Goal: Task Accomplishment & Management: Complete application form

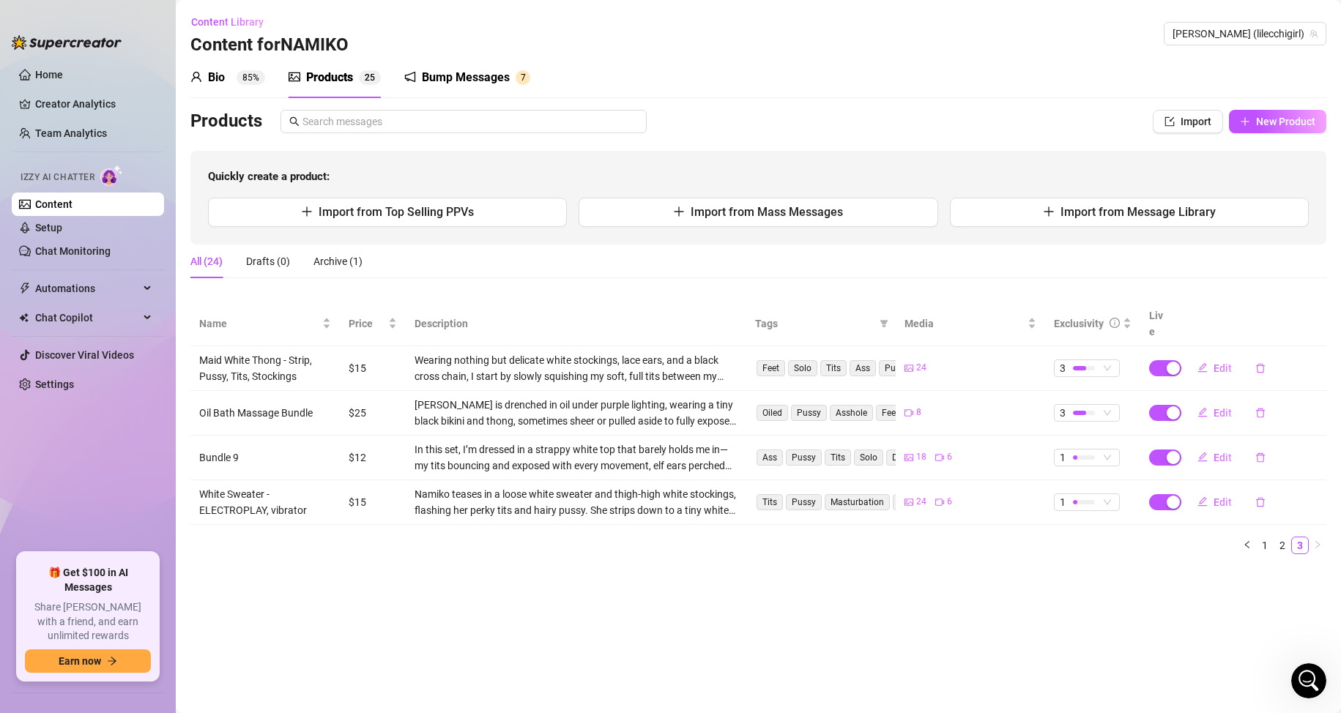
scroll to position [817, 0]
click at [1268, 117] on span "New Product" at bounding box center [1285, 122] width 59 height 12
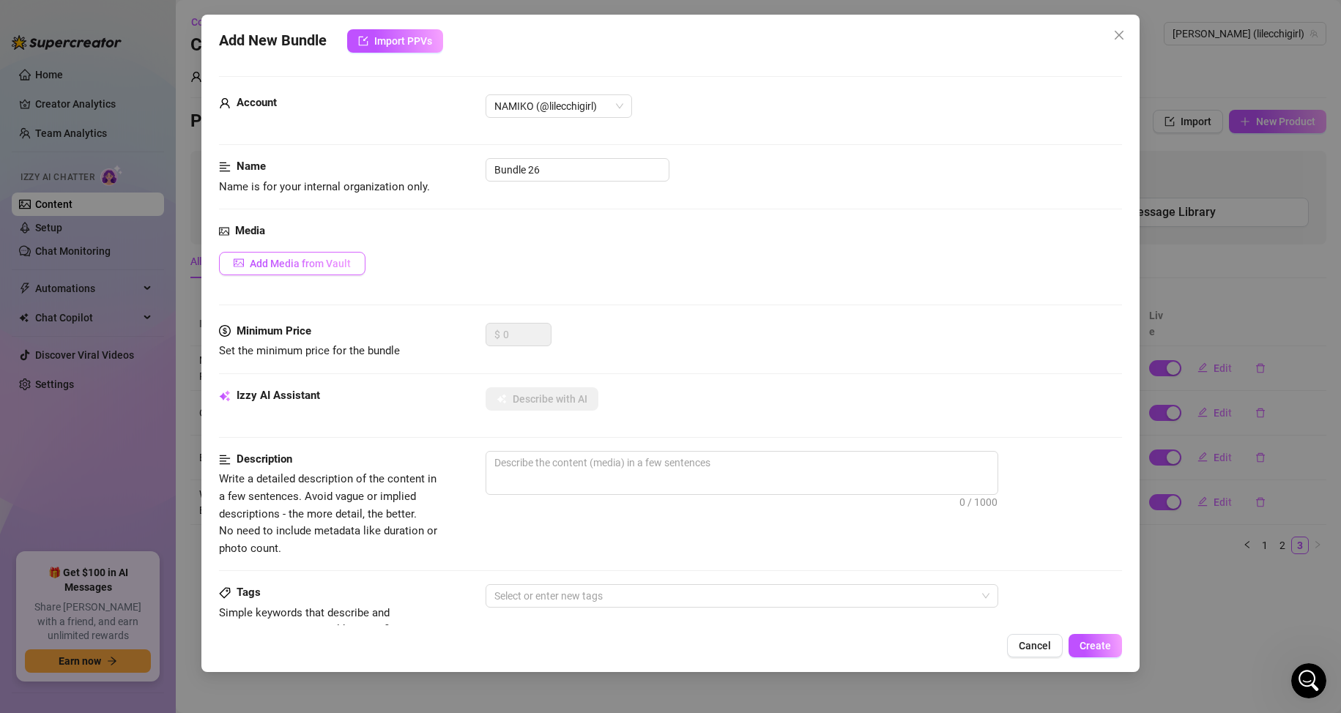
click at [298, 259] on span "Add Media from Vault" at bounding box center [300, 264] width 101 height 12
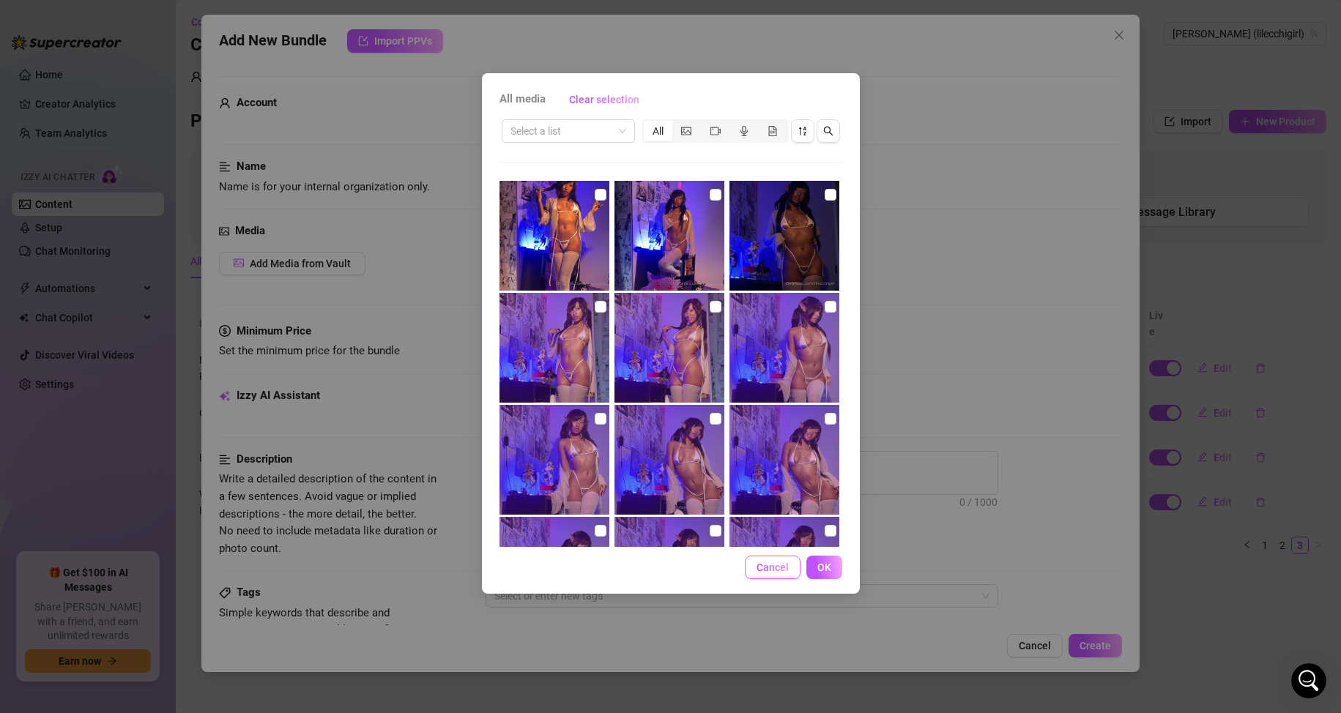
click at [767, 566] on span "Cancel" at bounding box center [772, 568] width 32 height 12
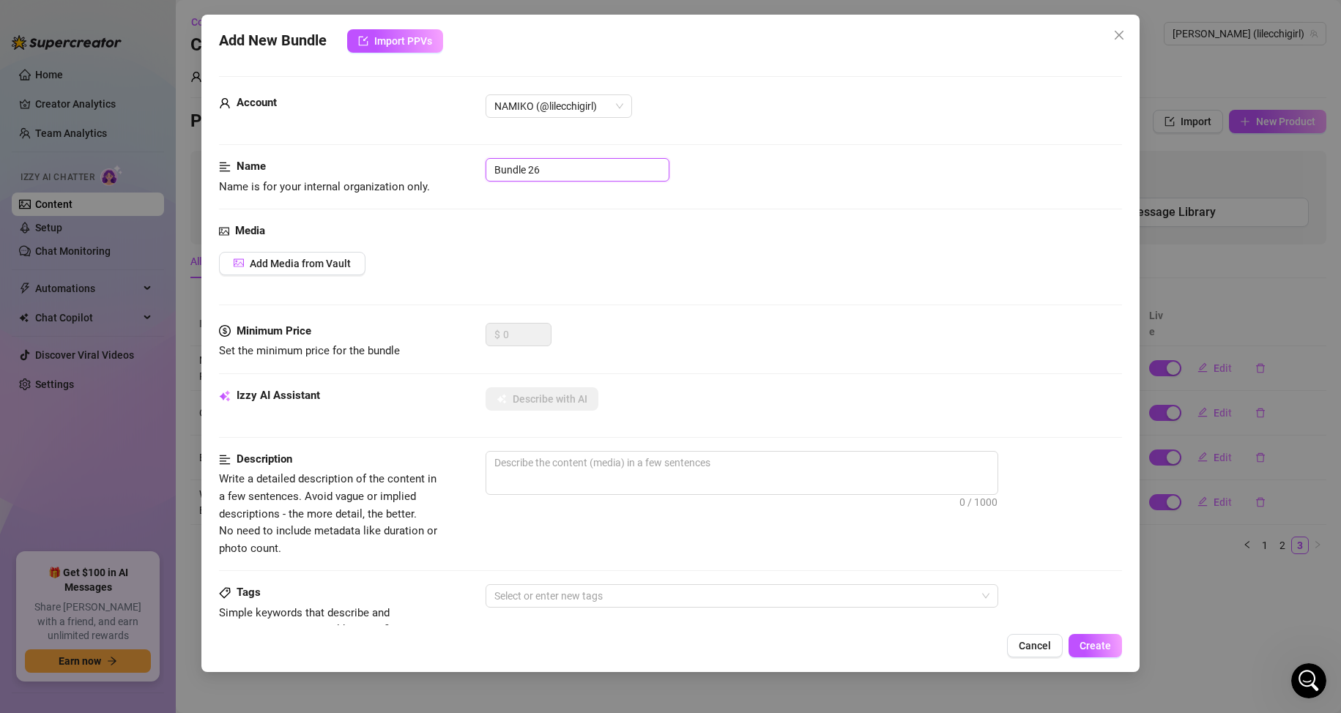
click at [591, 175] on input "Bundle 26" at bounding box center [578, 169] width 184 height 23
click at [552, 477] on span "0 / 1000" at bounding box center [742, 473] width 513 height 44
click at [349, 270] on button "Add Media from Vault" at bounding box center [292, 263] width 146 height 23
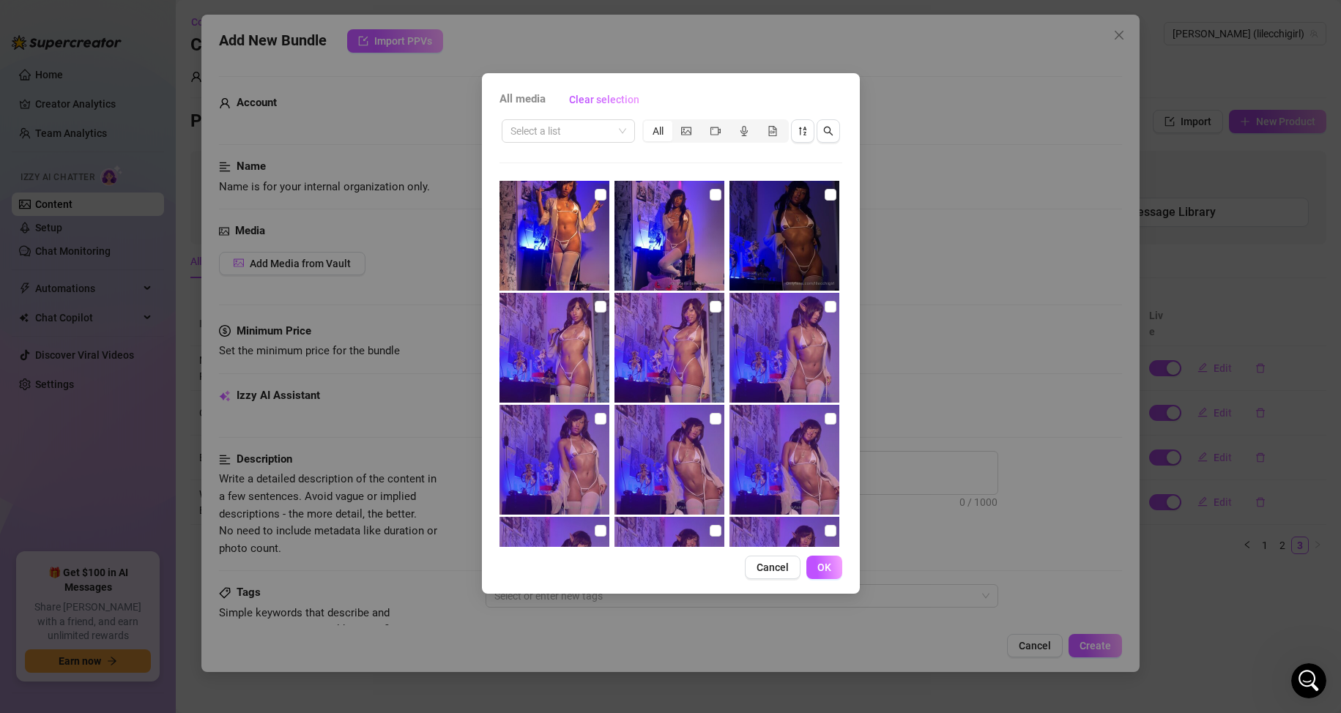
click at [865, 278] on div "All media Clear selection Select a list All Cancel OK" at bounding box center [670, 356] width 1341 height 713
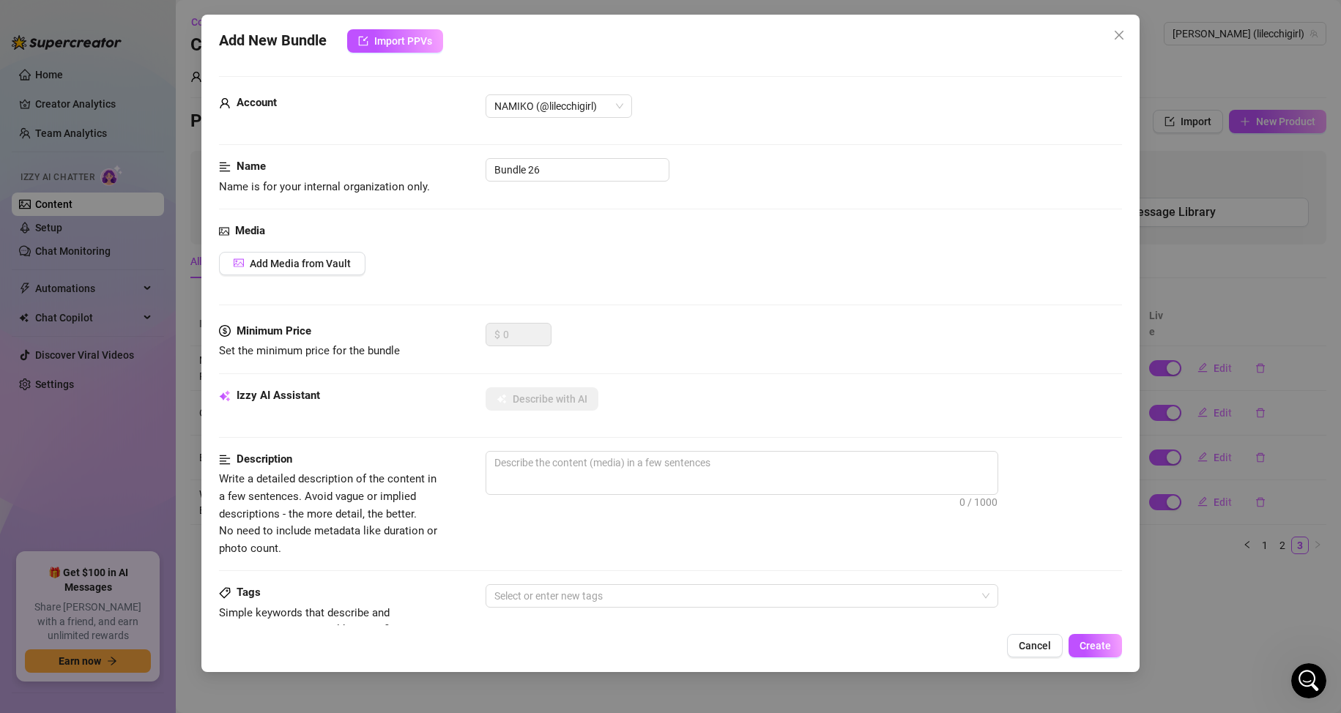
click at [1039, 647] on span "Cancel" at bounding box center [1035, 646] width 32 height 12
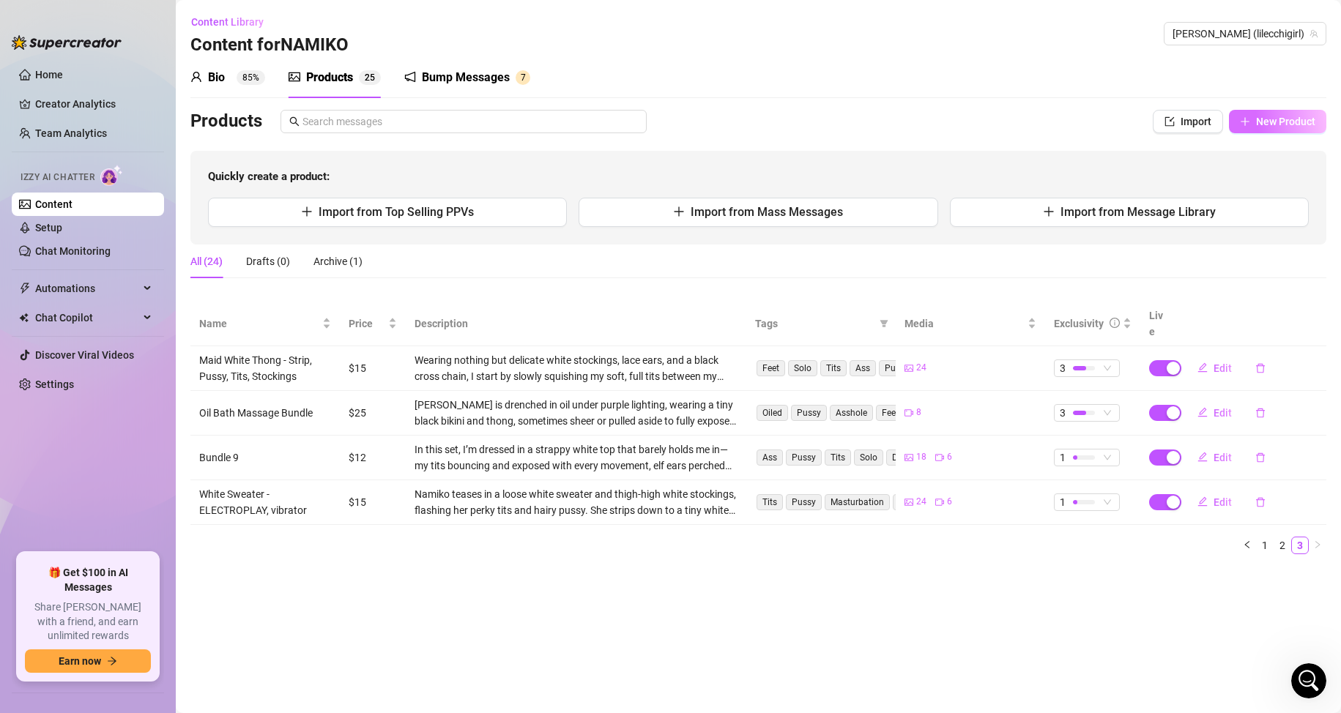
click at [1265, 124] on span "New Product" at bounding box center [1285, 122] width 59 height 12
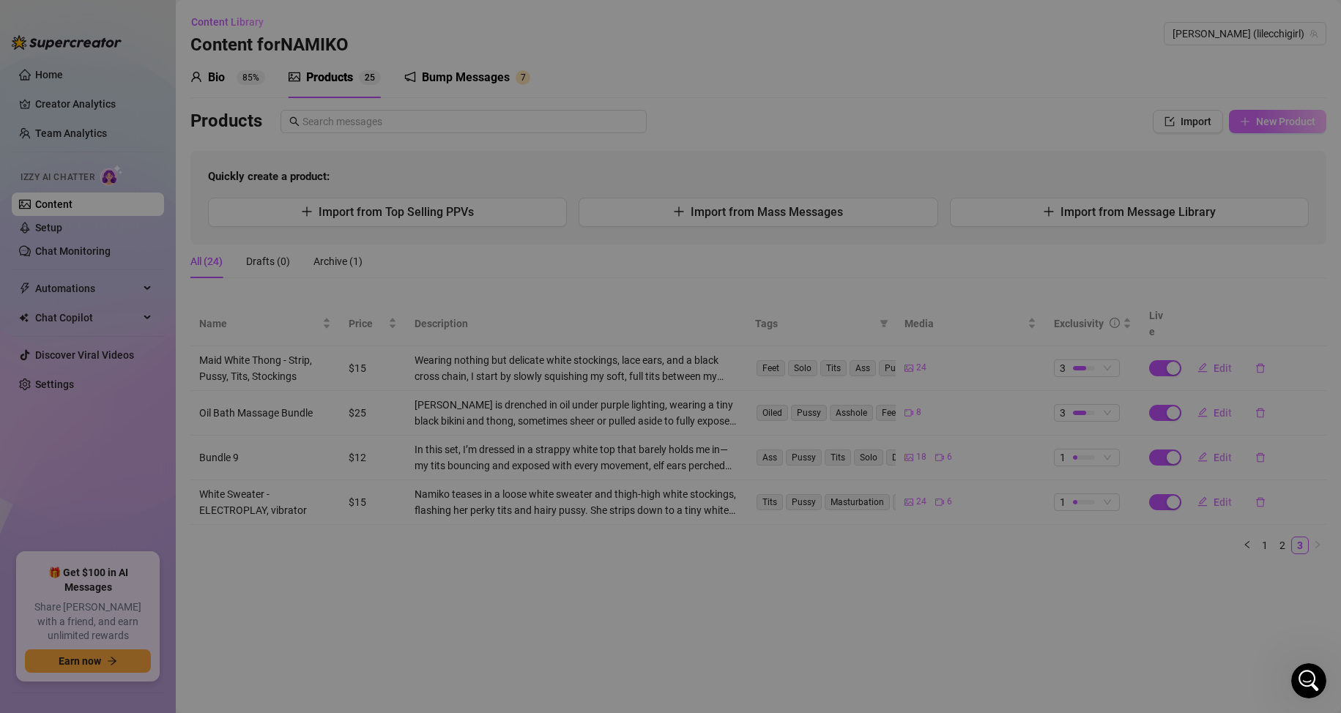
type textarea "Type your message here..."
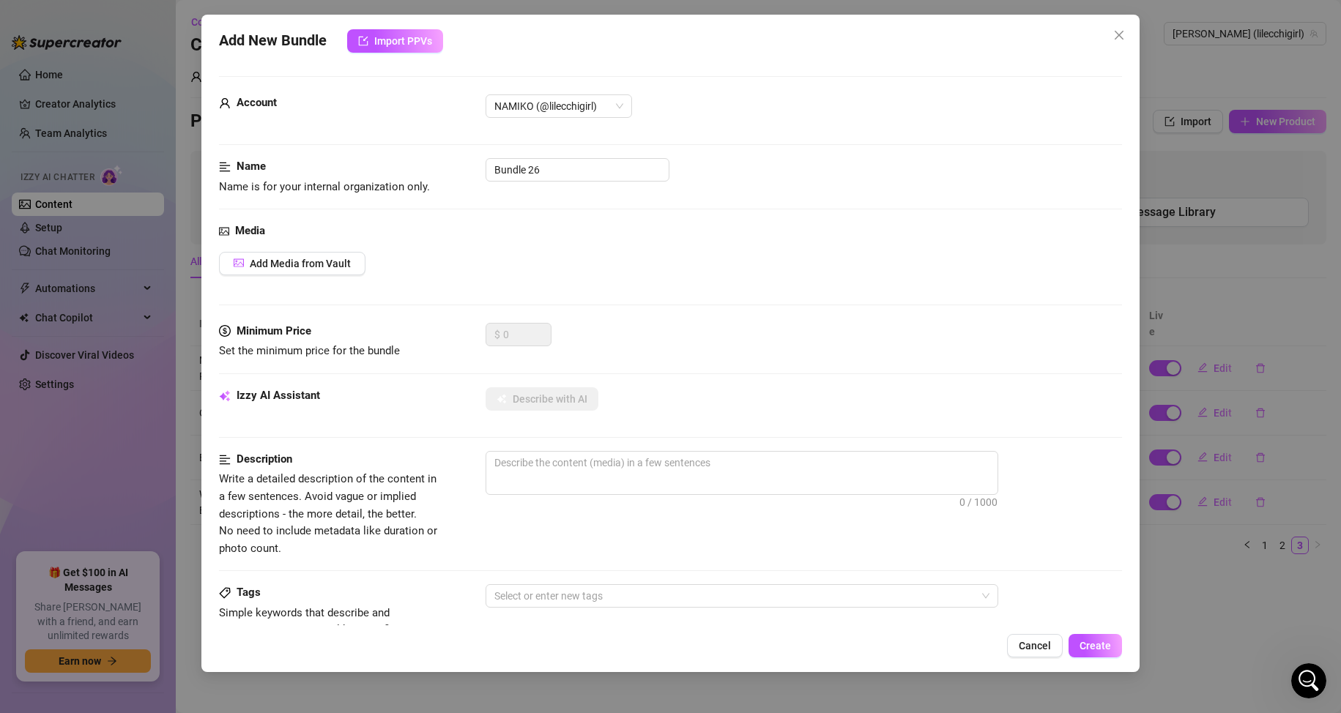
click at [1000, 656] on div "Cancel Create" at bounding box center [671, 645] width 904 height 23
click at [1022, 634] on button "Cancel" at bounding box center [1035, 645] width 56 height 23
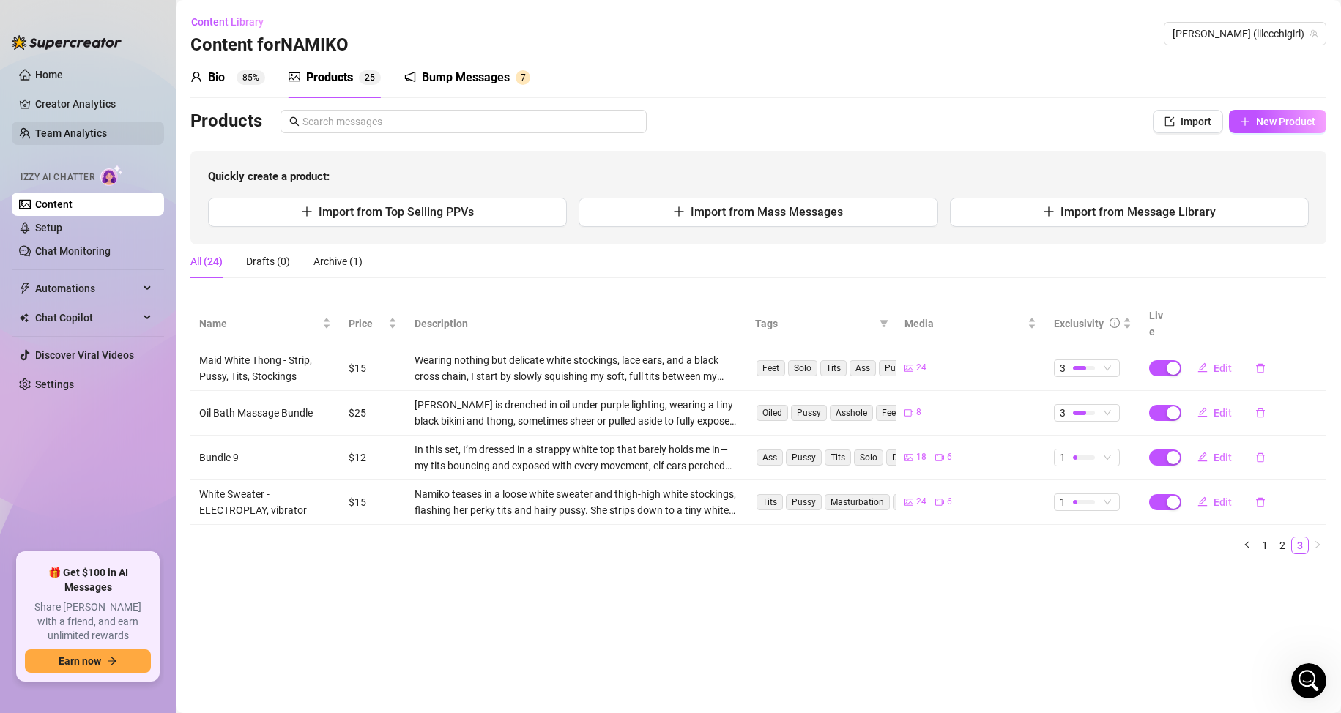
click at [38, 81] on link "Home" at bounding box center [49, 75] width 28 height 12
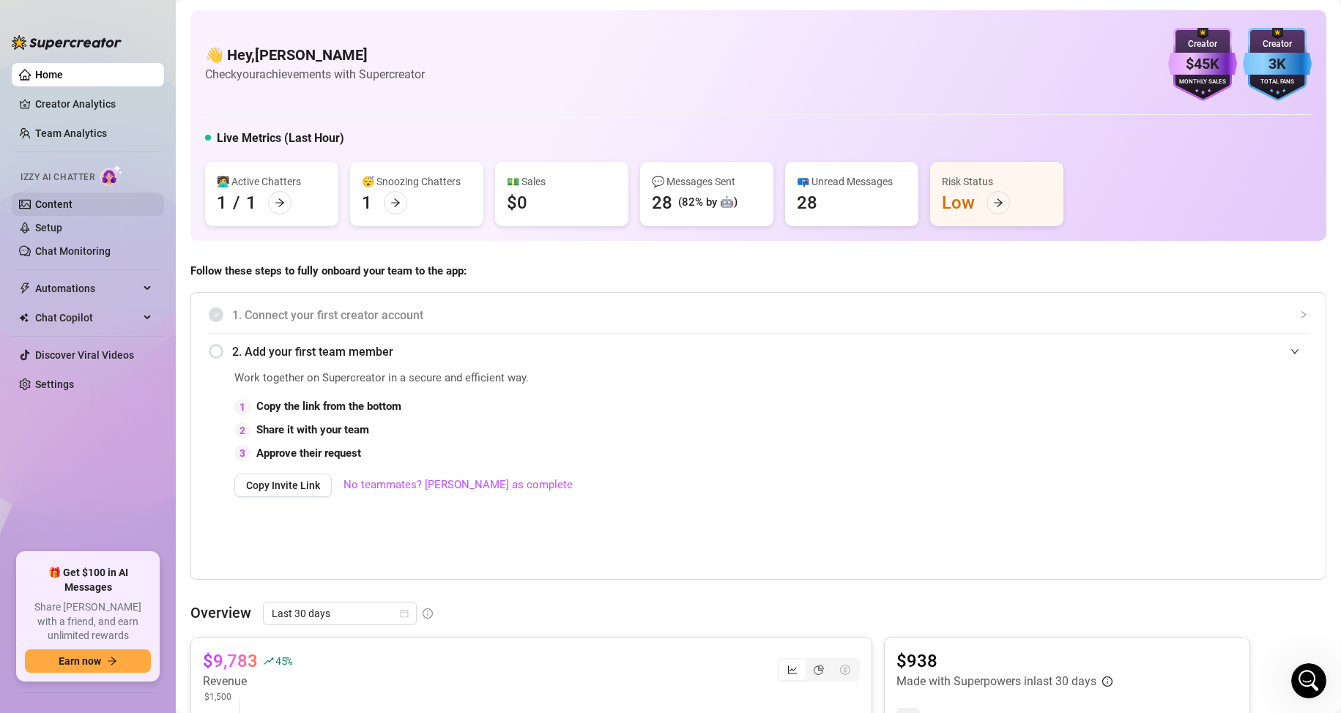
click at [36, 201] on link "Content" at bounding box center [53, 204] width 37 height 12
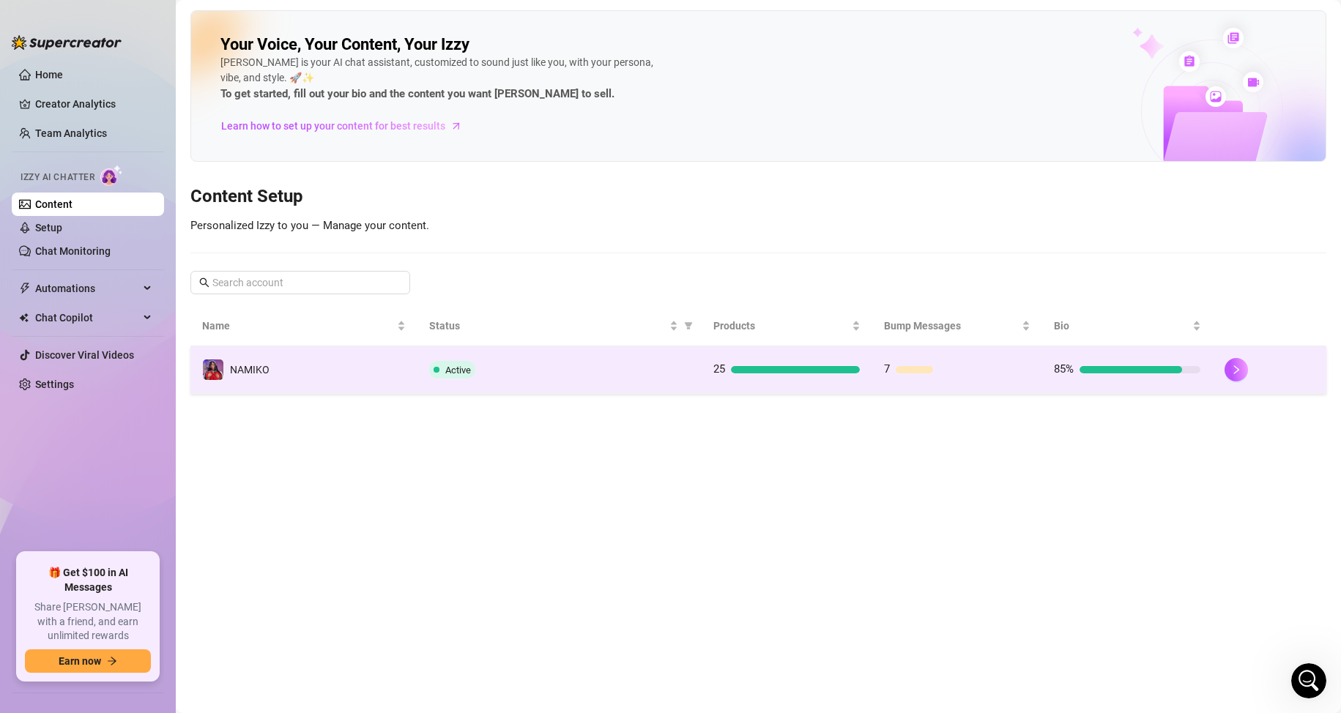
click at [551, 357] on td "Active" at bounding box center [559, 370] width 284 height 48
click at [551, 357] on main "Your Voice, Your Content, Your [PERSON_NAME] is your AI chat assistant, customi…" at bounding box center [758, 356] width 1165 height 713
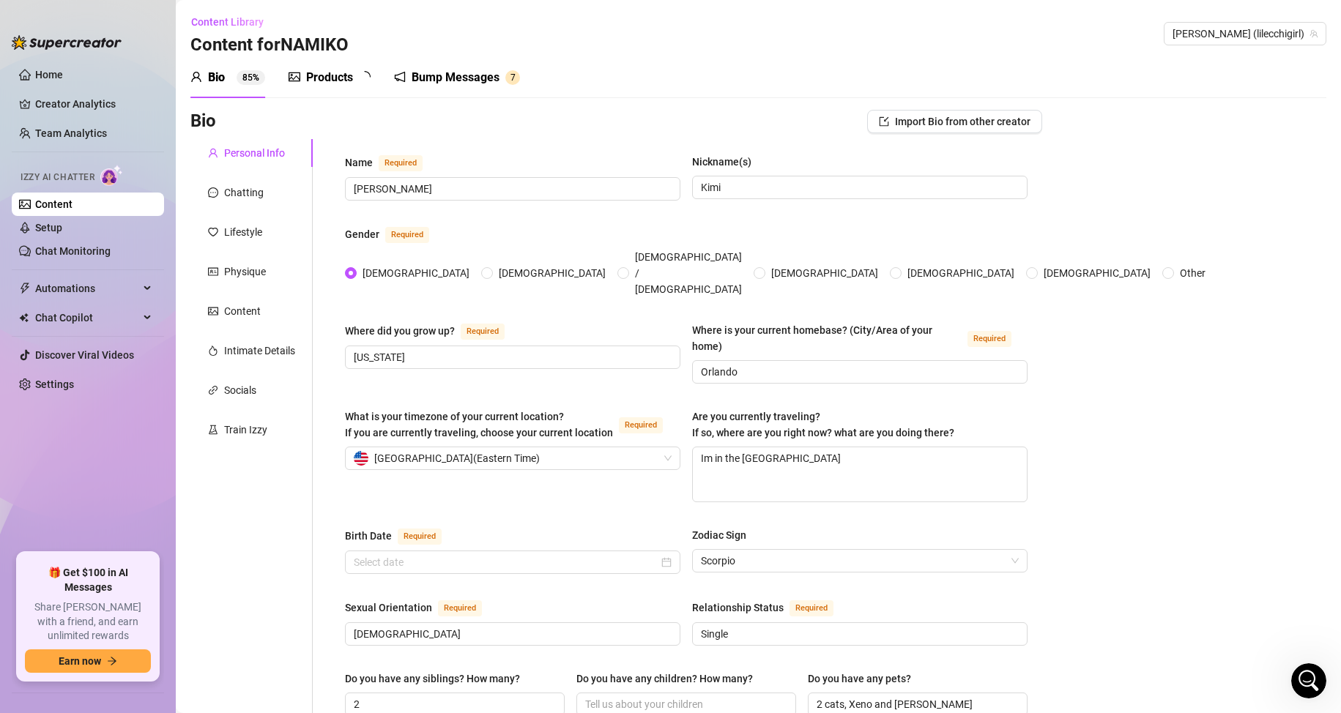
radio input "true"
type input "[DATE]"
click at [321, 75] on div "Products" at bounding box center [329, 78] width 47 height 18
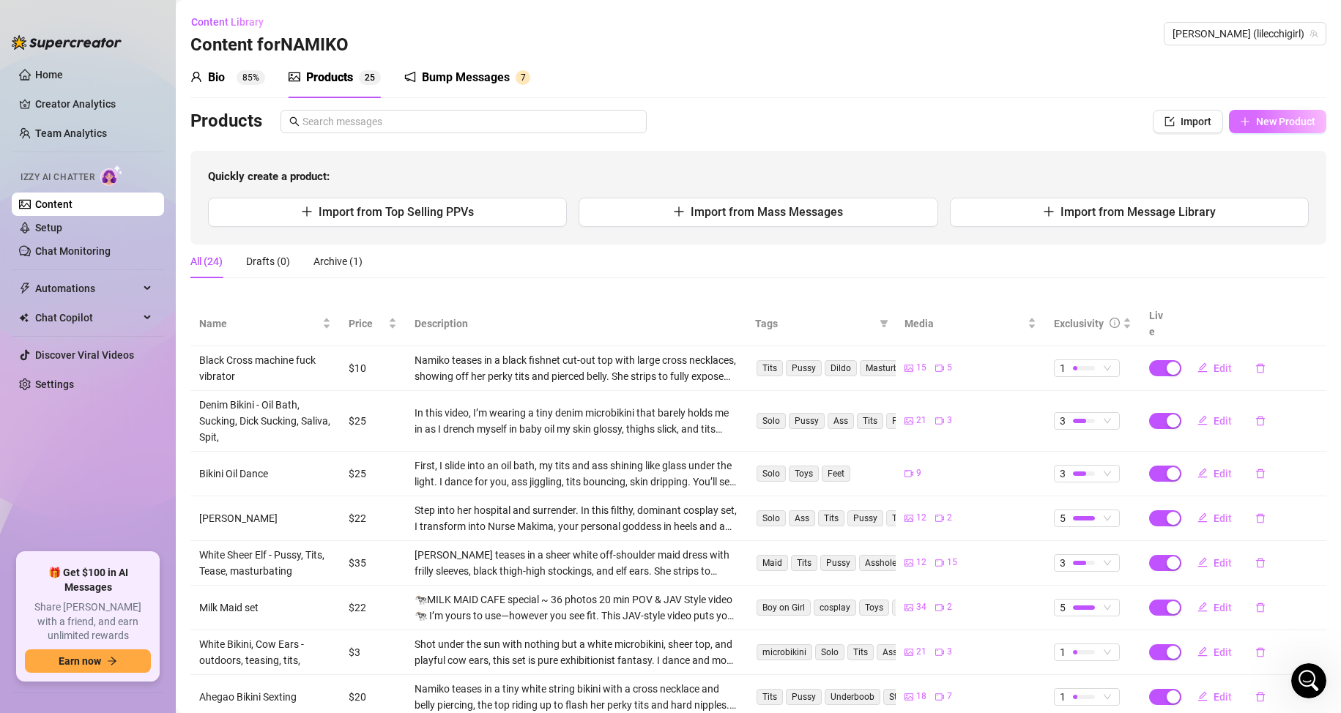
click at [1256, 122] on span "New Product" at bounding box center [1285, 122] width 59 height 12
type textarea "Type your message here..."
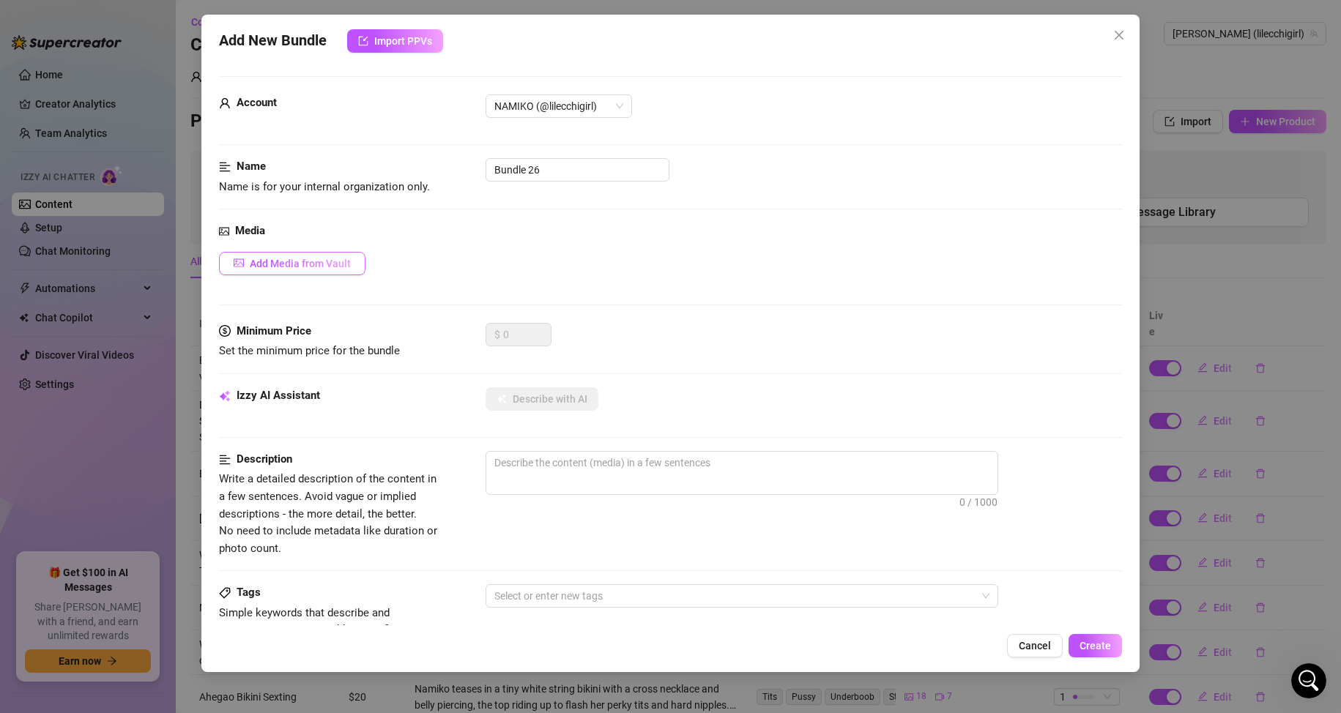
click at [345, 256] on button "Add Media from Vault" at bounding box center [292, 263] width 146 height 23
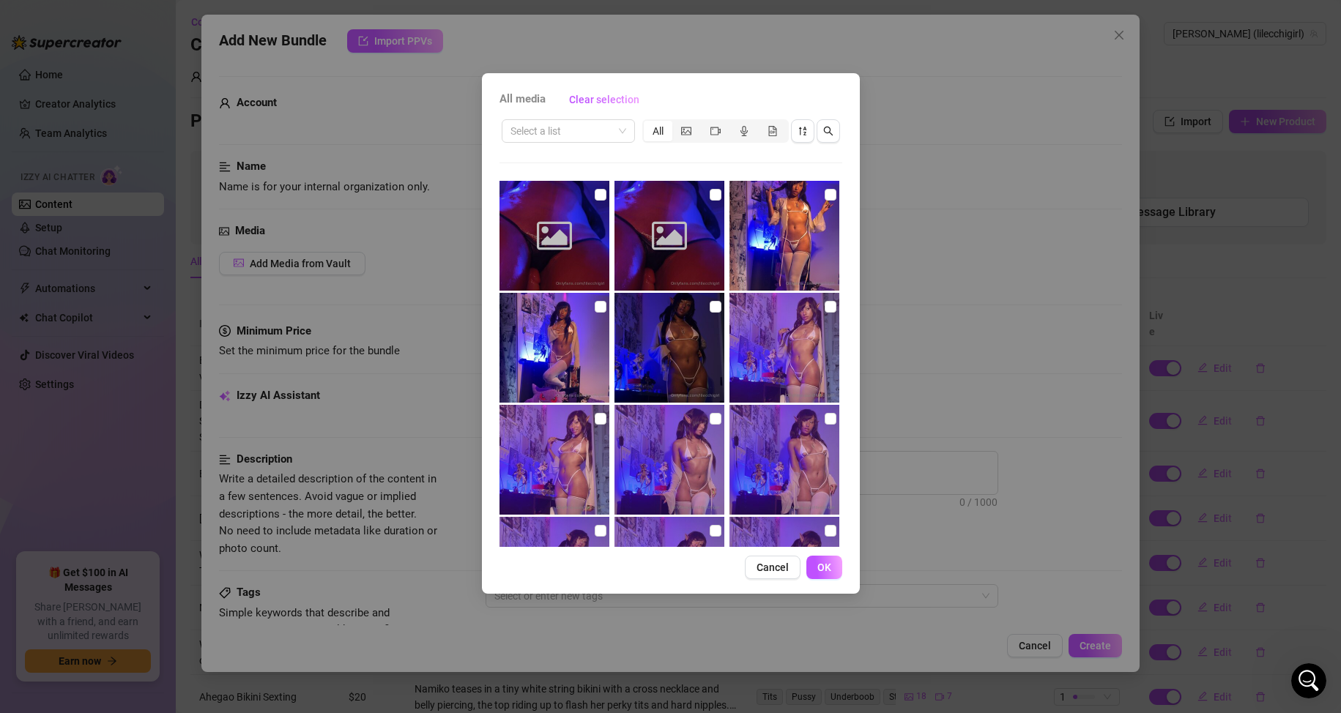
click at [595, 190] on input "checkbox" at bounding box center [601, 195] width 12 height 12
checkbox input "true"
click at [710, 193] on input "checkbox" at bounding box center [716, 195] width 12 height 12
checkbox input "true"
click at [685, 124] on div "segmented control" at bounding box center [686, 131] width 29 height 21
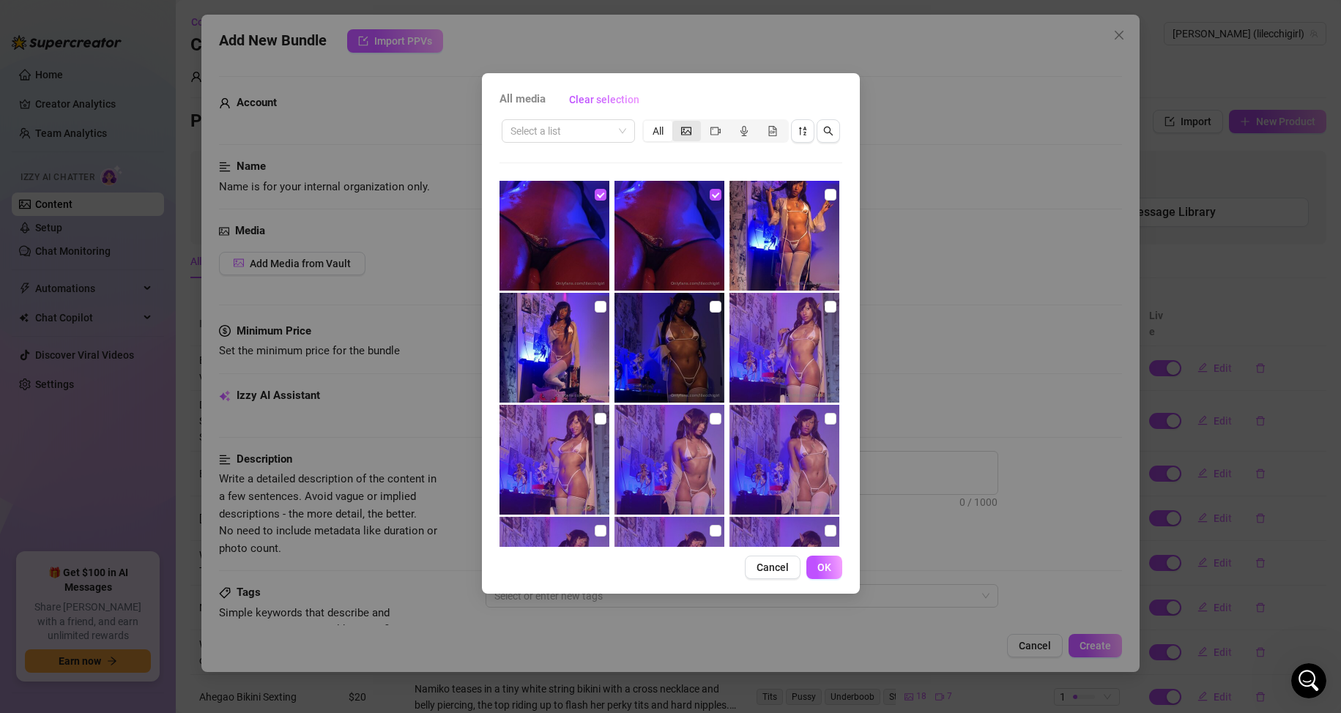
click at [676, 123] on input "segmented control" at bounding box center [676, 123] width 0 height 0
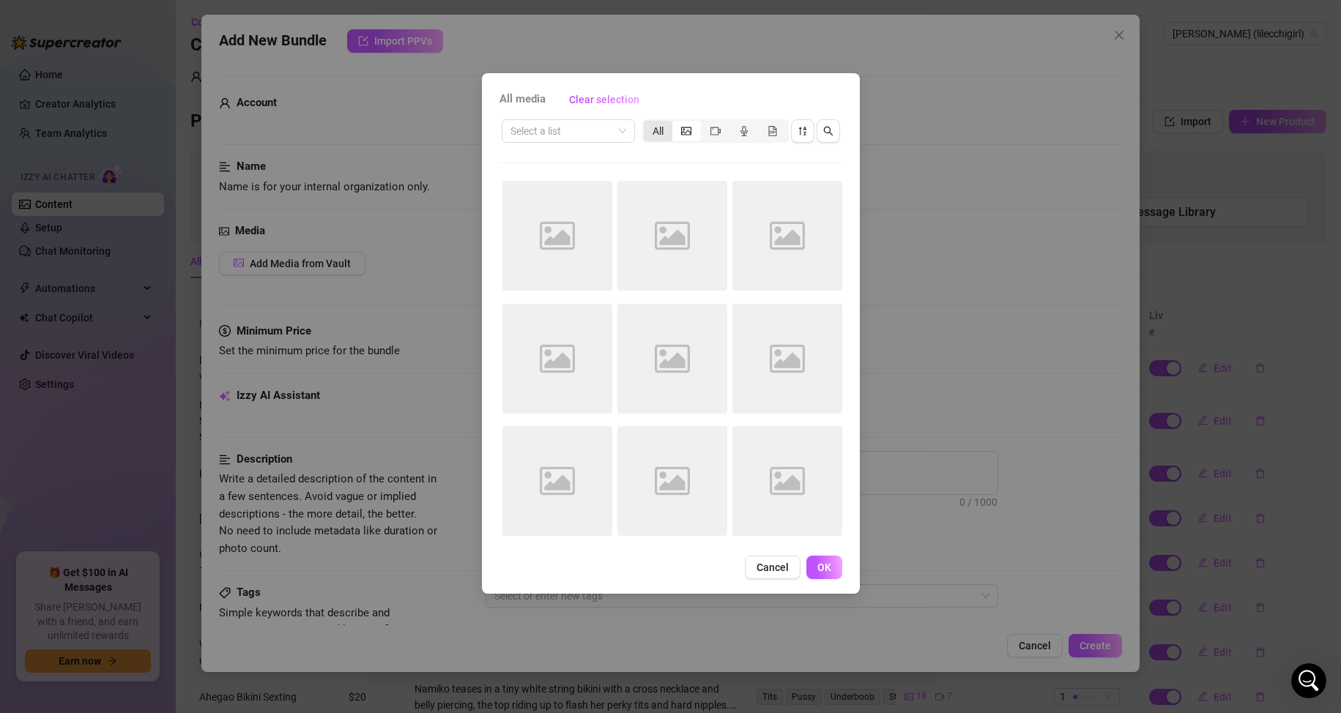
click at [660, 129] on div "All" at bounding box center [658, 131] width 29 height 21
click at [647, 123] on input "All" at bounding box center [647, 123] width 0 height 0
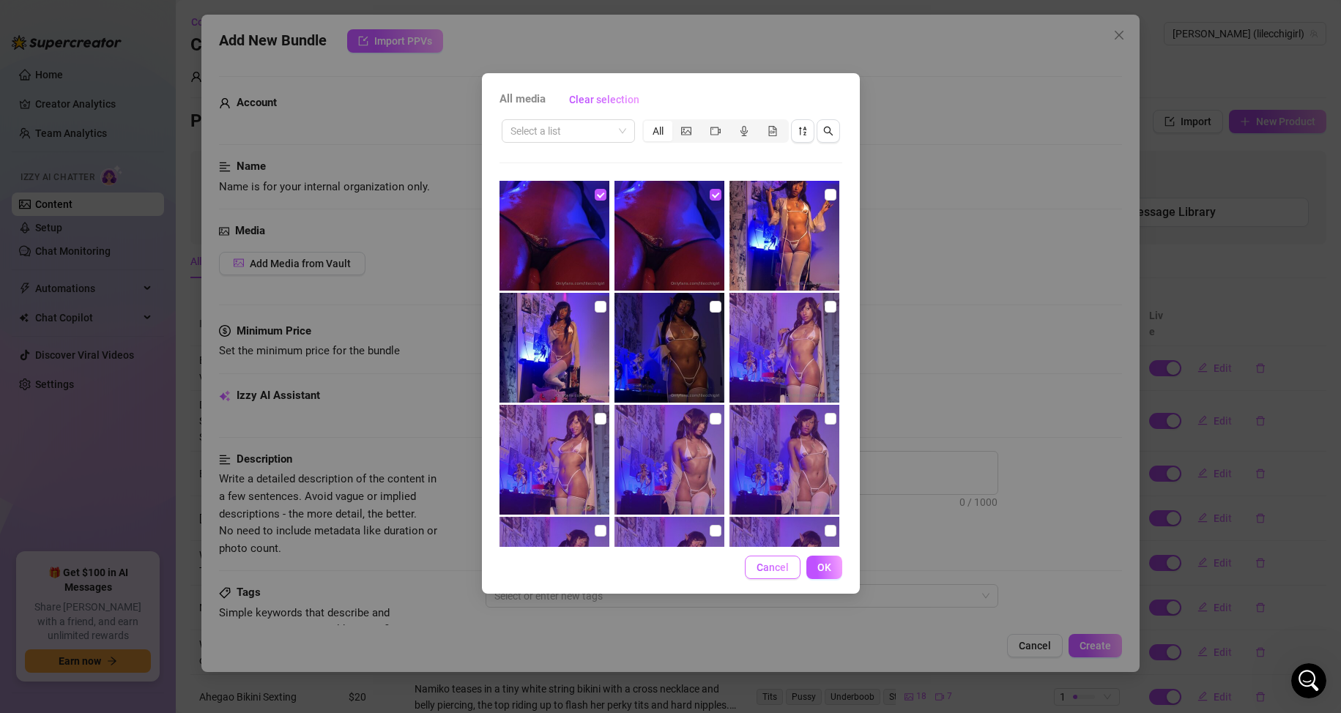
click at [762, 558] on button "Cancel" at bounding box center [773, 567] width 56 height 23
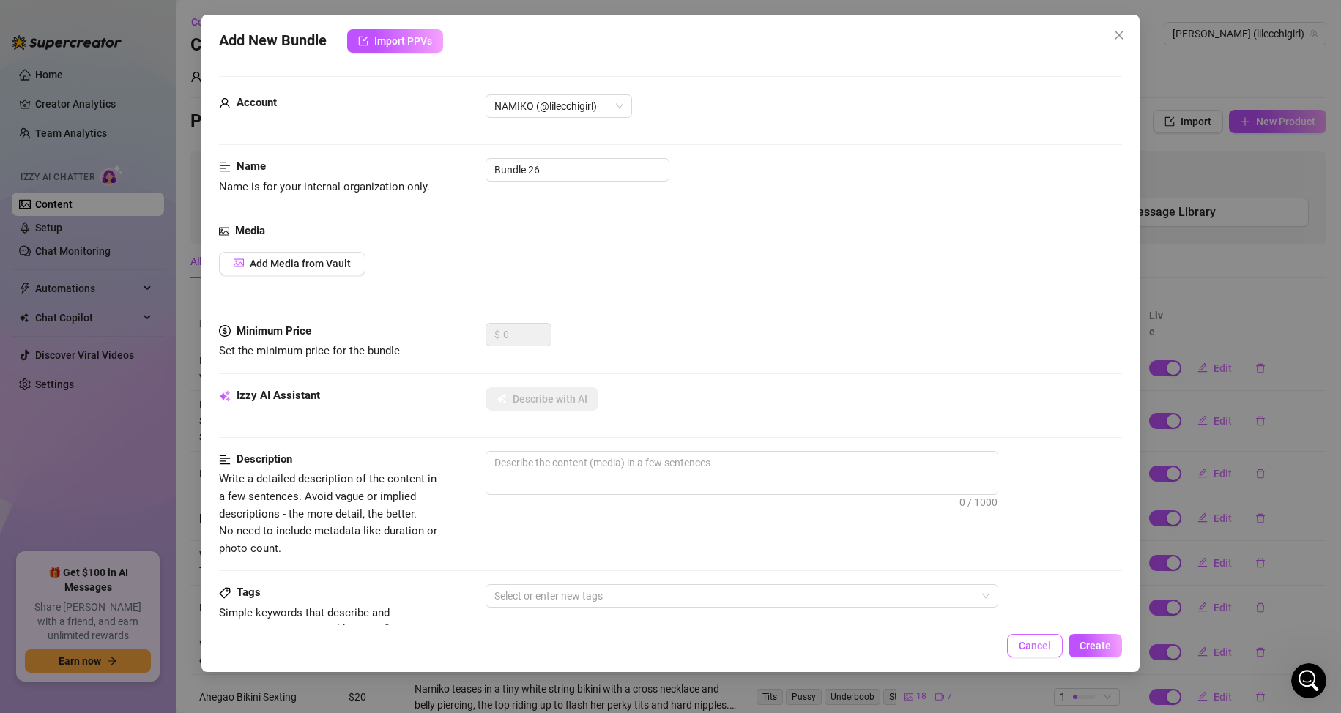
click at [1033, 637] on button "Cancel" at bounding box center [1035, 645] width 56 height 23
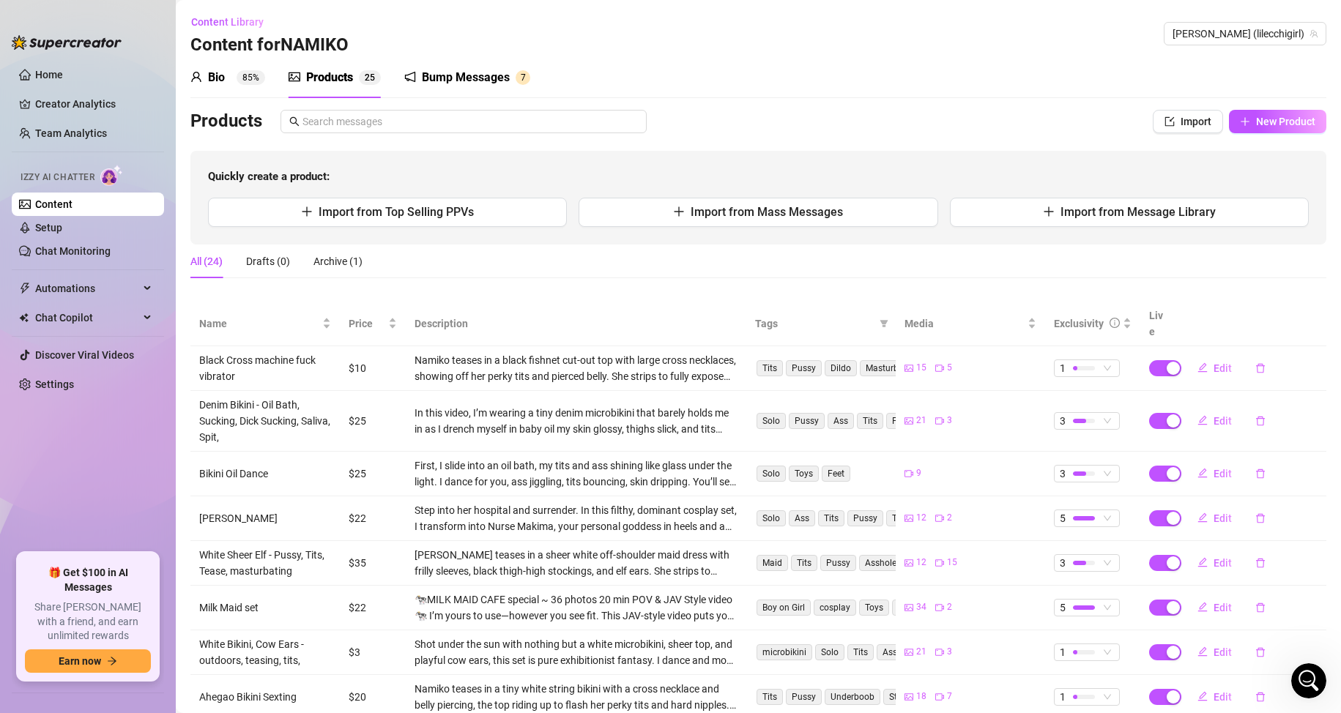
click at [797, 75] on div "Bio 85% Products 2 5 Bump Messages 7" at bounding box center [758, 77] width 1136 height 41
click at [1271, 116] on span "New Product" at bounding box center [1285, 122] width 59 height 12
type textarea "Type your message here..."
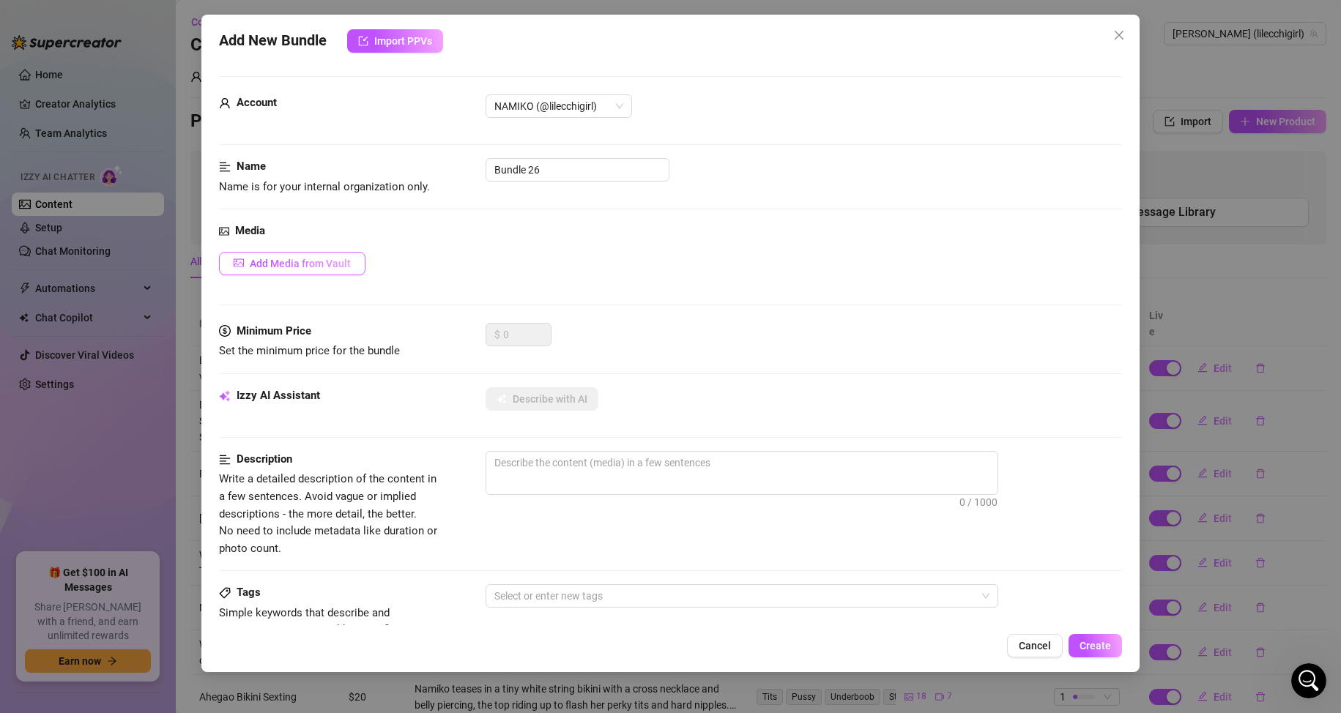
click at [295, 264] on span "Add Media from Vault" at bounding box center [300, 264] width 101 height 12
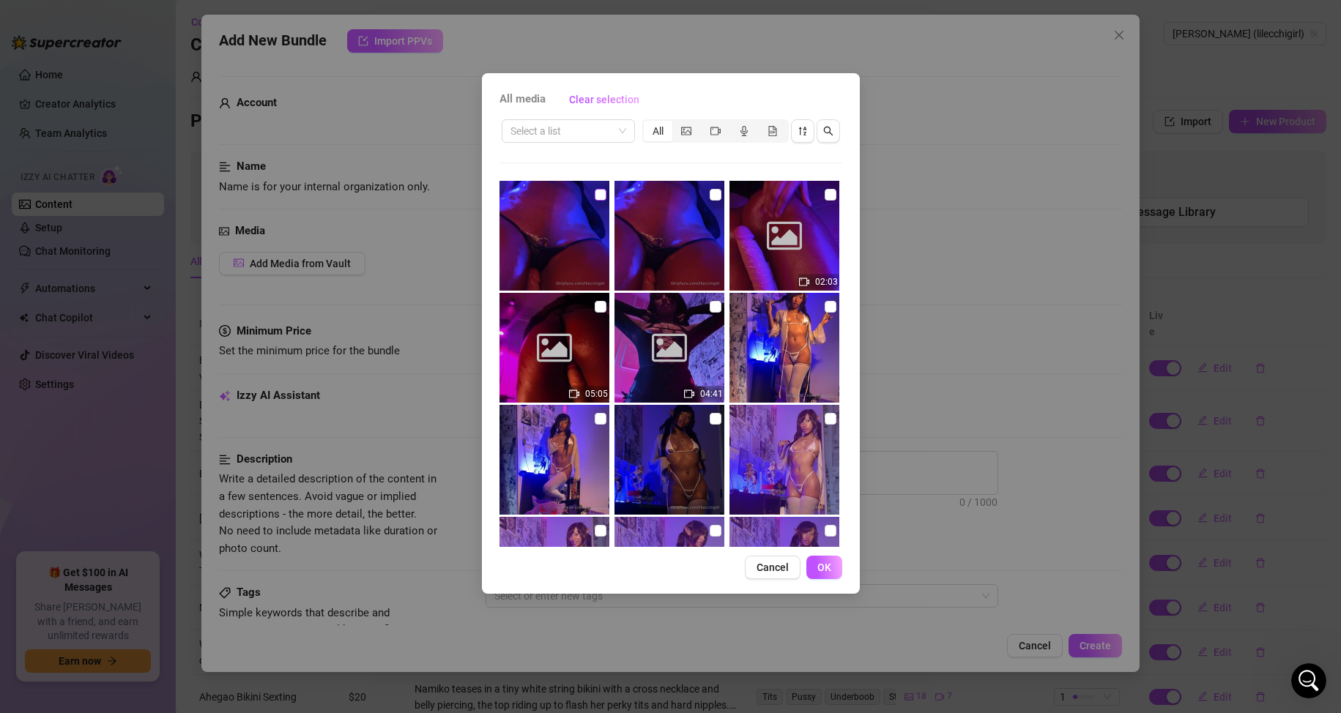
click at [598, 193] on input "checkbox" at bounding box center [601, 195] width 12 height 12
checkbox input "true"
click at [710, 190] on input "checkbox" at bounding box center [716, 195] width 12 height 12
checkbox input "true"
click at [825, 191] on input "checkbox" at bounding box center [831, 195] width 12 height 12
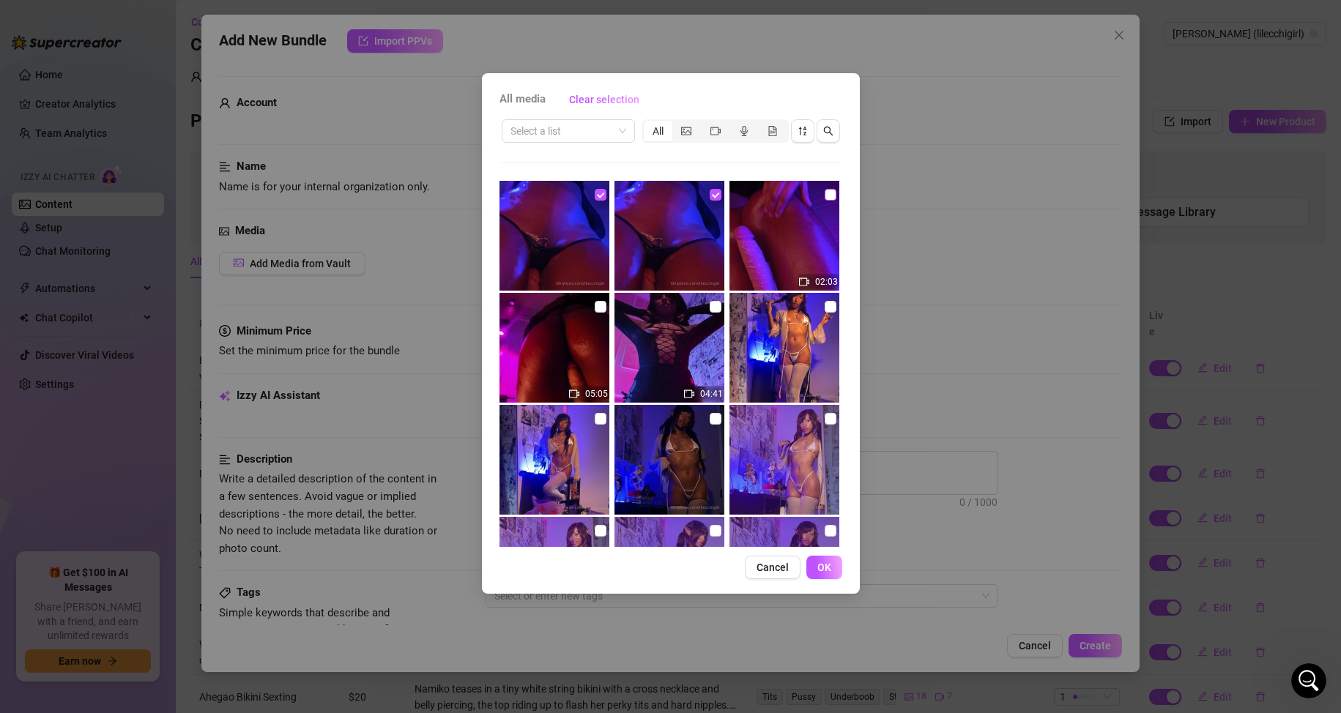
checkbox input "true"
click at [595, 308] on input "checkbox" at bounding box center [601, 307] width 12 height 12
checkbox input "true"
click at [713, 304] on input "checkbox" at bounding box center [716, 307] width 12 height 12
checkbox input "true"
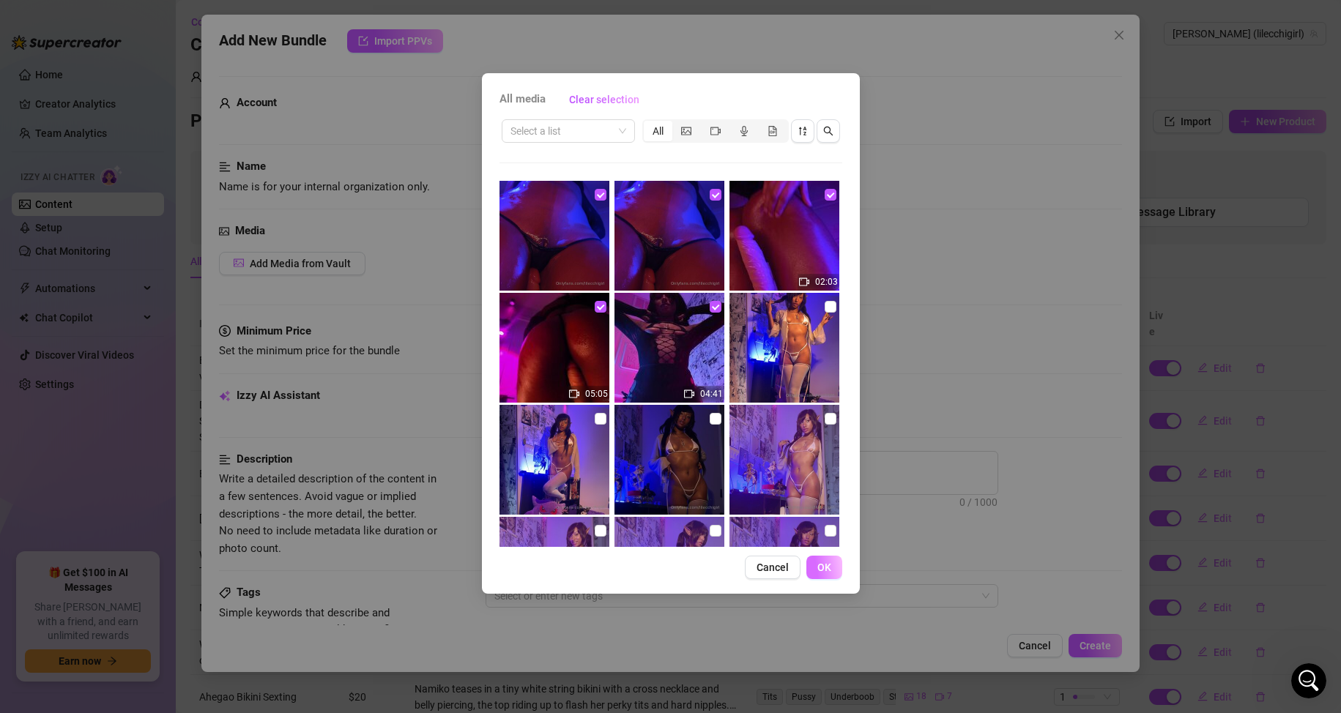
click at [816, 569] on button "OK" at bounding box center [824, 567] width 36 height 23
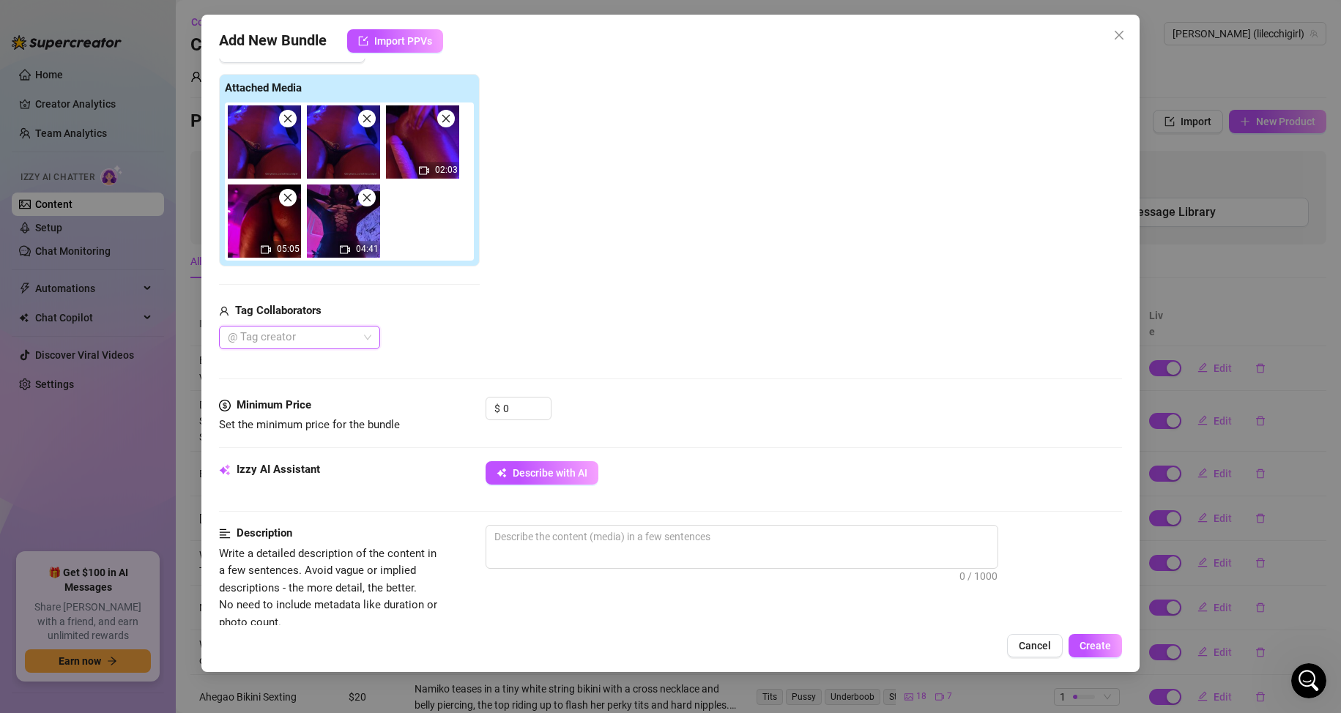
scroll to position [220, 0]
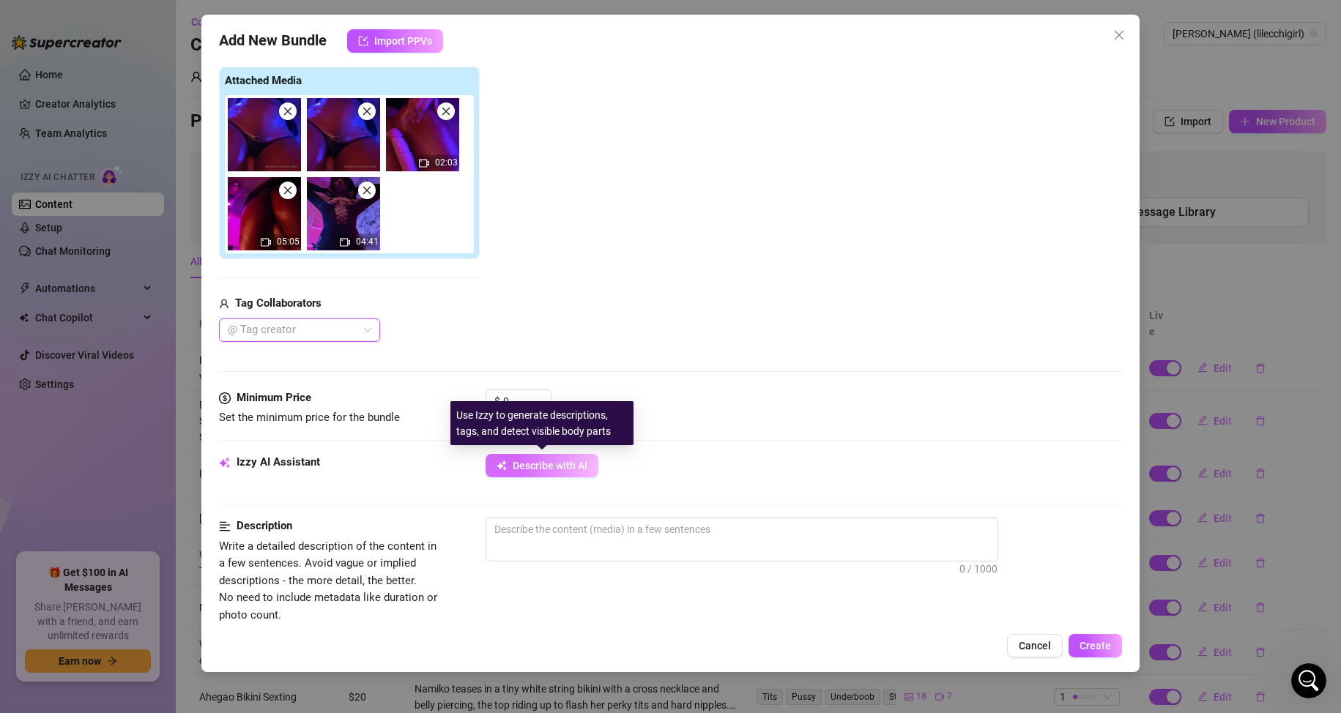
click at [503, 468] on icon "button" at bounding box center [504, 468] width 4 height 4
click at [513, 403] on div "Use Izzy to generate descriptions, tags, and detect visible body parts" at bounding box center [541, 423] width 183 height 44
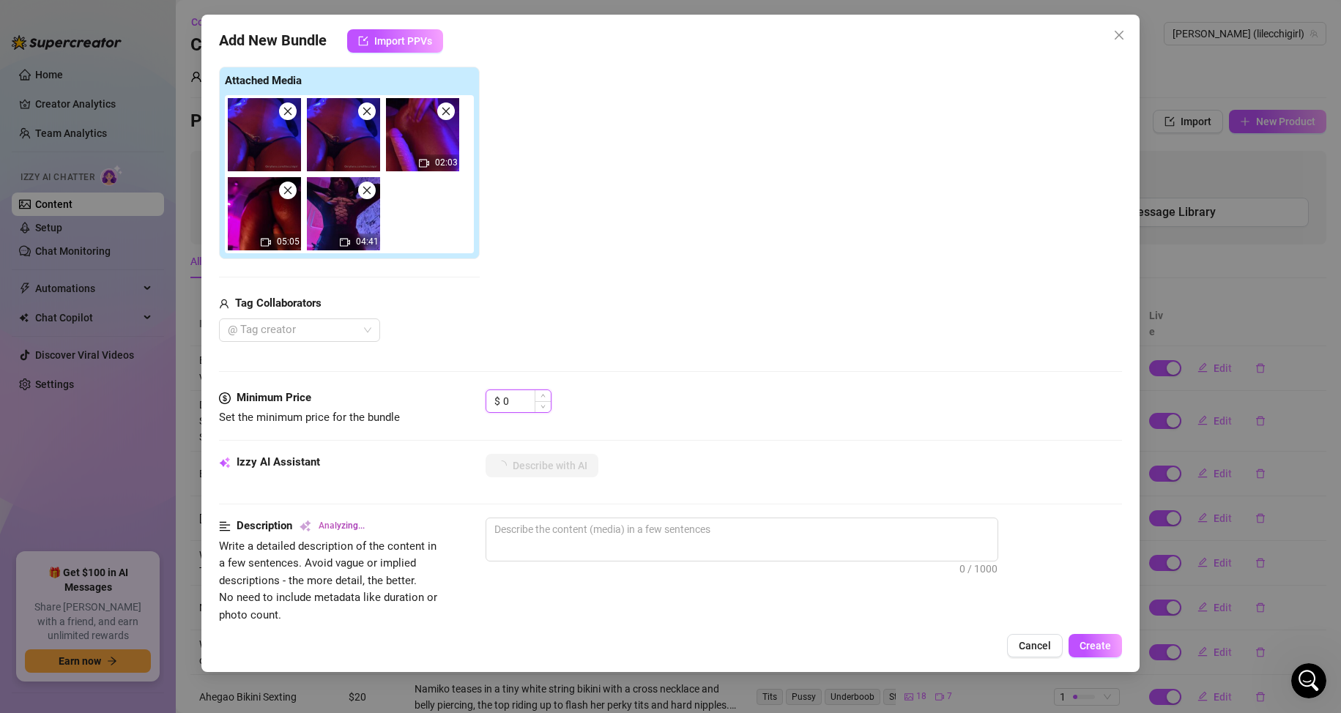
click at [518, 390] on input "0" at bounding box center [527, 401] width 48 height 22
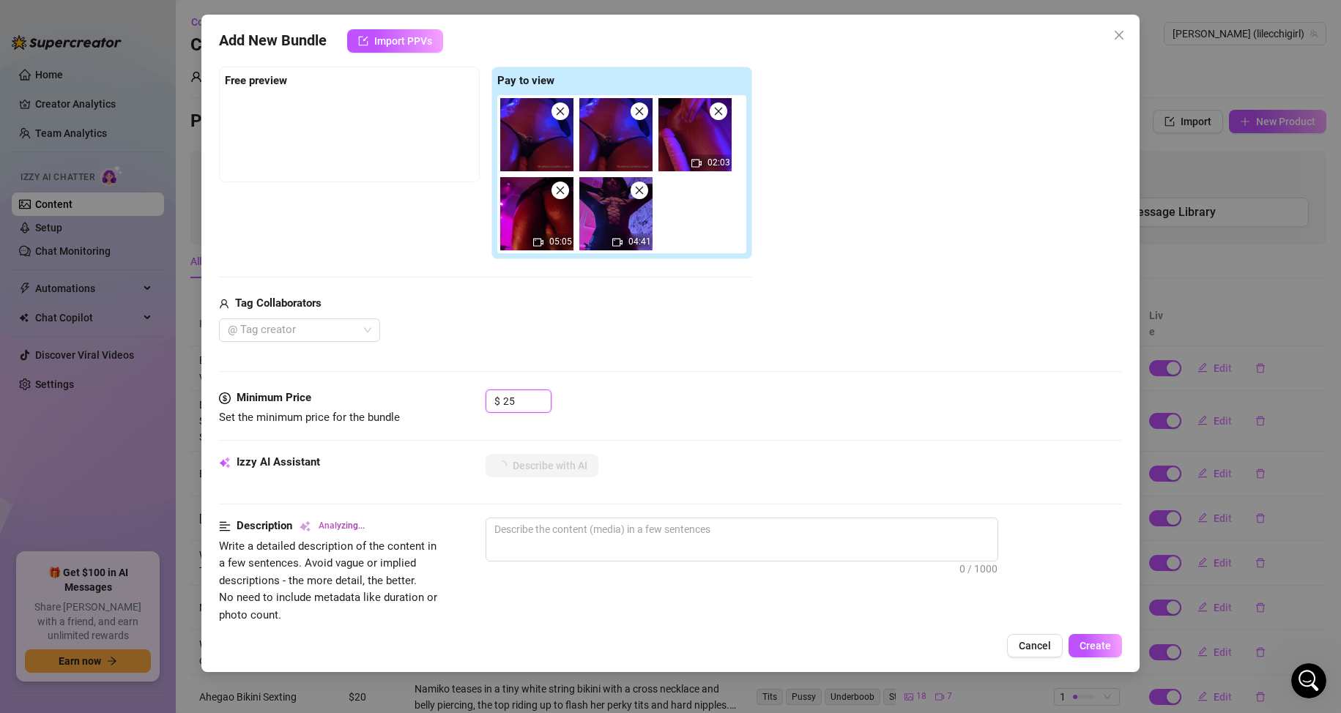
type input "25"
click at [541, 366] on div "Media Add Media from Vault Free preview Pay to view 02:03 05:05 04:41 Tag Colla…" at bounding box center [671, 196] width 904 height 387
type textarea "[PERSON_NAME]’s"
type textarea "[PERSON_NAME]’s oiled-up"
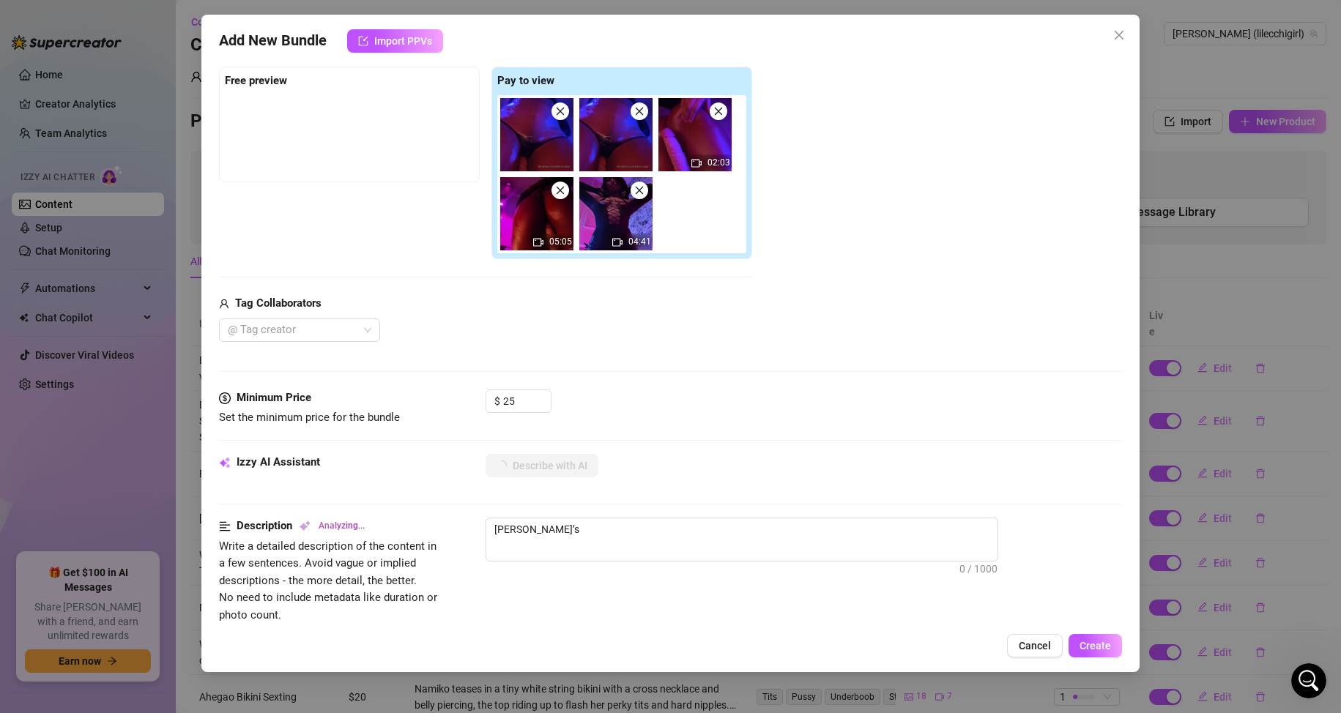
type textarea "[PERSON_NAME]’s oiled-up"
type textarea "[PERSON_NAME]’s oiled-up body"
type textarea "[PERSON_NAME]’s oiled-up body glistens"
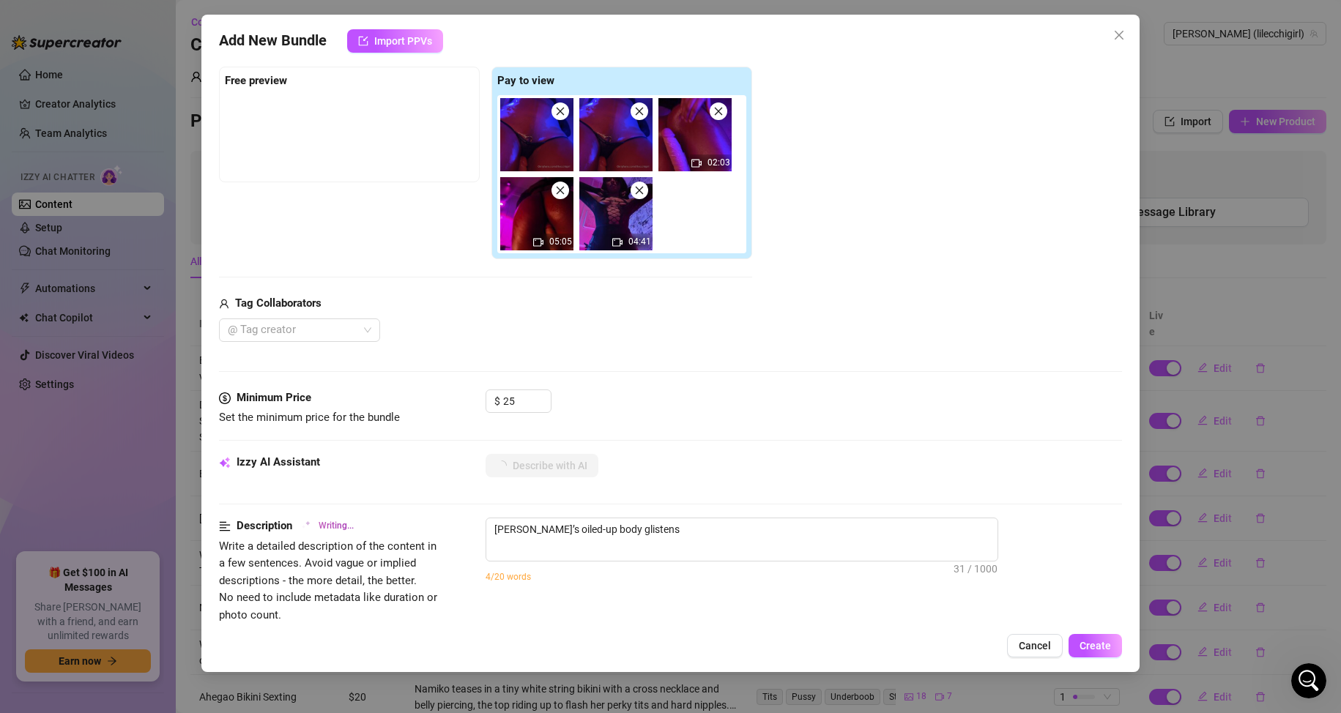
type textarea "[PERSON_NAME]’s oiled-up body glistens under"
type textarea "[PERSON_NAME]’s oiled-up body glistens under blue"
type textarea "[PERSON_NAME]’s oiled-up body glistens under blue lighting,"
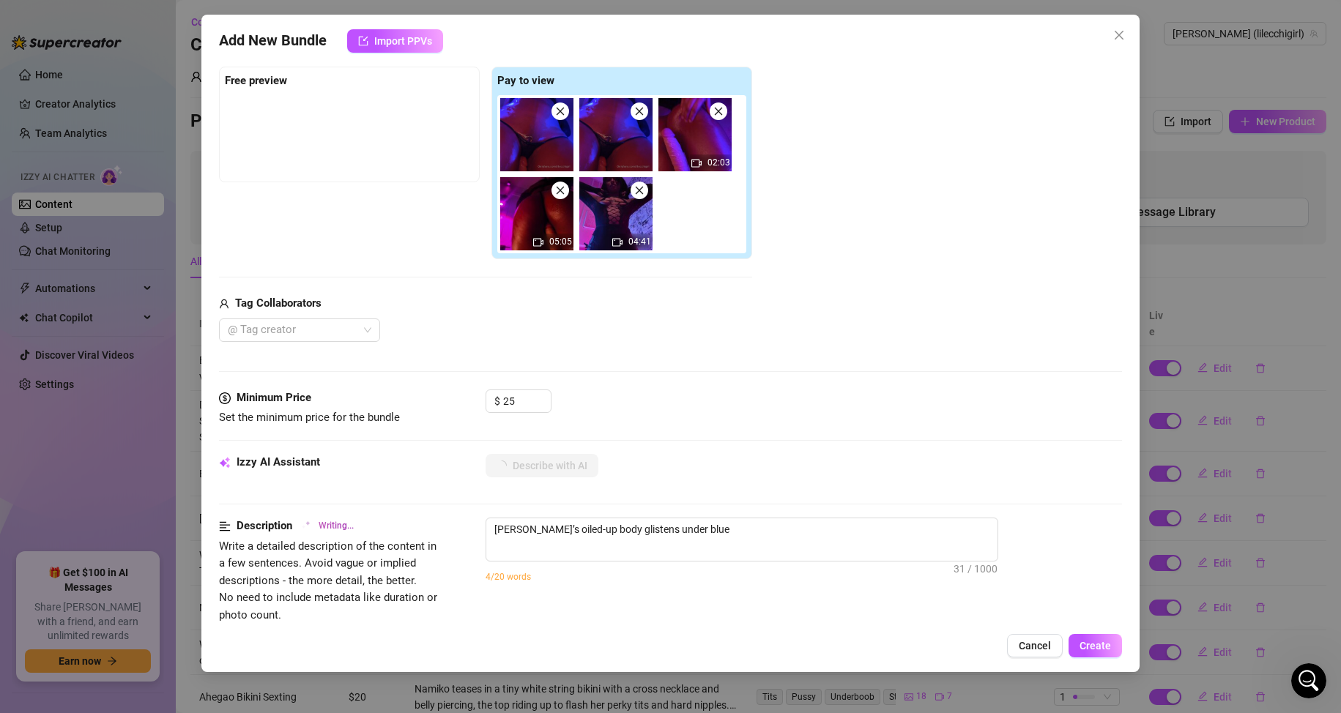
type textarea "[PERSON_NAME]’s oiled-up body glistens under blue lighting,"
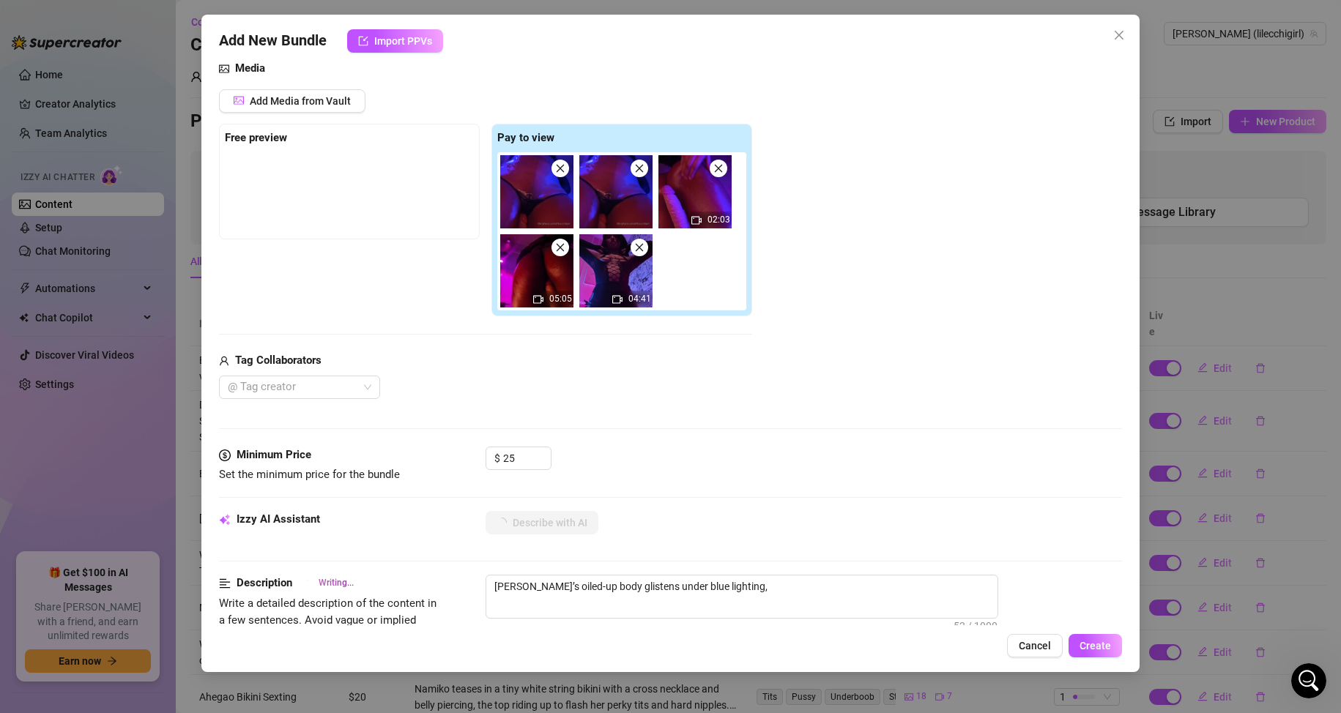
type textarea "[PERSON_NAME]’s oiled-up body glistens under blue lighting, wearing"
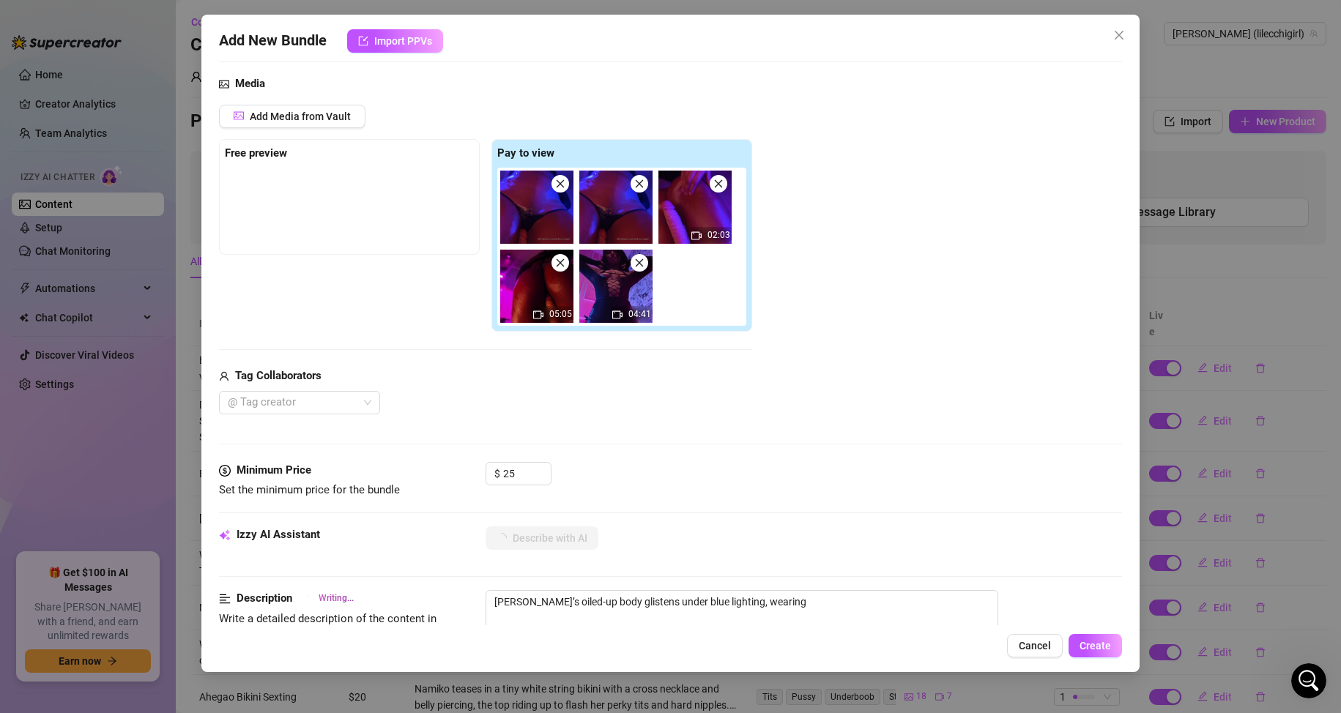
type textarea "[PERSON_NAME]’s oiled-up body glistens under blue lighting, wearing only"
type textarea "[PERSON_NAME]’s oiled-up body glistens under blue lighting, wearing only a"
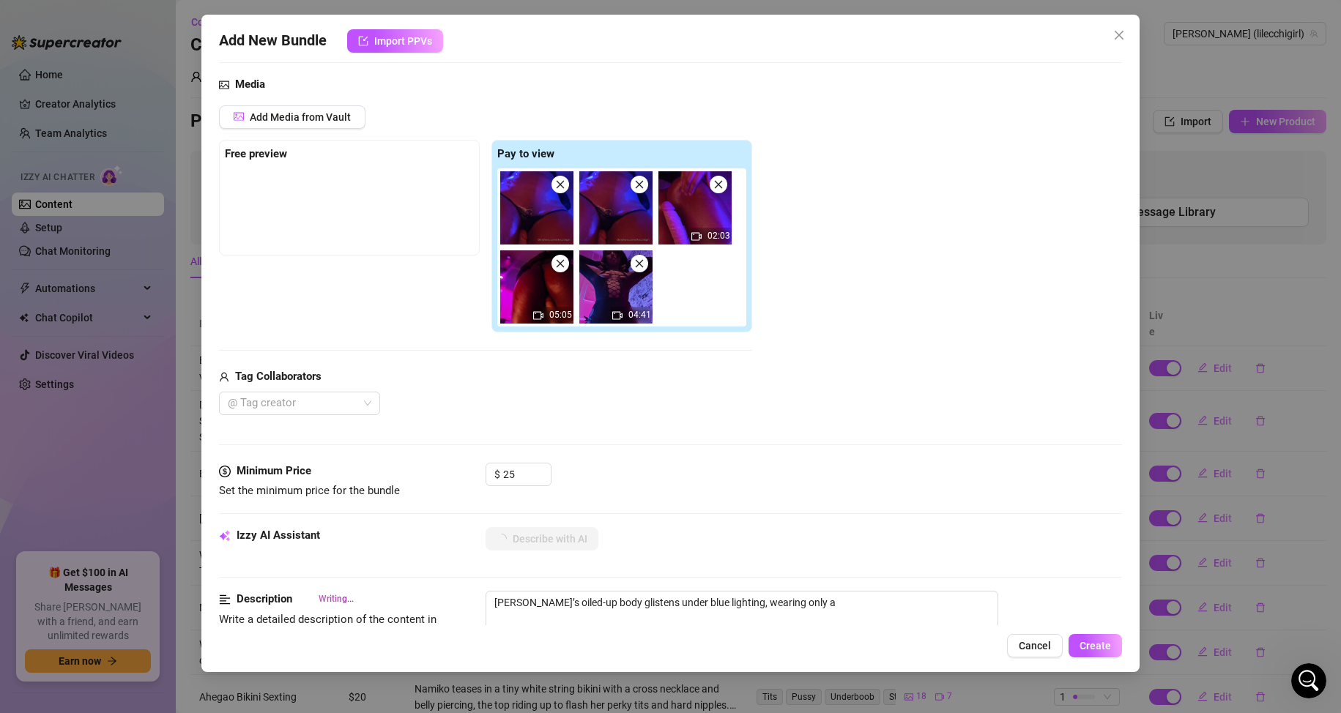
type textarea "[PERSON_NAME]’s oiled-up body glistens under blue lighting, wearing only a tiny"
type textarea "[PERSON_NAME]’s oiled-up body glistens under blue lighting, wearing only a tiny…"
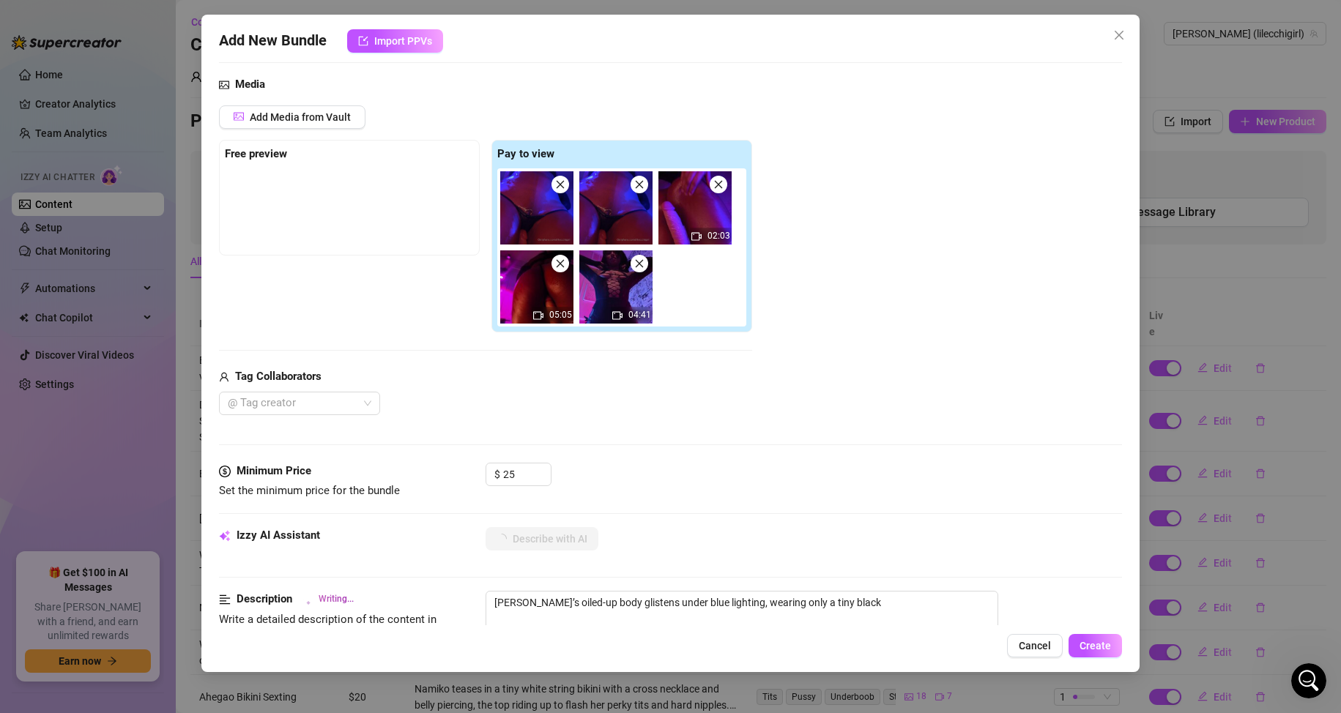
type textarea "[PERSON_NAME]’s oiled-up body glistens under blue lighting, wearing only a tiny…"
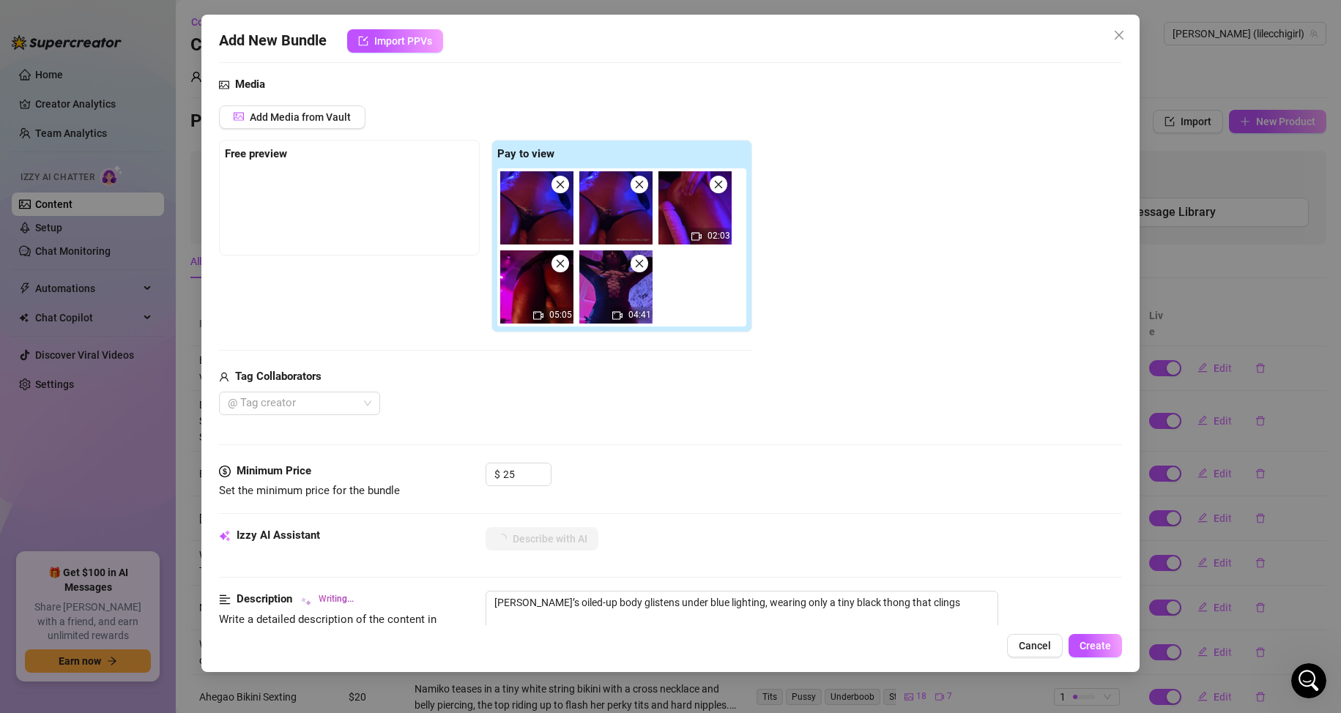
type textarea "[PERSON_NAME]’s oiled-up body glistens under blue lighting, wearing only a tiny…"
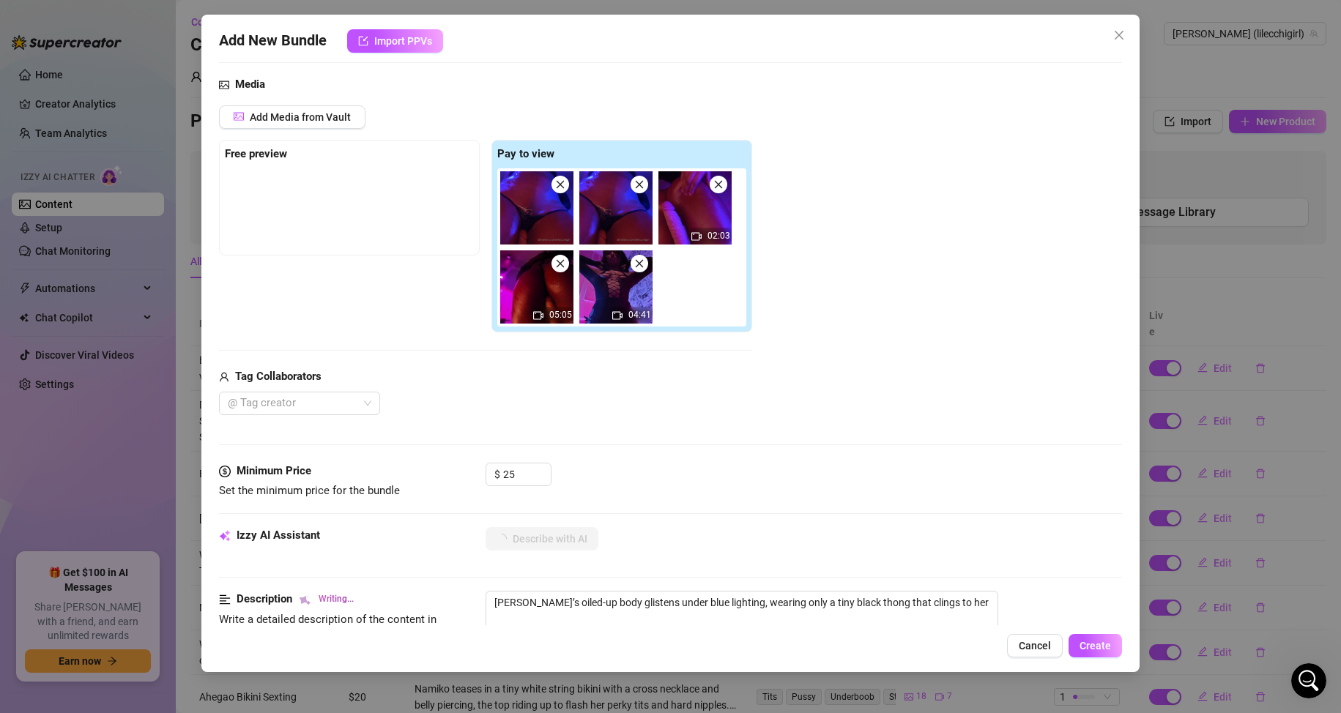
type textarea "[PERSON_NAME]’s oiled-up body glistens under blue lighting, wearing only a tiny…"
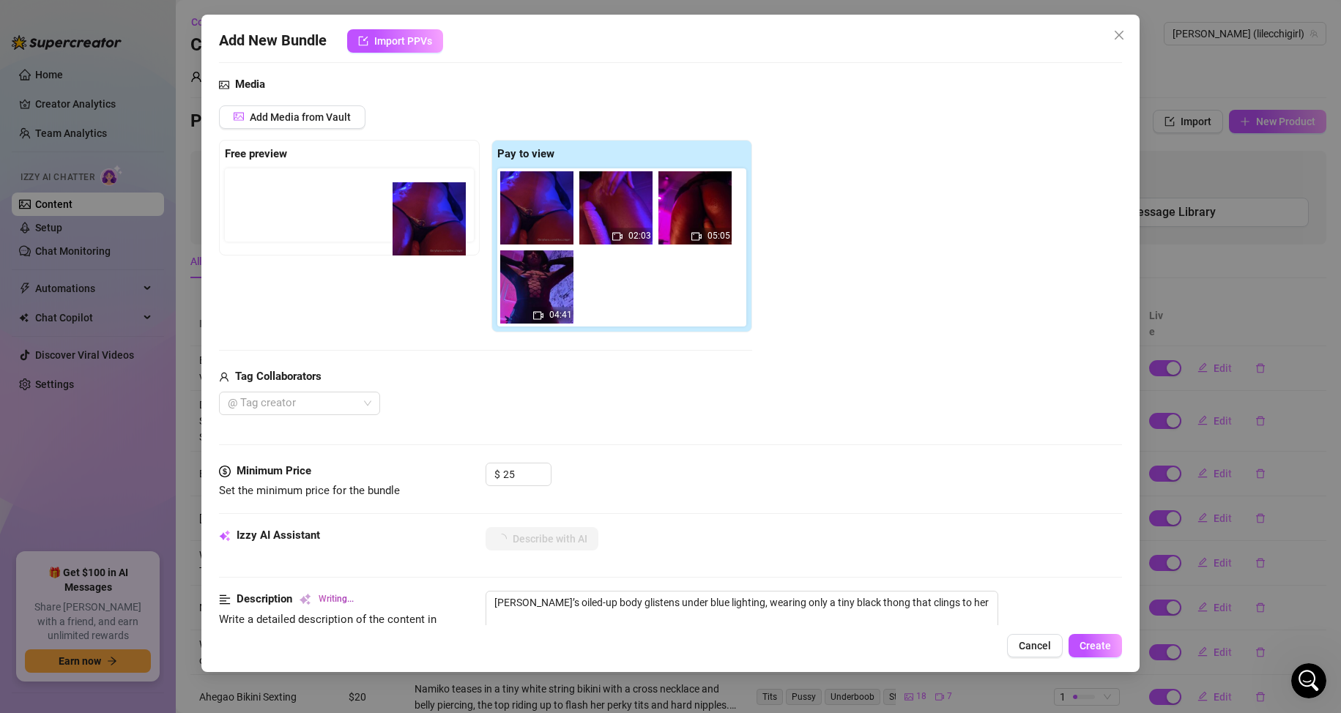
type textarea "[PERSON_NAME]’s oiled-up body glistens under blue lighting, wearing only a tiny…"
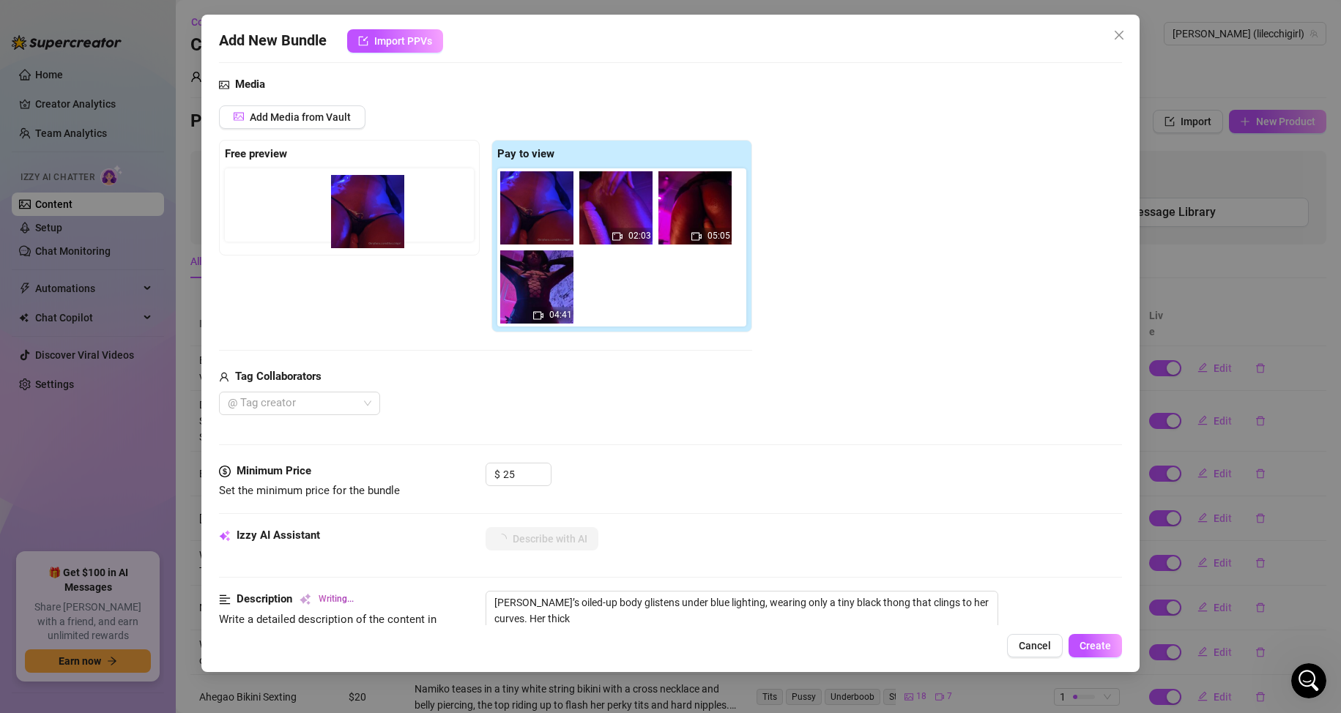
type textarea "[PERSON_NAME]’s oiled-up body glistens under blue lighting, wearing only a tiny…"
drag, startPoint x: 398, startPoint y: 229, endPoint x: 336, endPoint y: 222, distance: 62.0
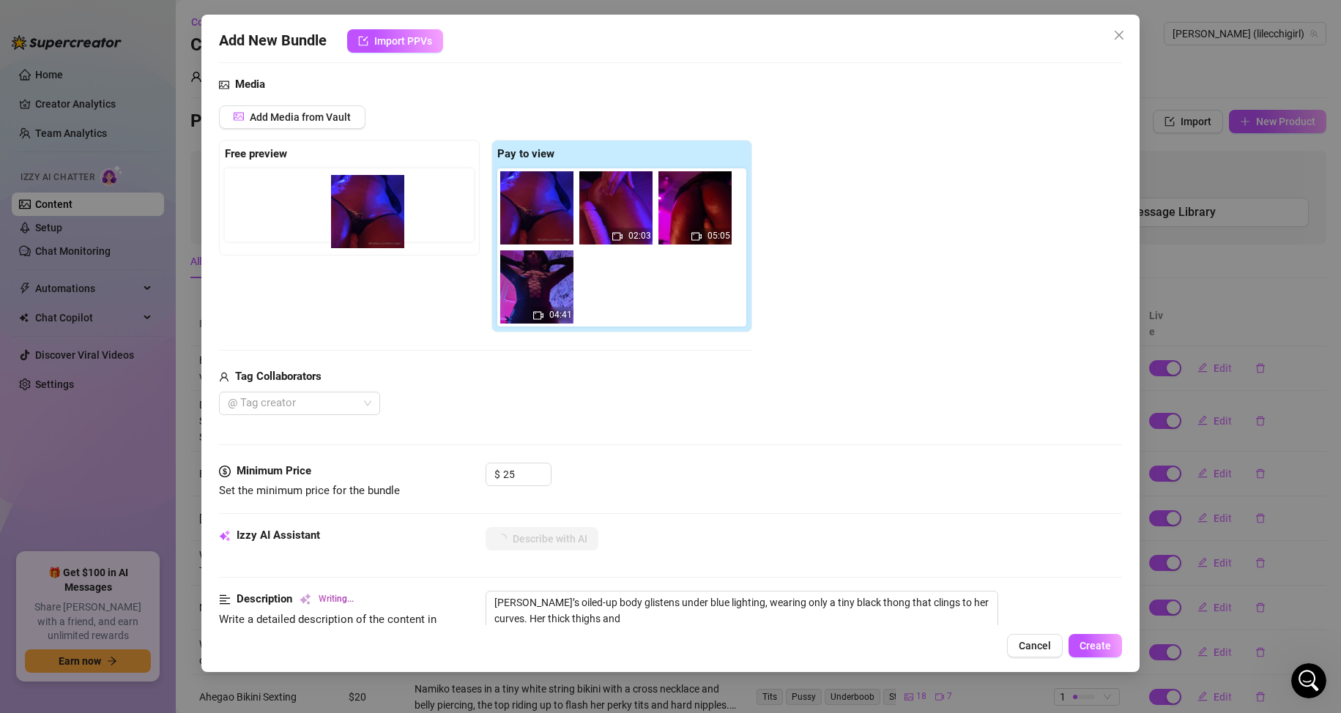
click at [336, 222] on div "Free preview Pay to view 02:03 05:05 04:41" at bounding box center [485, 236] width 533 height 193
type textarea "[PERSON_NAME]’s oiled-up body glistens under blue lighting, wearing only a tiny…"
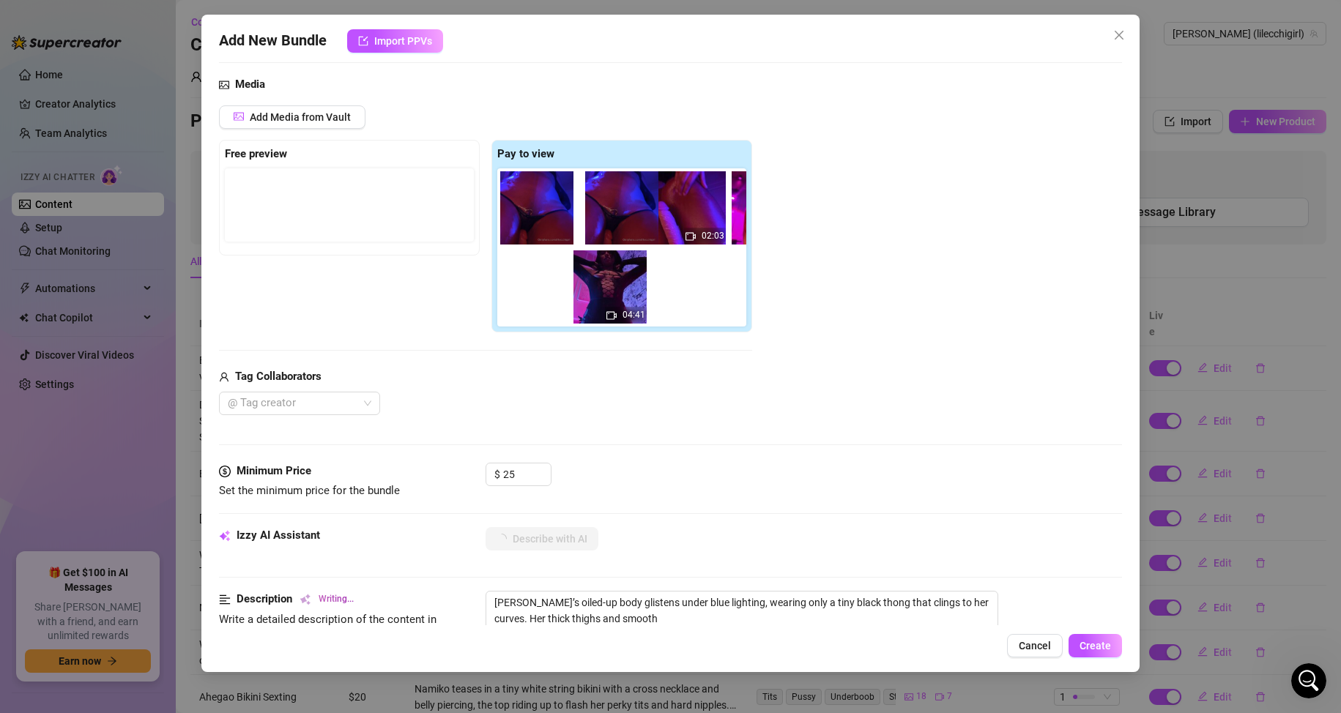
type textarea "[PERSON_NAME]’s oiled-up body glistens under blue lighting, wearing only a tiny…"
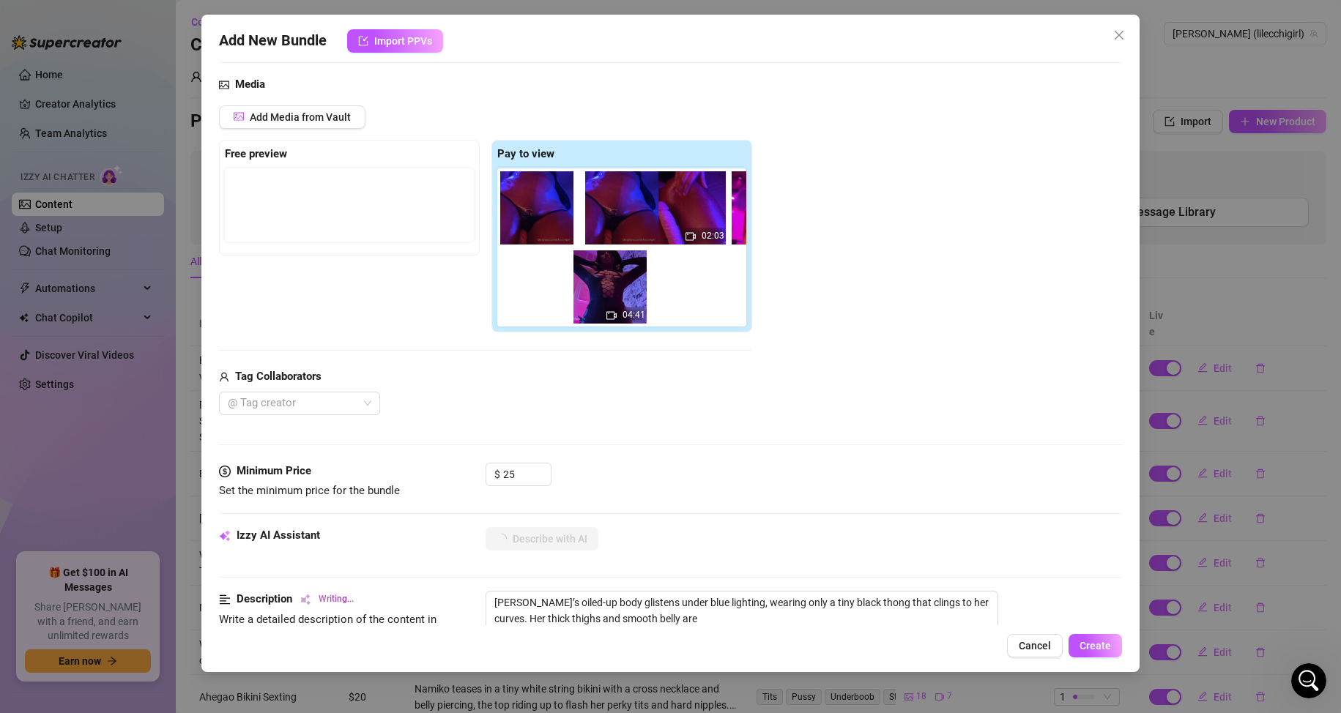
type textarea "[PERSON_NAME]’s oiled-up body glistens under blue lighting, wearing only a tiny…"
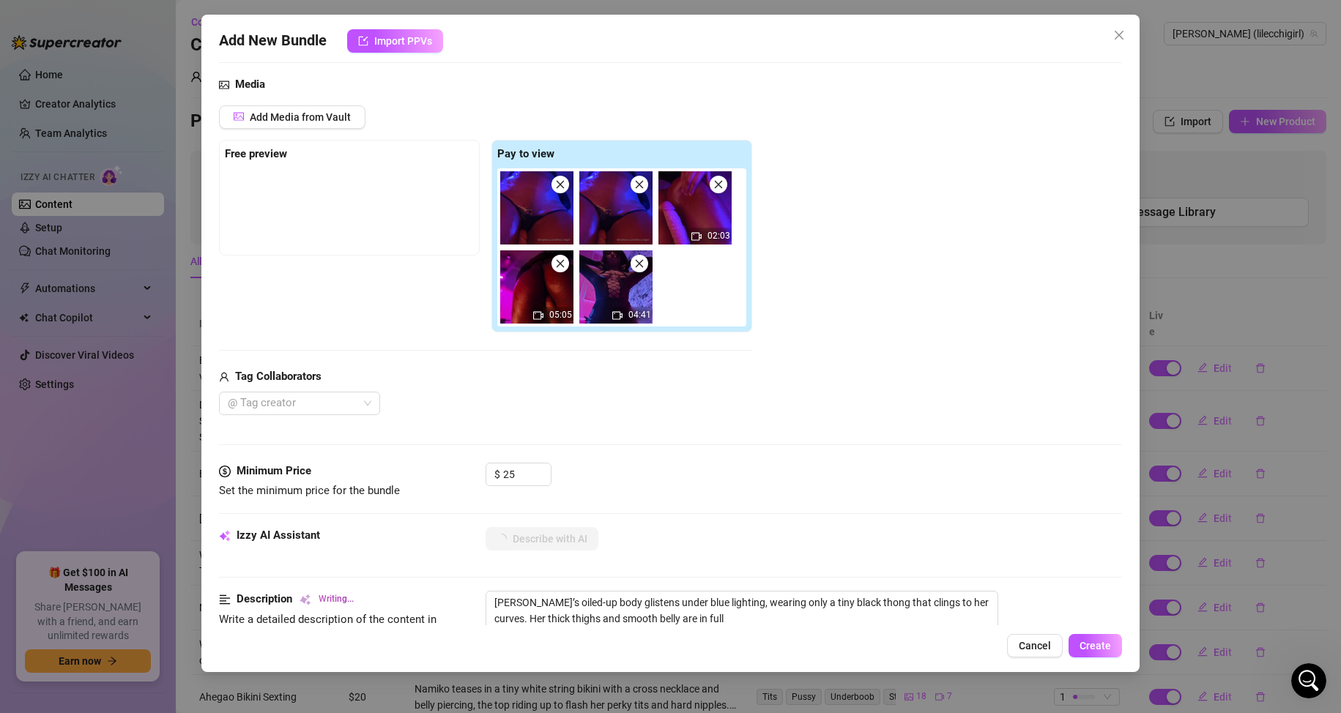
type textarea "[PERSON_NAME]’s oiled-up body glistens under blue lighting, wearing only a tiny…"
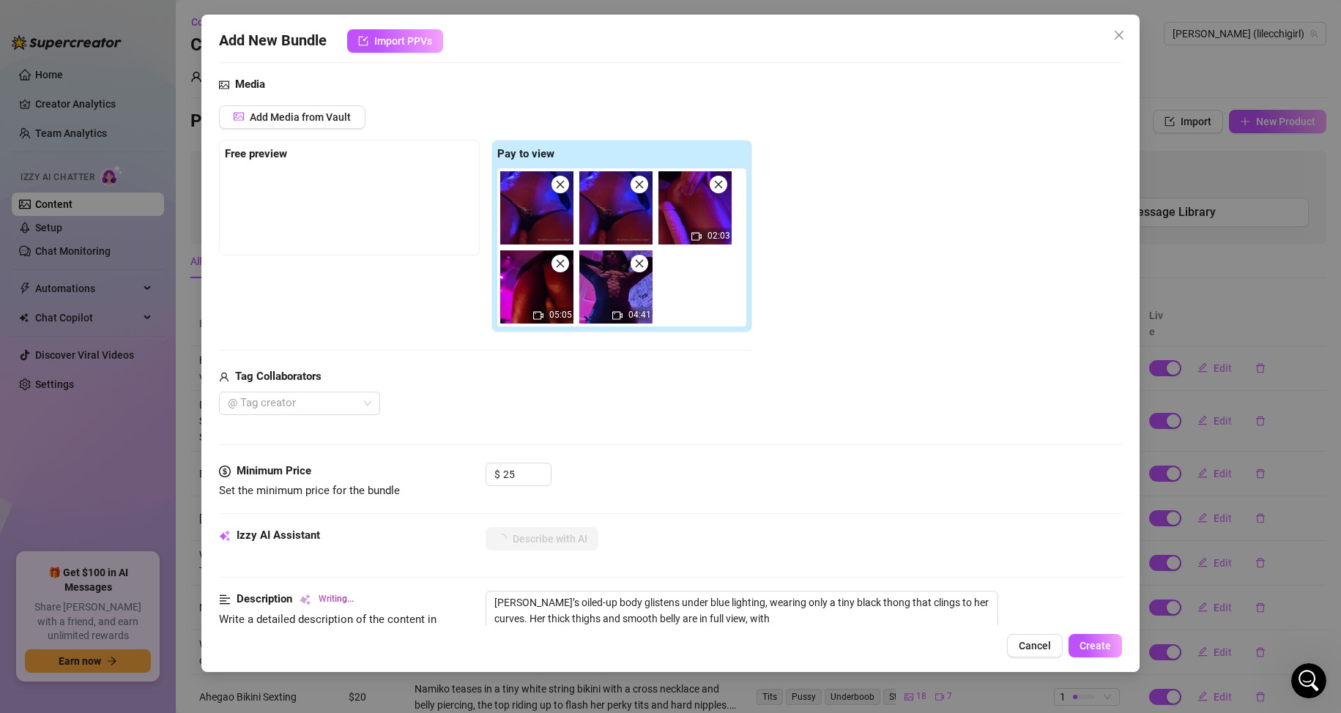
type textarea "[PERSON_NAME]’s oiled-up body glistens under blue lighting, wearing only a tiny…"
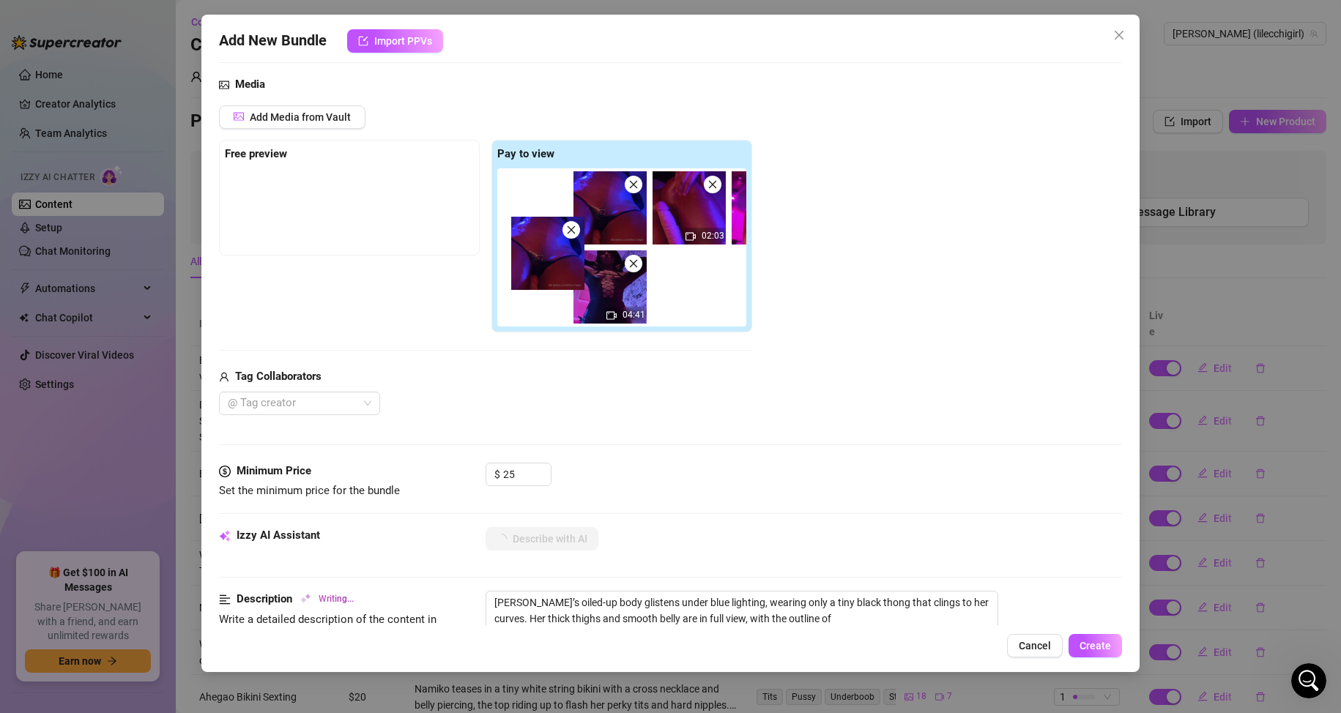
type textarea "[PERSON_NAME]’s oiled-up body glistens under blue lighting, wearing only a tiny…"
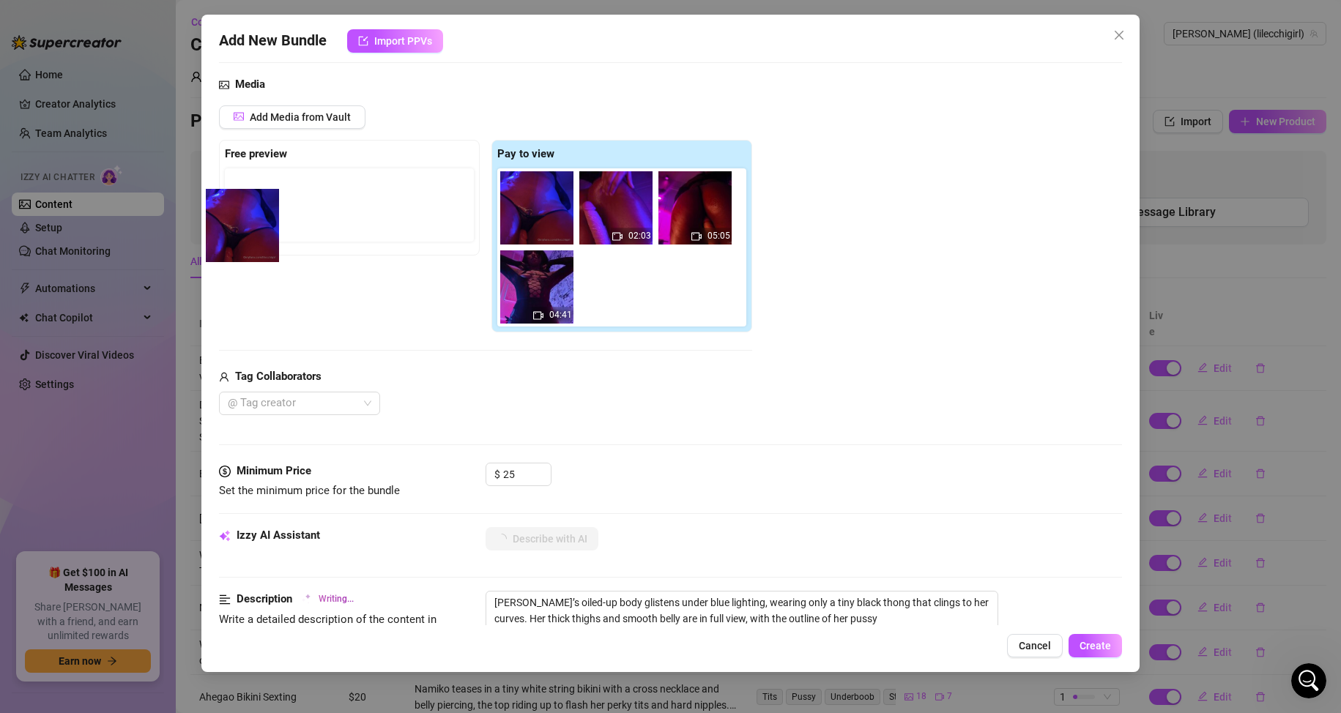
type textarea "[PERSON_NAME]’s oiled-up body glistens under blue lighting, wearing only a tiny…"
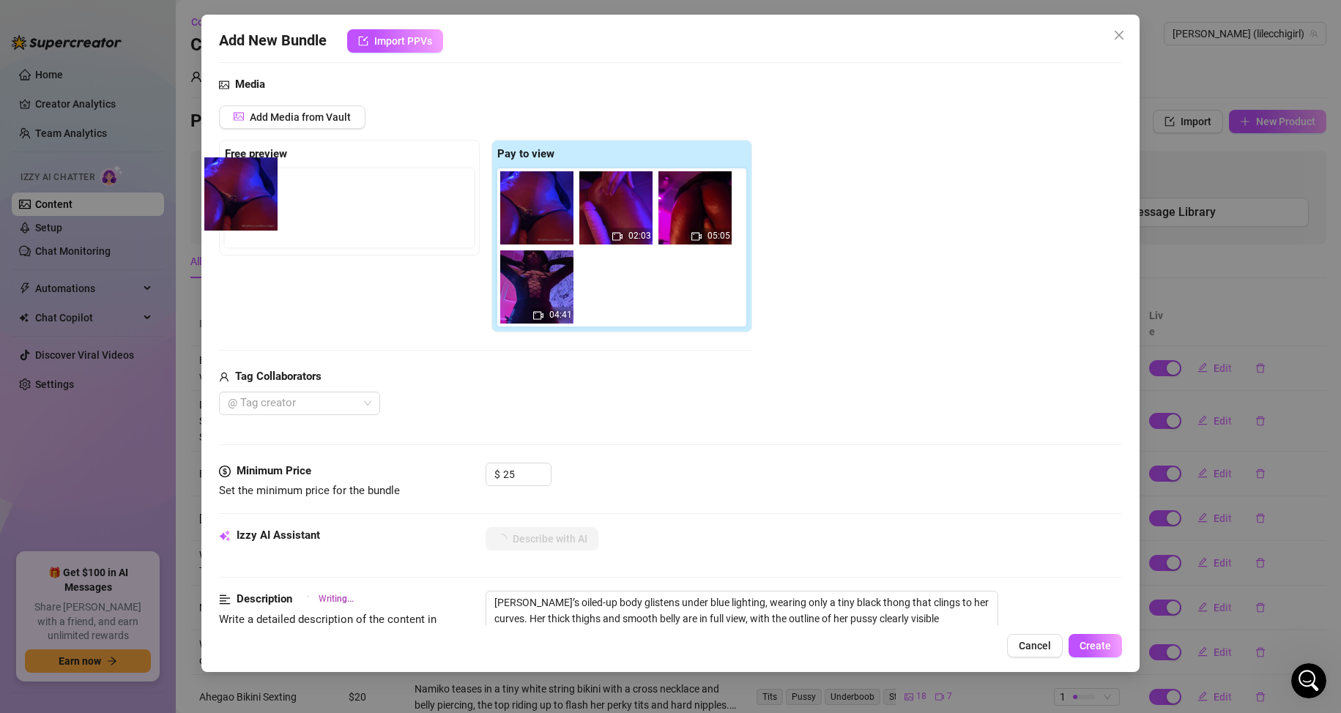
type textarea "[PERSON_NAME]’s oiled-up body glistens under blue lighting, wearing only a tiny…"
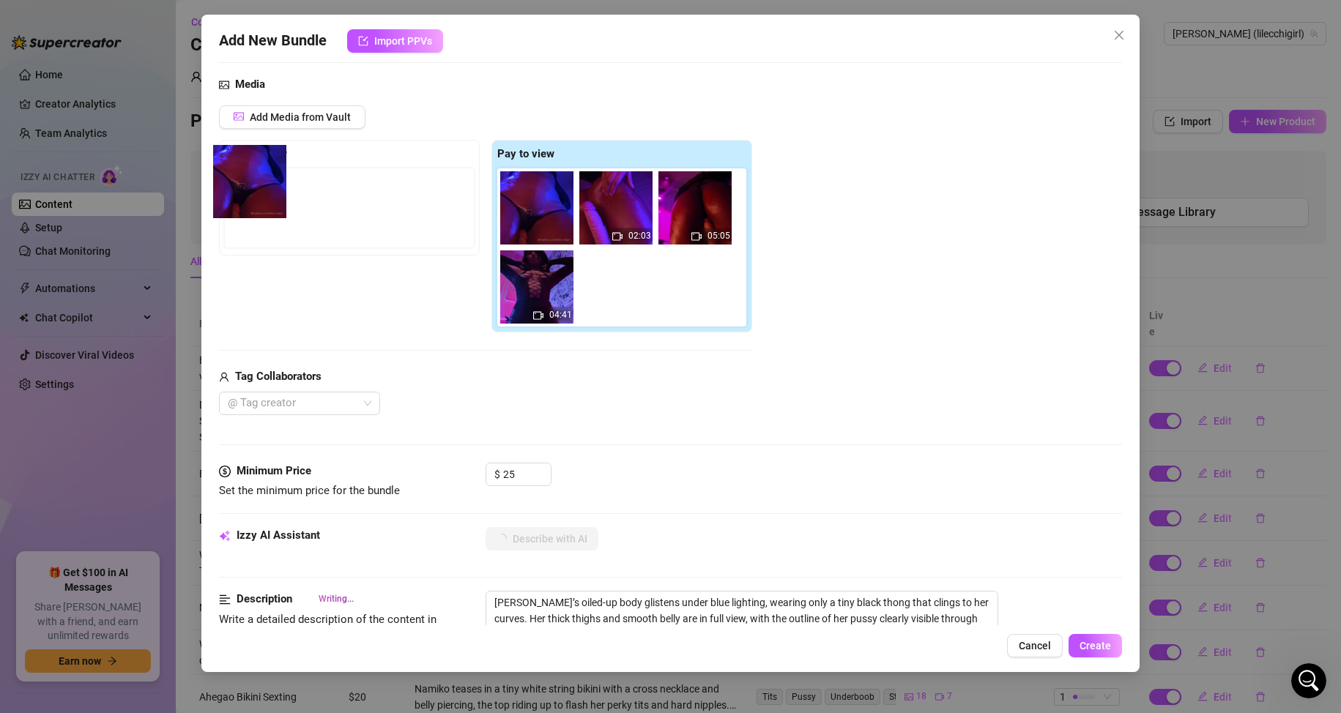
type textarea "[PERSON_NAME]’s oiled-up body glistens under blue lighting, wearing only a tiny…"
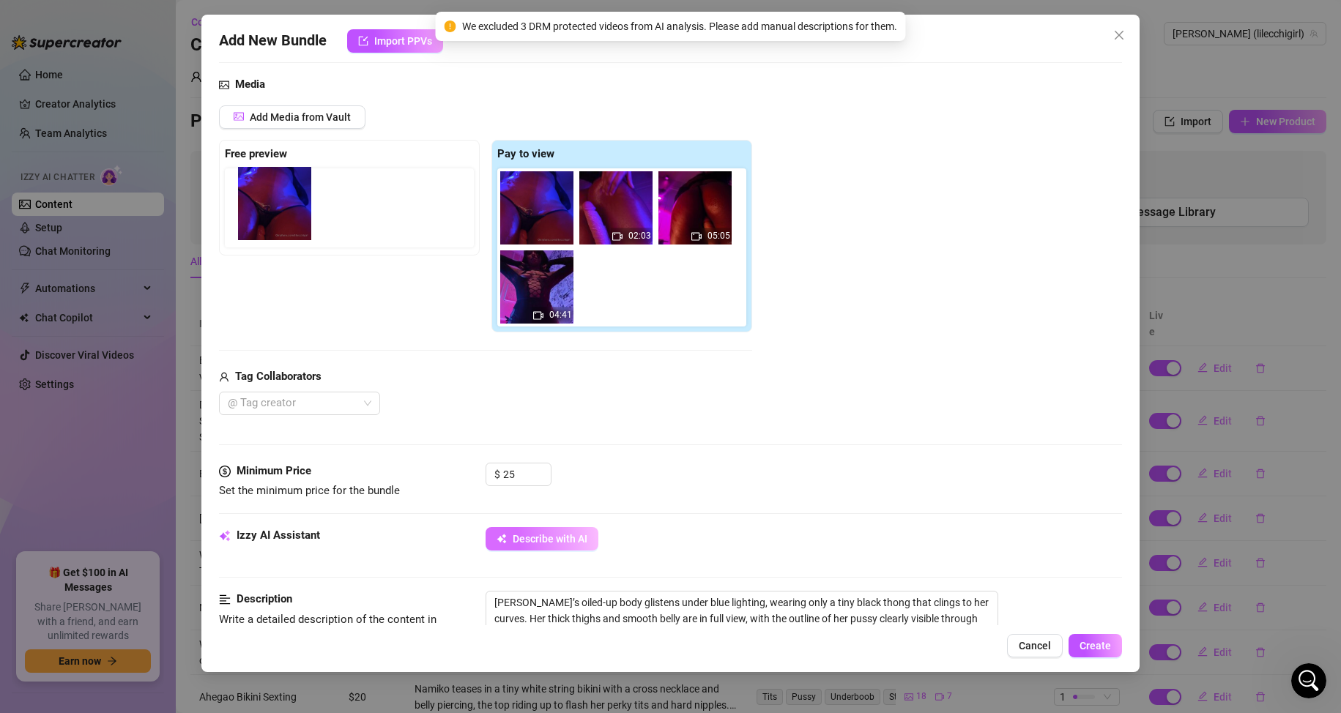
drag, startPoint x: 601, startPoint y: 211, endPoint x: 355, endPoint y: 211, distance: 245.3
click at [257, 211] on div "Free preview Pay to view 02:03 05:05 04:41" at bounding box center [485, 236] width 533 height 193
click at [557, 184] on icon "close" at bounding box center [560, 184] width 10 height 10
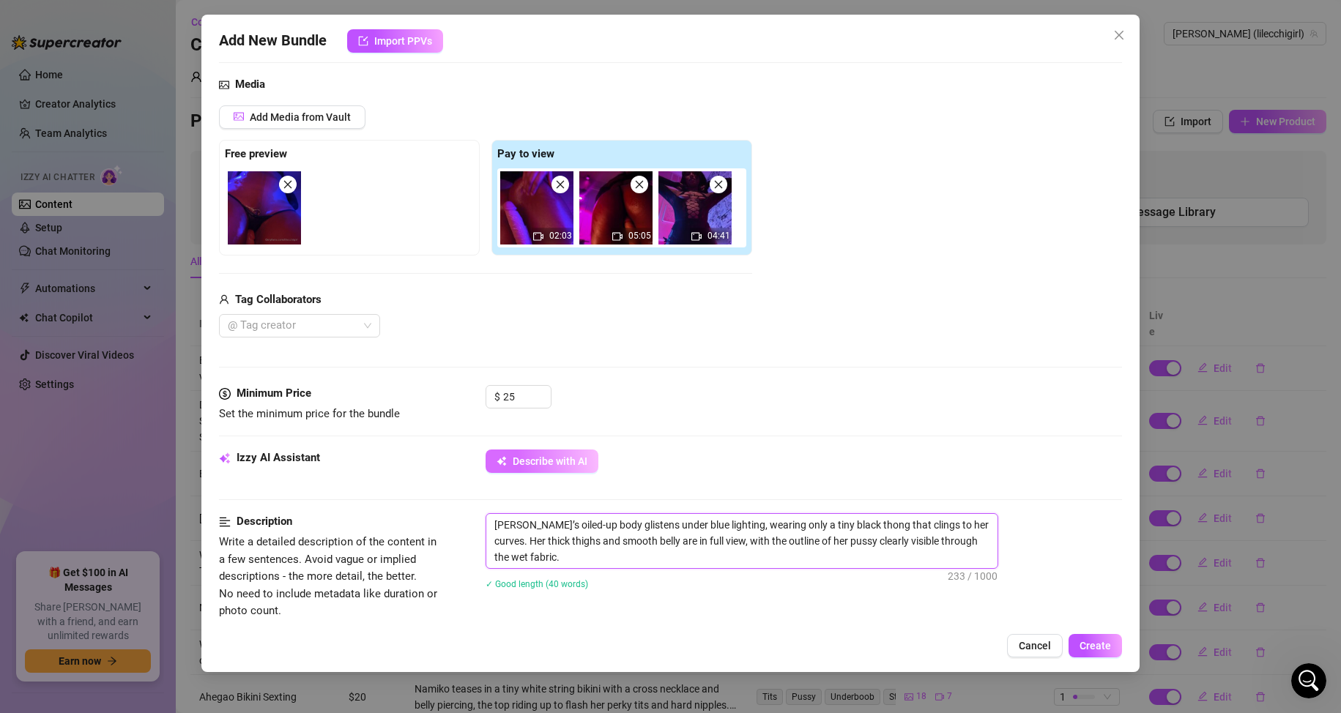
click at [601, 554] on textarea "[PERSON_NAME]’s oiled-up body glistens under blue lighting, wearing only a tiny…" at bounding box center [741, 541] width 511 height 54
type textarea "[PERSON_NAME]’s oiled-up body glistens under blue lighting, wearing only a tiny…"
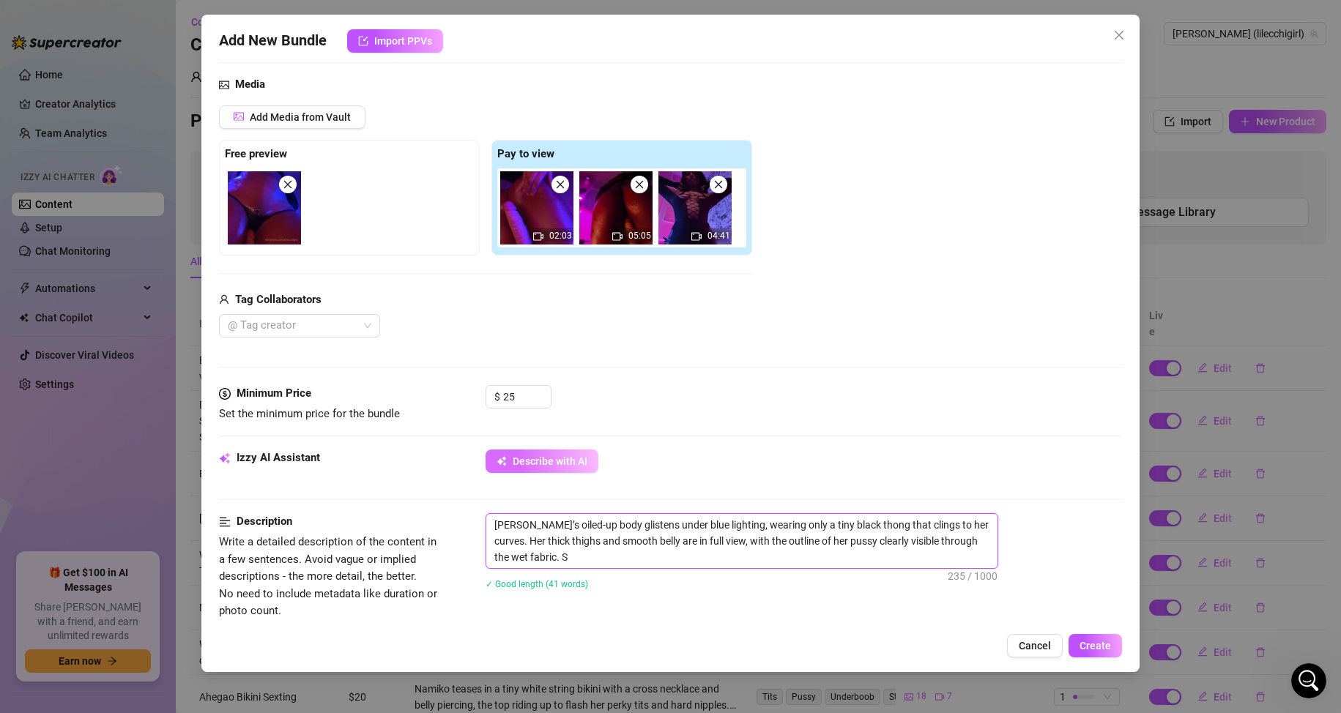
type textarea "[PERSON_NAME]’s oiled-up body glistens under blue lighting, wearing only a tiny…"
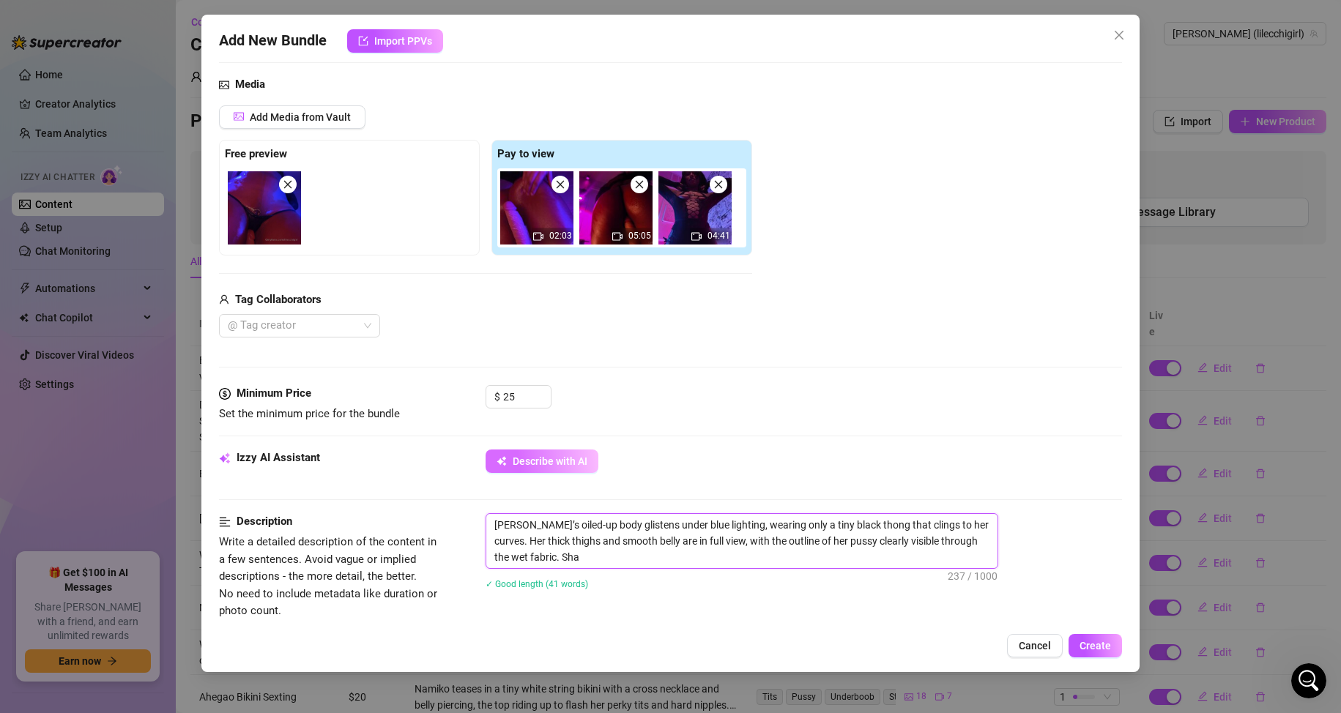
type textarea "[PERSON_NAME]’s oiled-up body glistens under blue lighting, wearing only a tiny…"
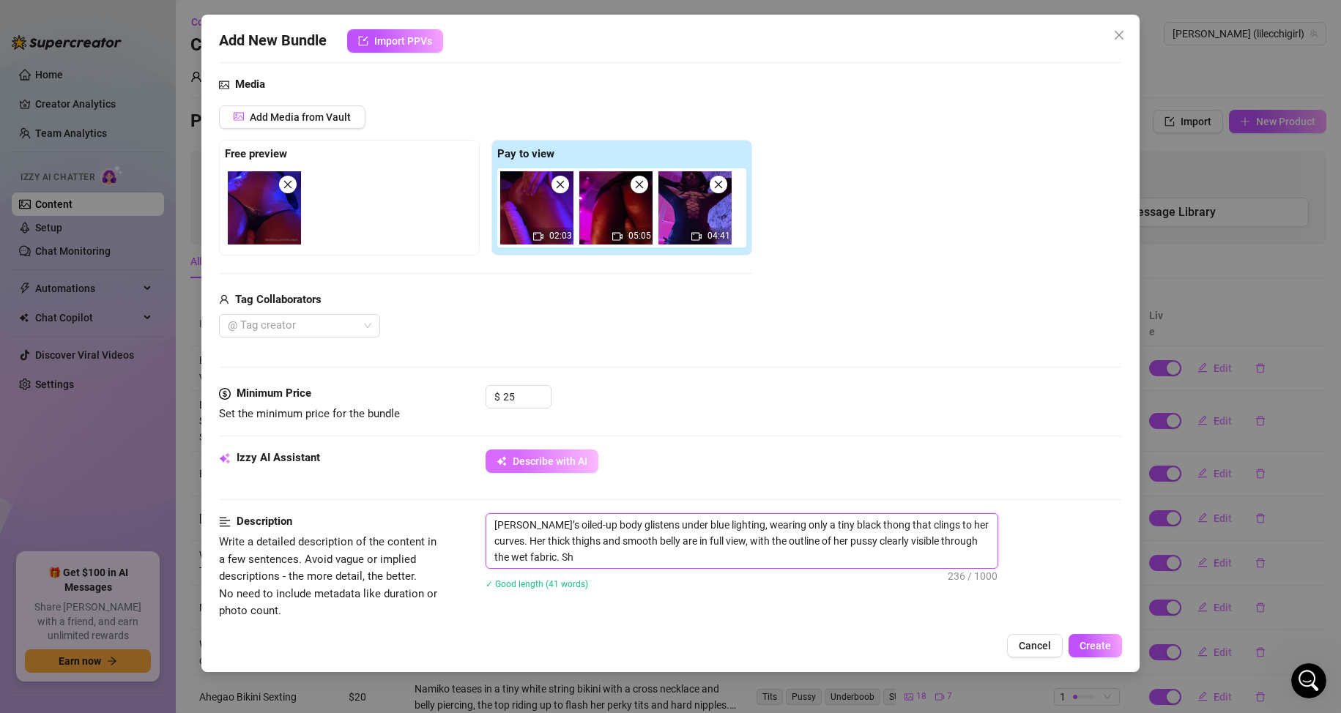
type textarea "[PERSON_NAME]’s oiled-up body glistens under blue lighting, wearing only a tiny…"
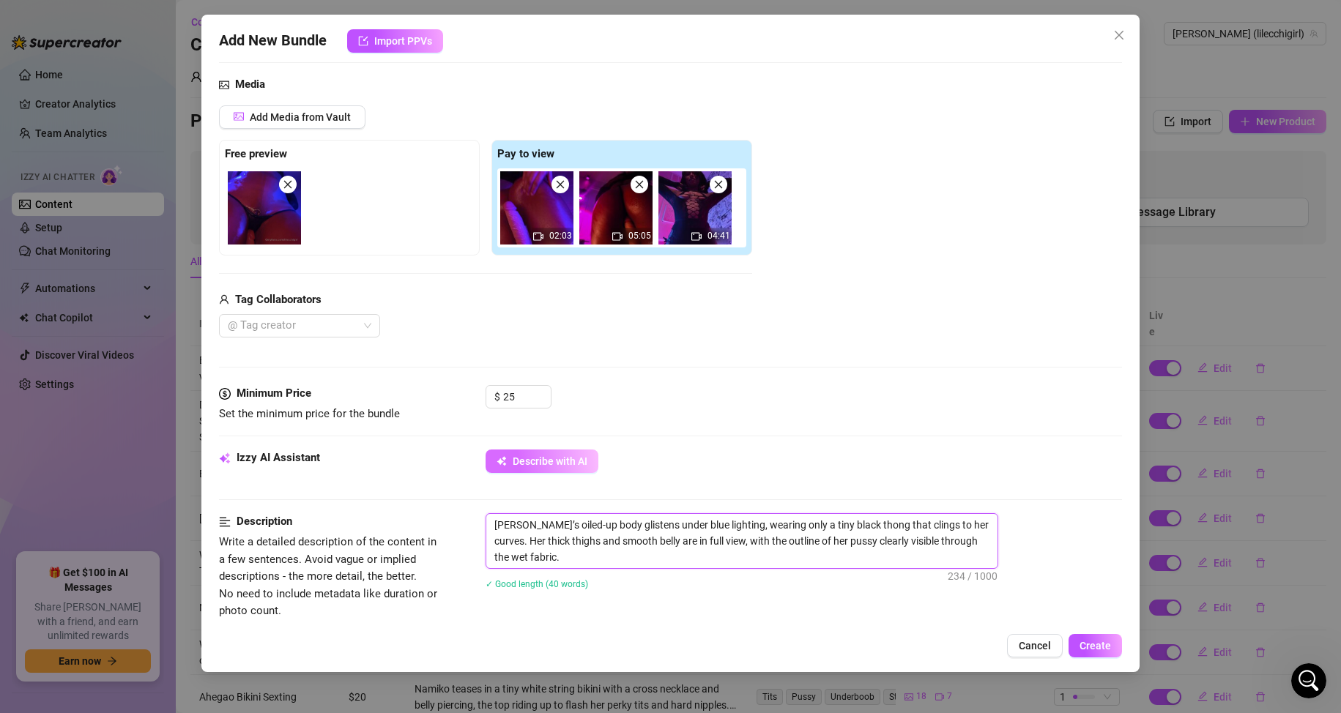
type textarea "[PERSON_NAME]’s oiled-up body glistens under blue lighting, wearing only a tiny…"
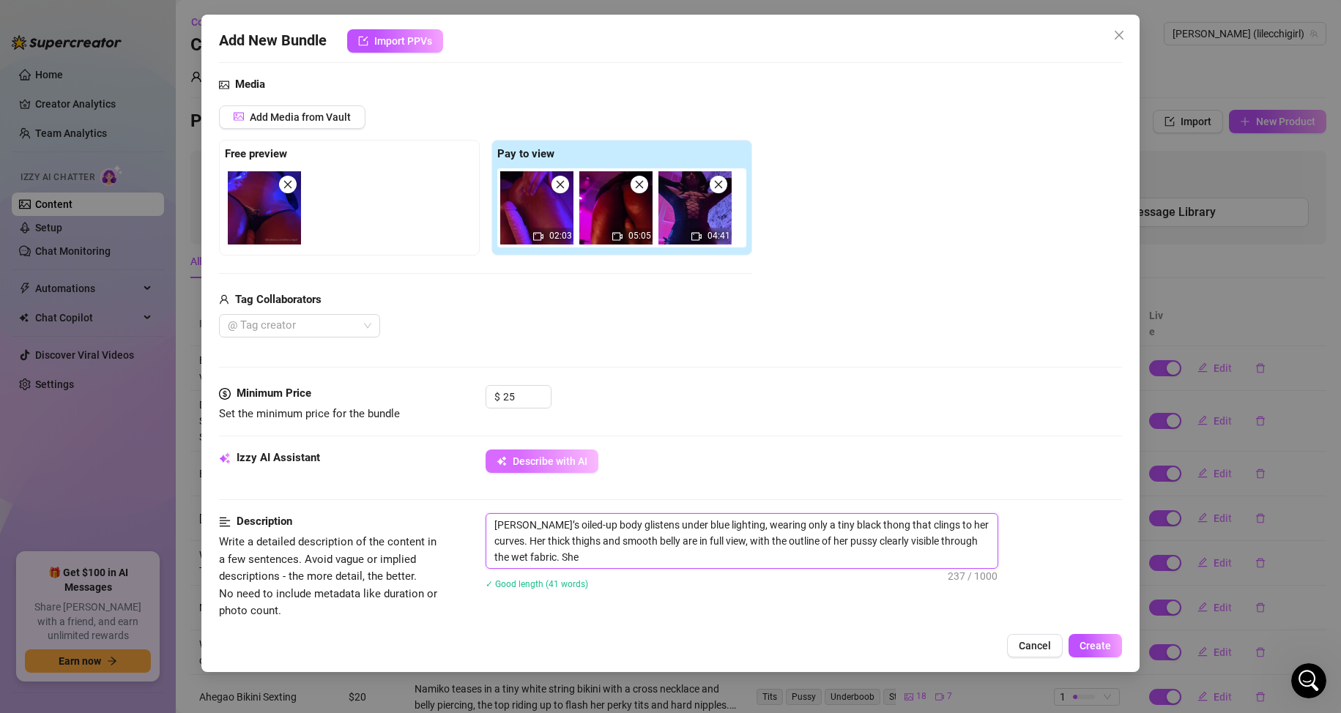
type textarea "[PERSON_NAME]’s oiled-up body glistens under blue lighting, wearing only a tiny…"
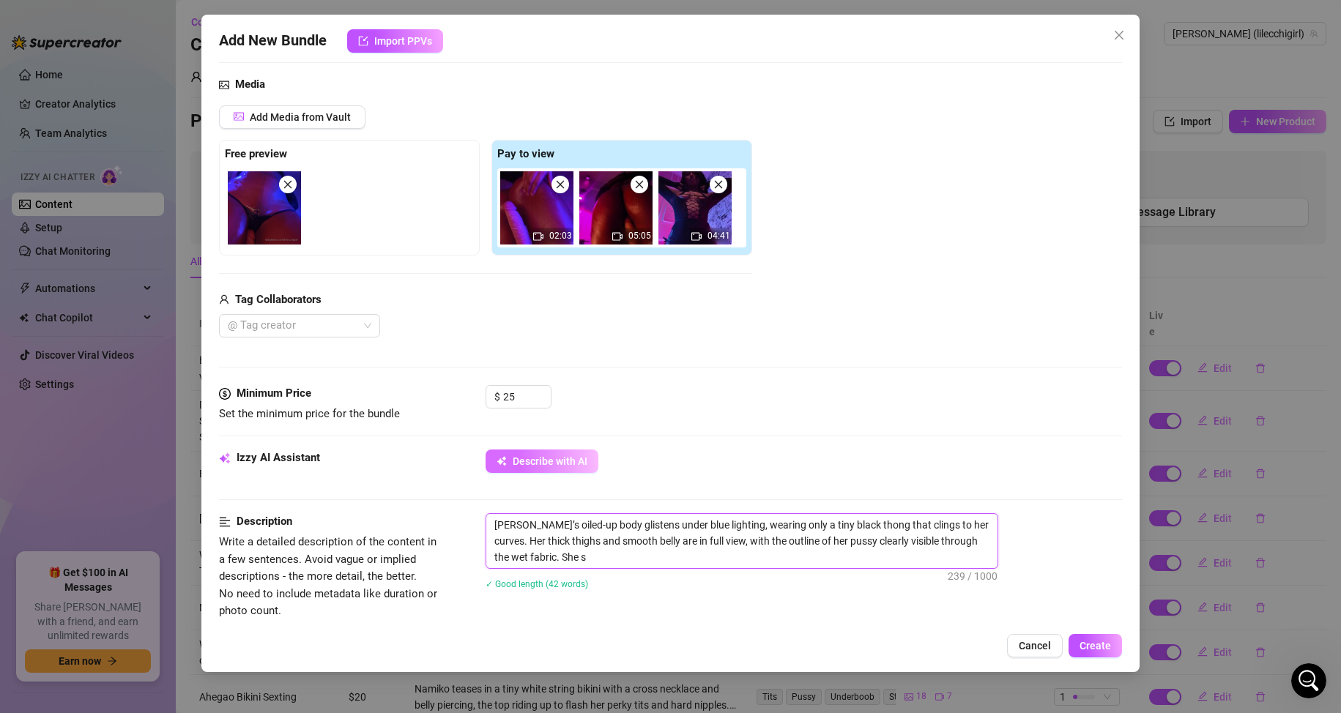
type textarea "[PERSON_NAME]’s oiled-up body glistens under blue lighting, wearing only a tiny…"
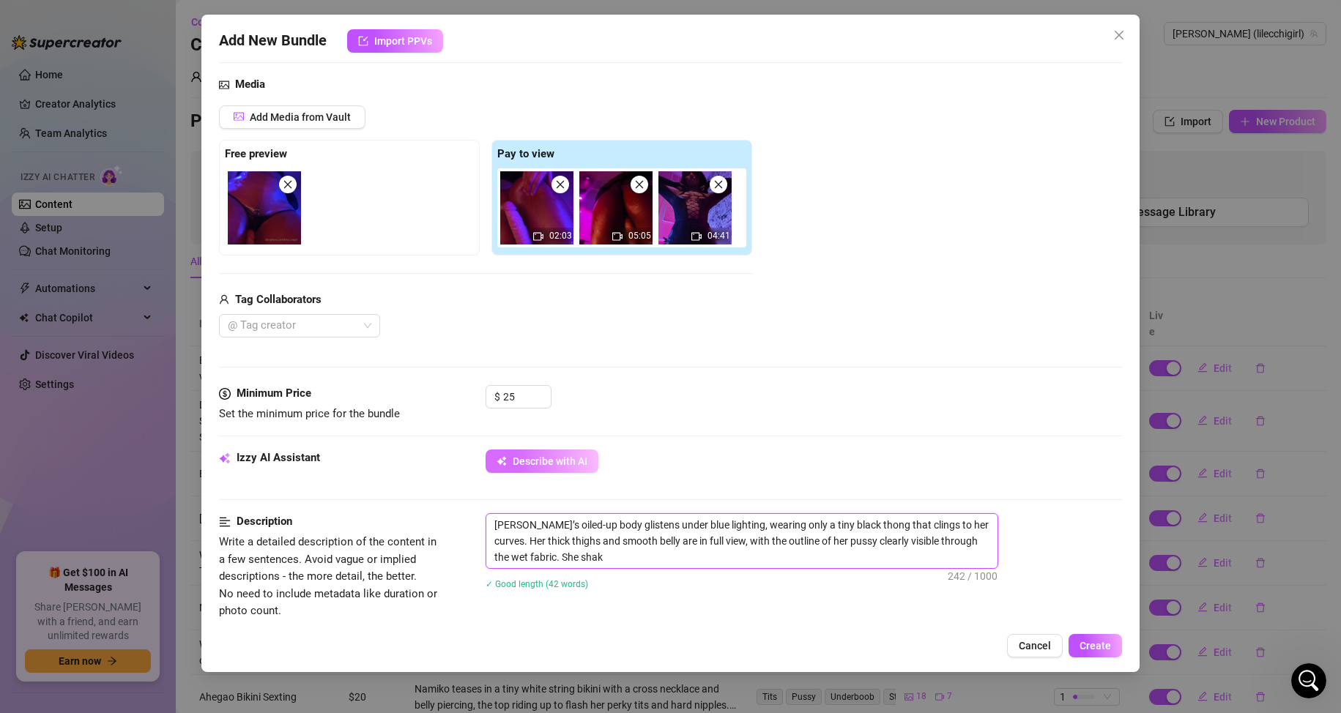
type textarea "[PERSON_NAME]’s oiled-up body glistens under blue lighting, wearing only a tiny…"
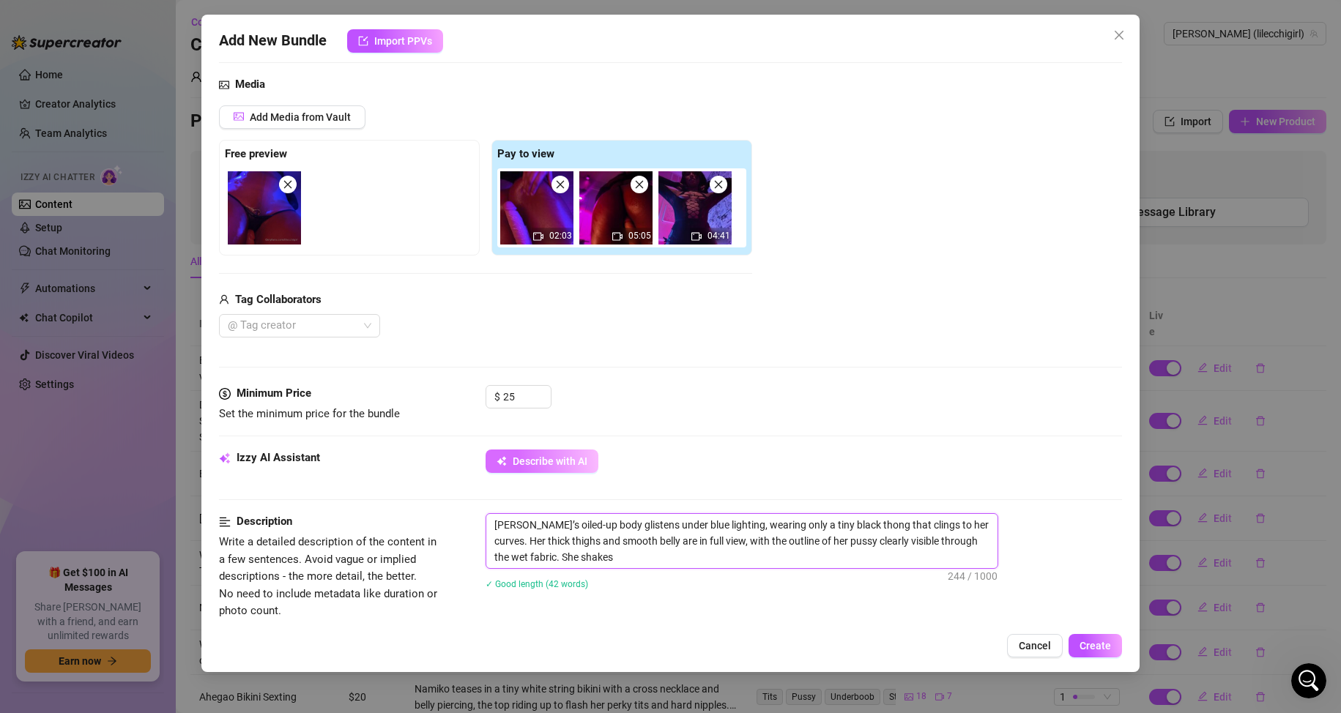
type textarea "[PERSON_NAME]’s oiled-up body glistens under blue lighting, wearing only a tiny…"
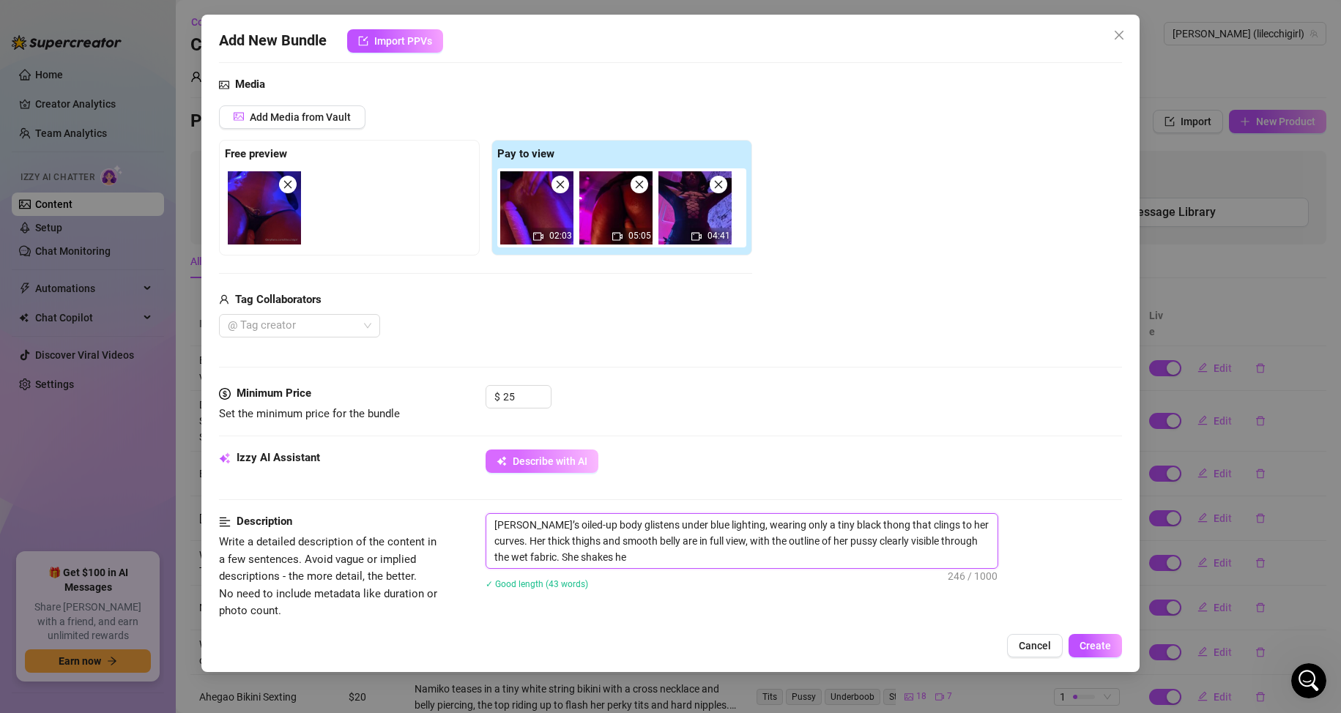
type textarea "[PERSON_NAME]’s oiled-up body glistens under blue lighting, wearing only a tiny…"
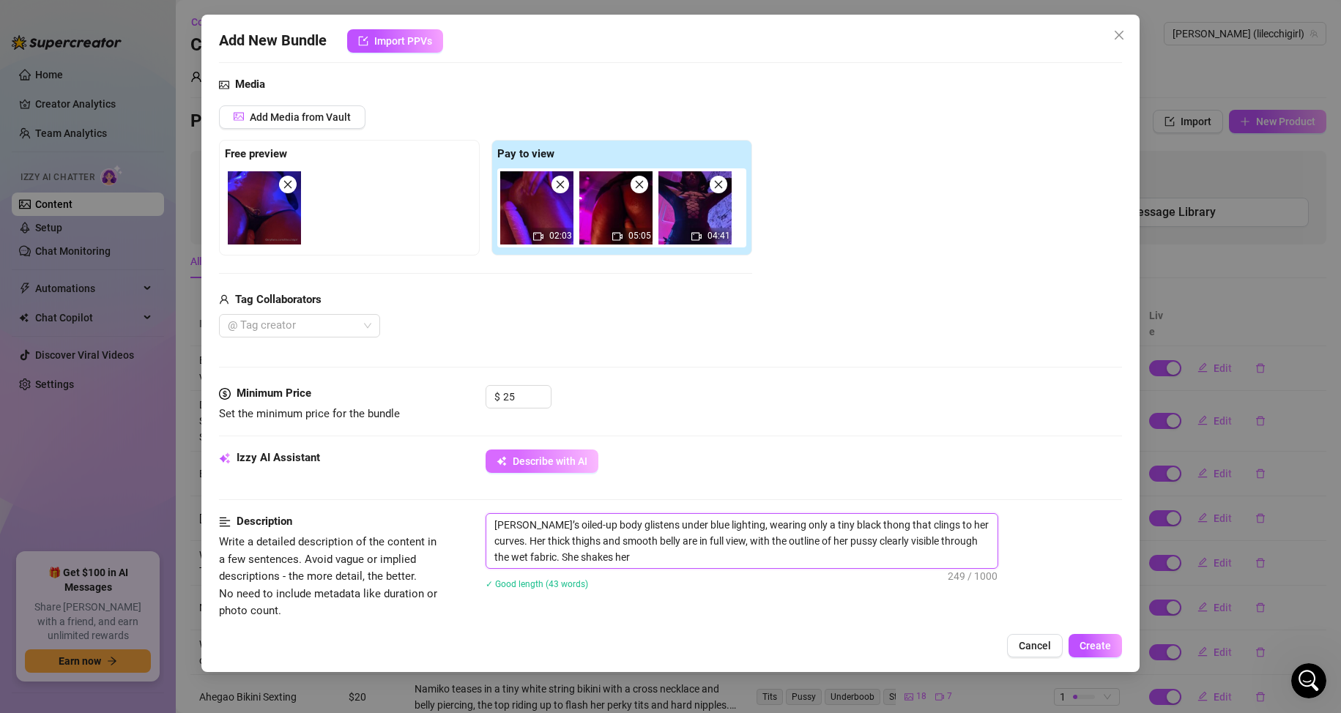
type textarea "[PERSON_NAME]’s oiled-up body glistens under blue lighting, wearing only a tiny…"
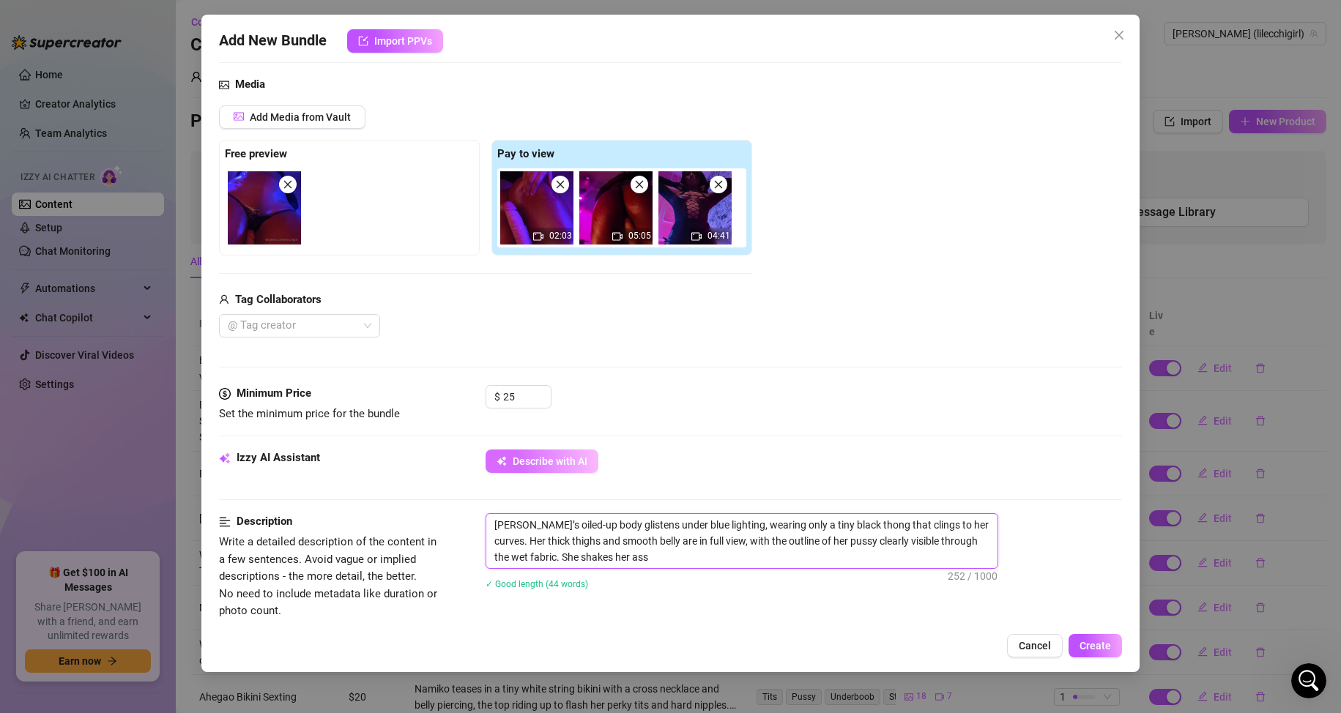
type textarea "[PERSON_NAME]’s oiled-up body glistens under blue lighting, wearing only a tiny…"
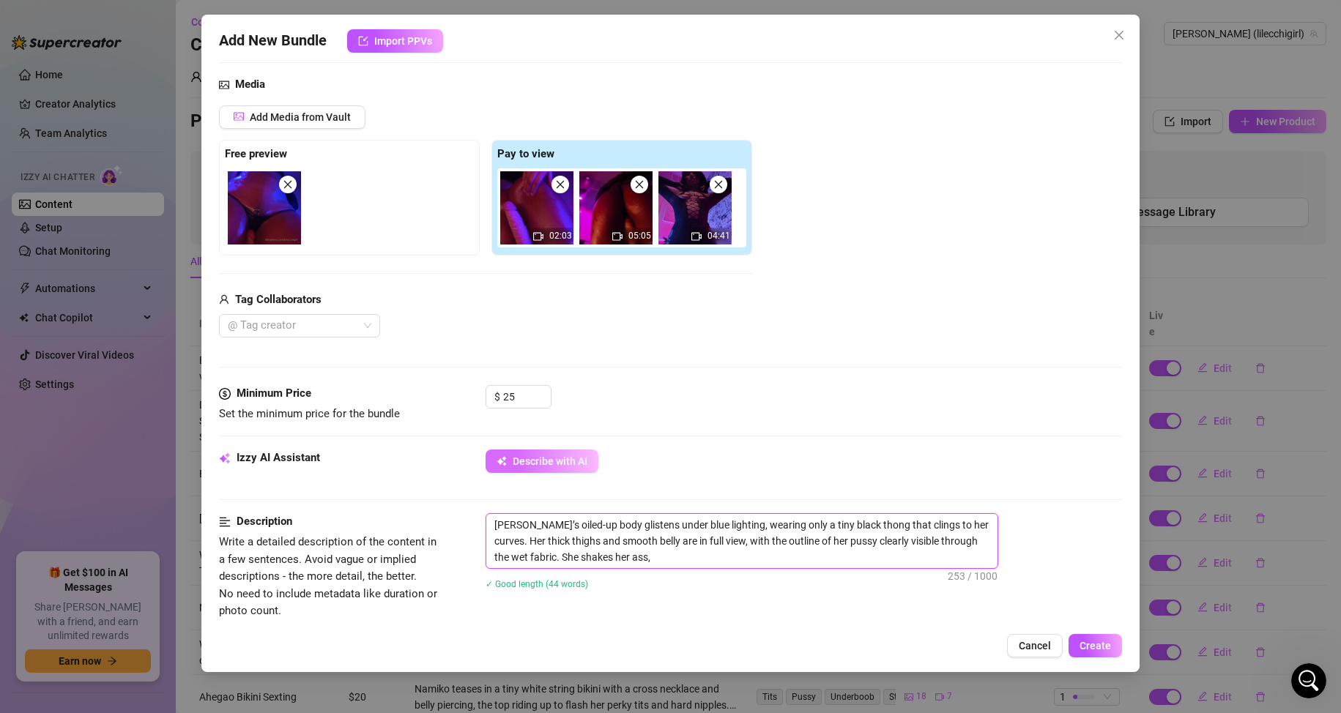
type textarea "[PERSON_NAME]’s oiled-up body glistens under blue lighting, wearing only a tiny…"
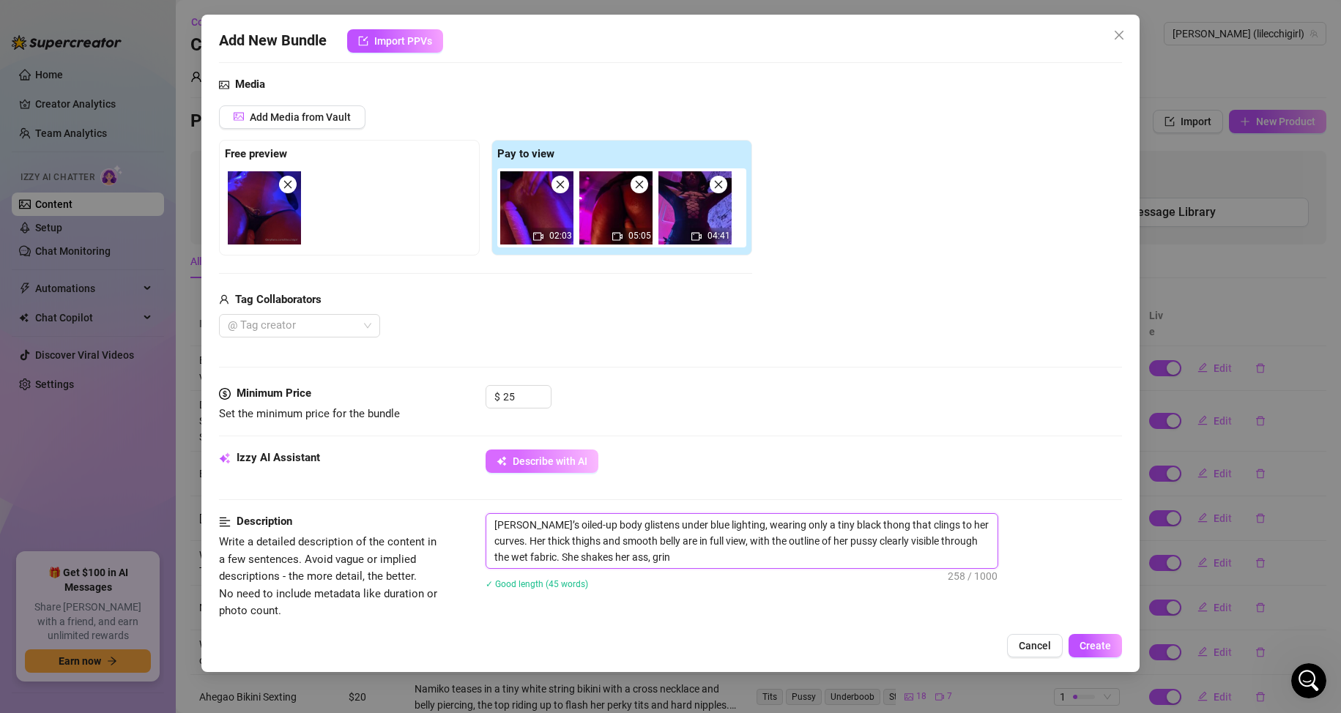
type textarea "[PERSON_NAME]’s oiled-up body glistens under blue lighting, wearing only a tiny…"
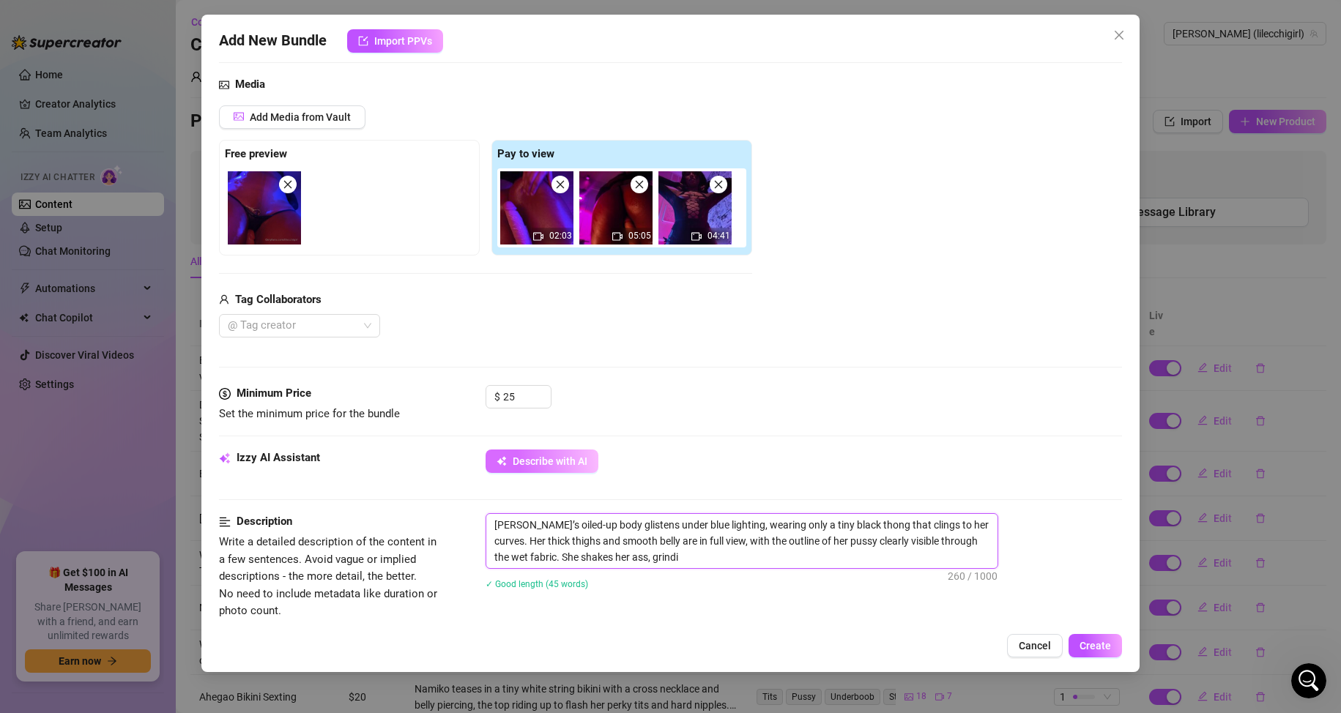
type textarea "[PERSON_NAME]’s oiled-up body glistens under blue lighting, wearing only a tiny…"
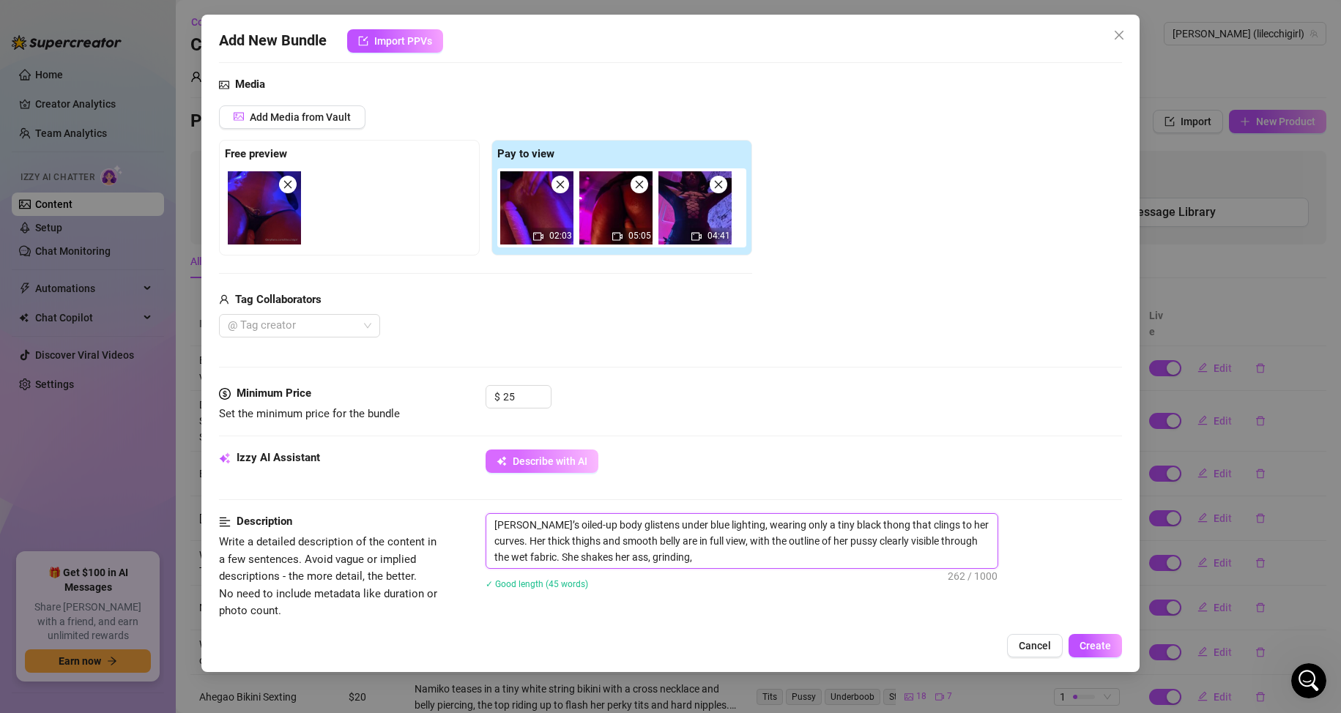
type textarea "[PERSON_NAME]’s oiled-up body glistens under blue lighting, wearing only a tiny…"
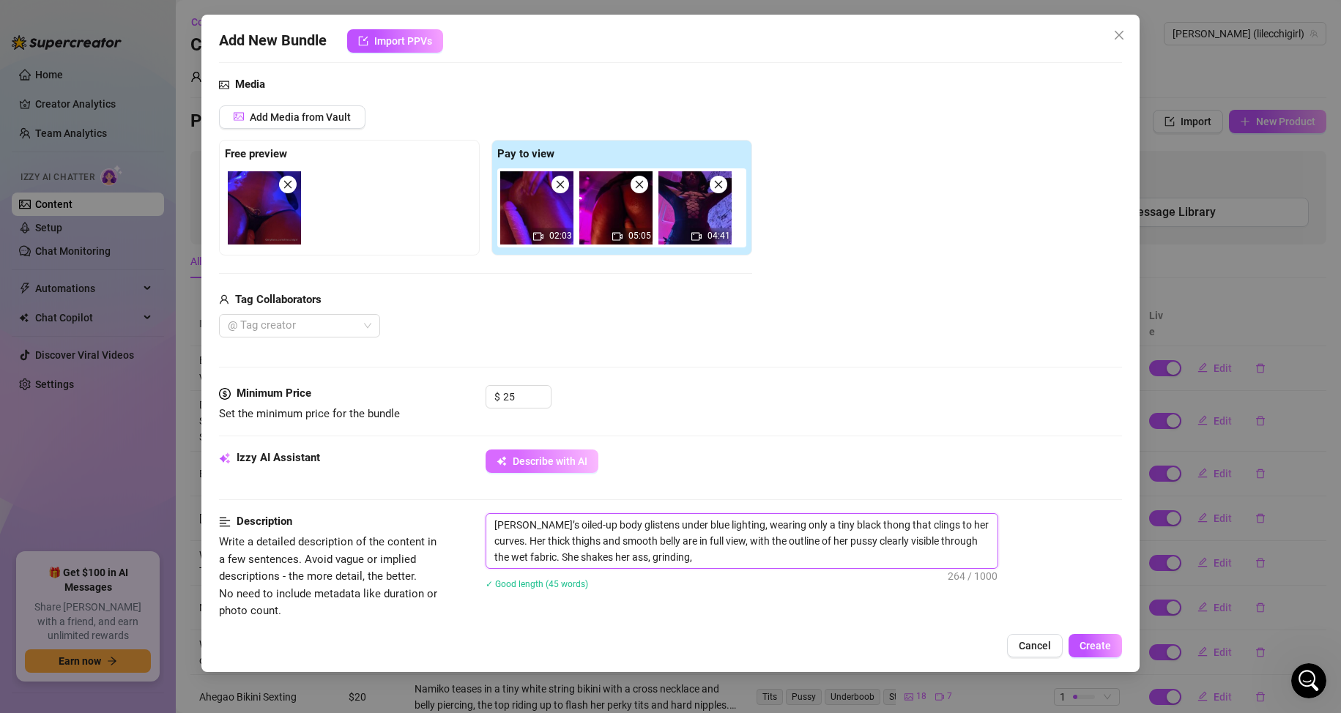
type textarea "[PERSON_NAME]’s oiled-up body glistens under blue lighting, wearing only a tiny…"
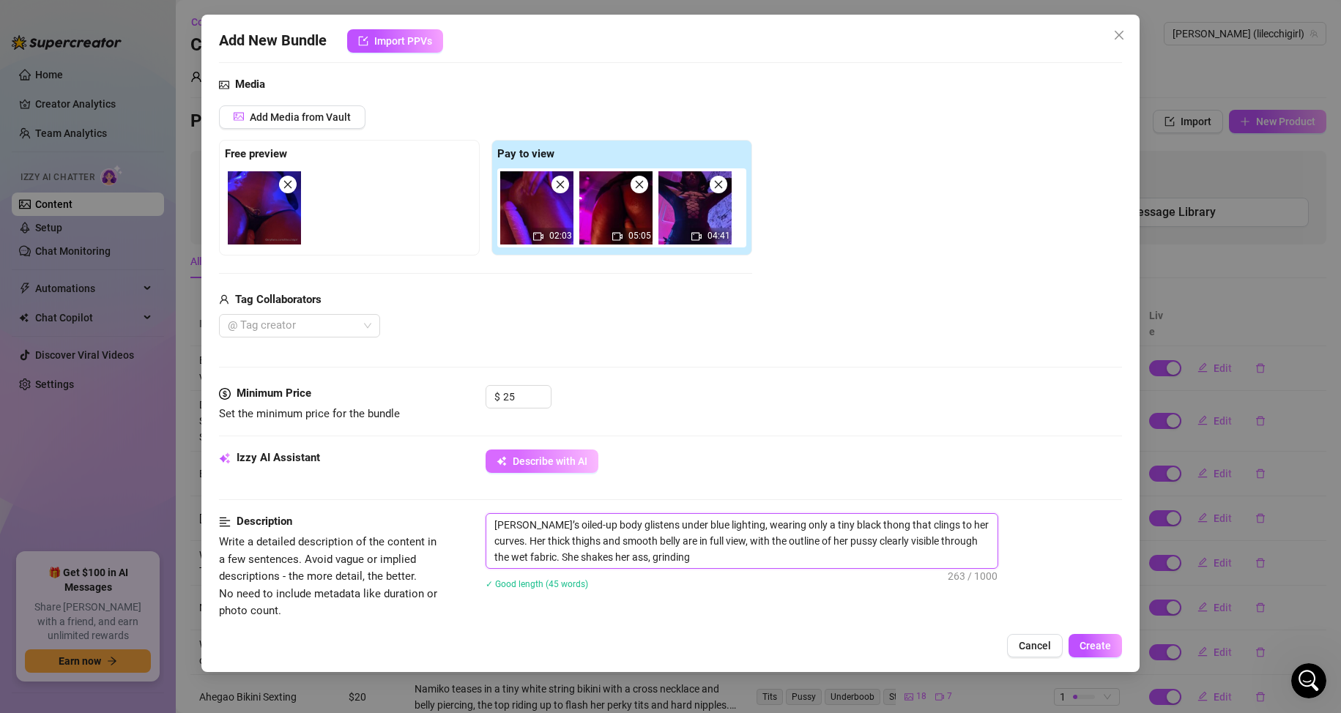
type textarea "[PERSON_NAME]’s oiled-up body glistens under blue lighting, wearing only a tiny…"
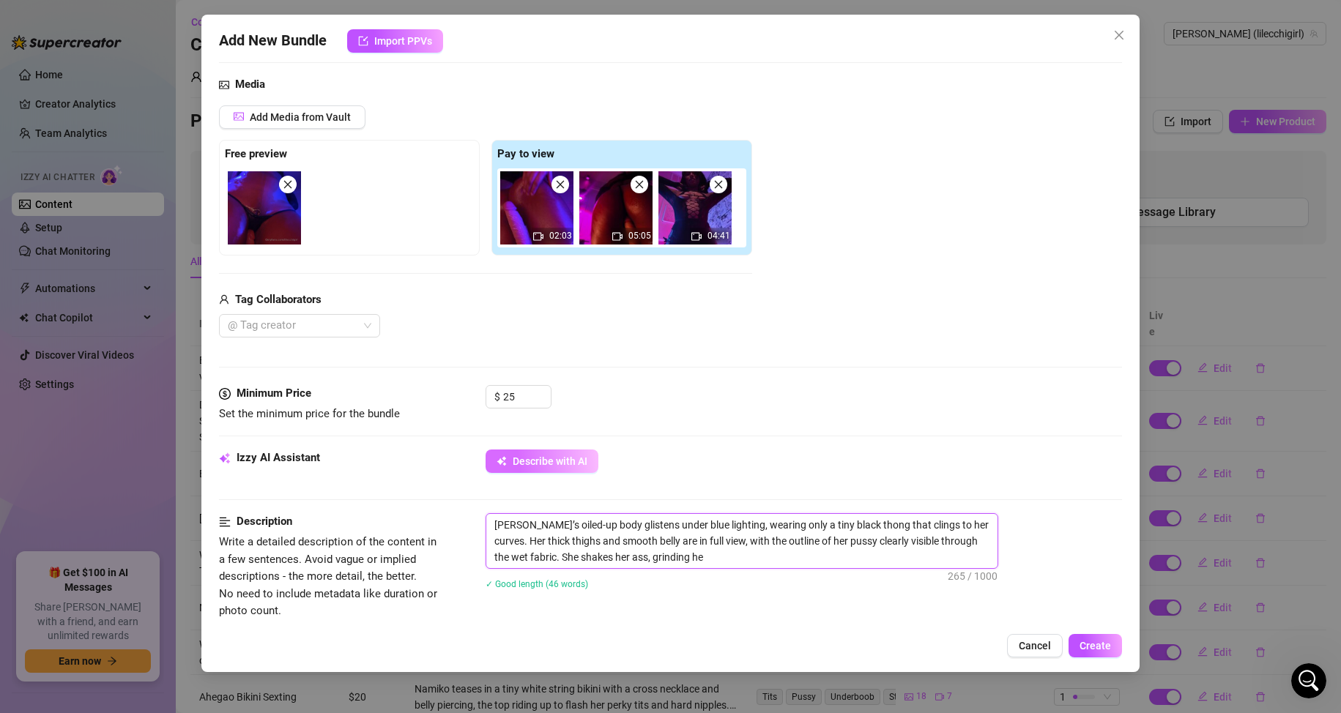
type textarea "[PERSON_NAME]’s oiled-up body glistens under blue lighting, wearing only a tiny…"
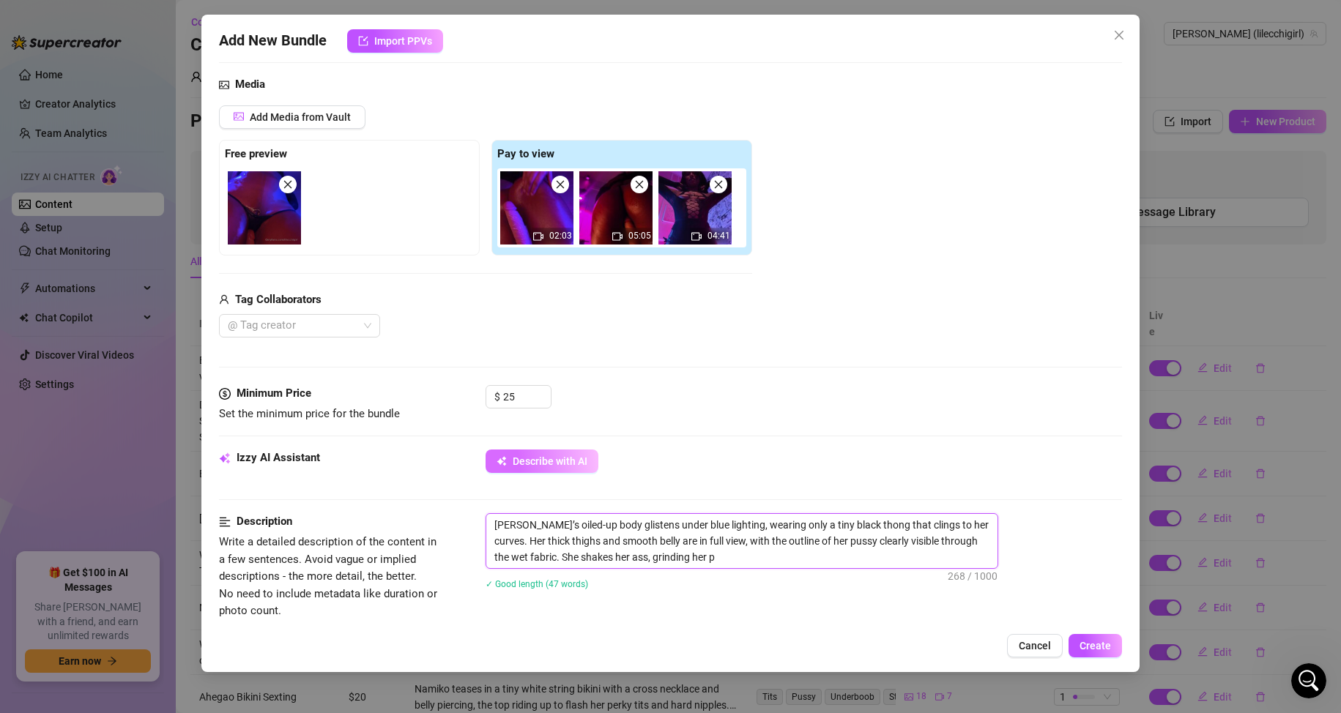
type textarea "[PERSON_NAME]’s oiled-up body glistens under blue lighting, wearing only a tiny…"
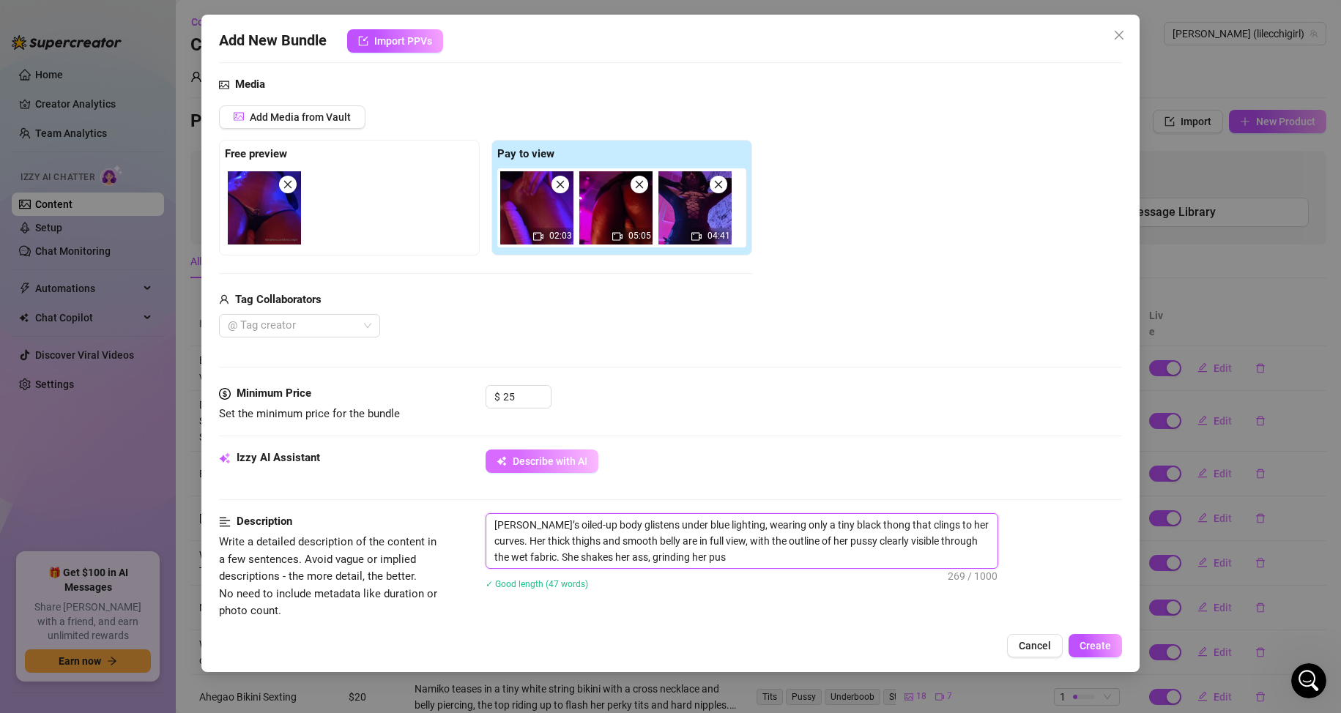
type textarea "[PERSON_NAME]’s oiled-up body glistens under blue lighting, wearing only a tiny…"
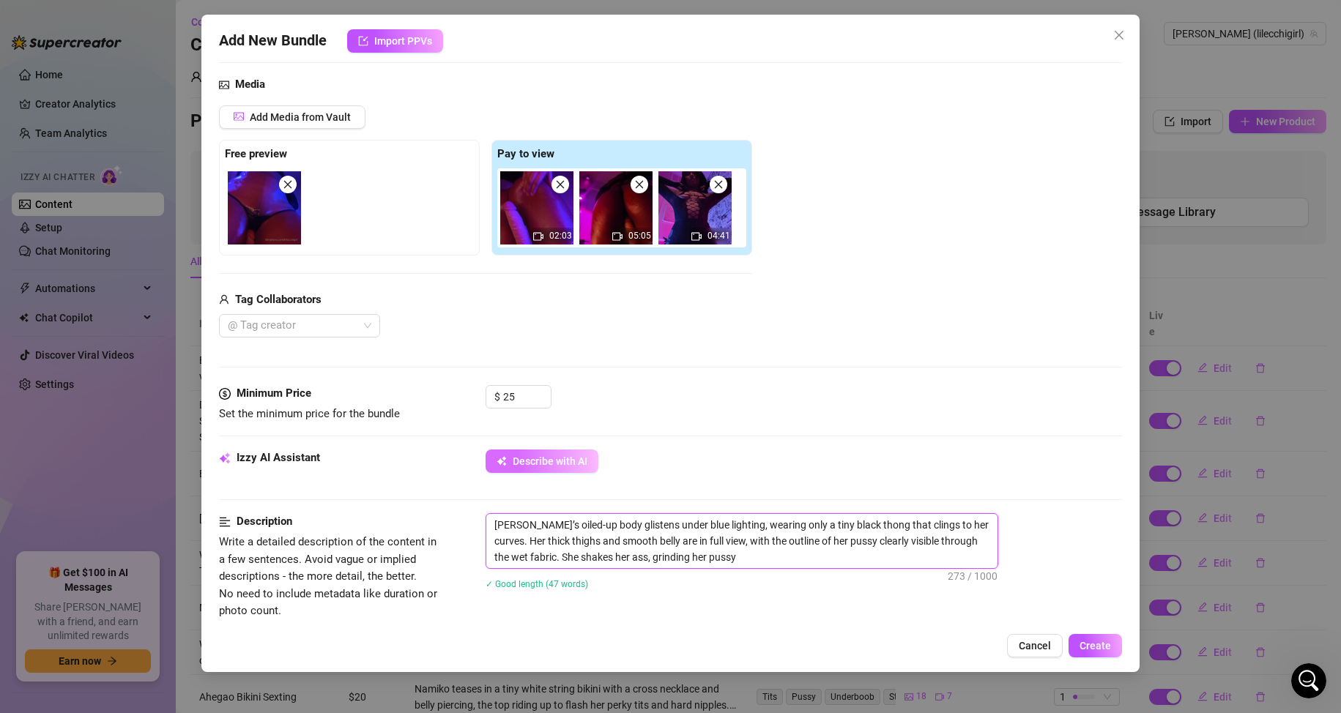
click at [697, 560] on textarea "[PERSON_NAME]’s oiled-up body glistens under blue lighting, wearing only a tiny…" at bounding box center [741, 541] width 511 height 54
click at [703, 557] on textarea "[PERSON_NAME]’s oiled-up body glistens under blue lighting, wearing only a tiny…" at bounding box center [741, 541] width 511 height 54
type textarea "[PERSON_NAME]’s oiled-up body glistens under blue lighting, wearing only a tiny…"
click at [538, 213] on img at bounding box center [536, 207] width 73 height 73
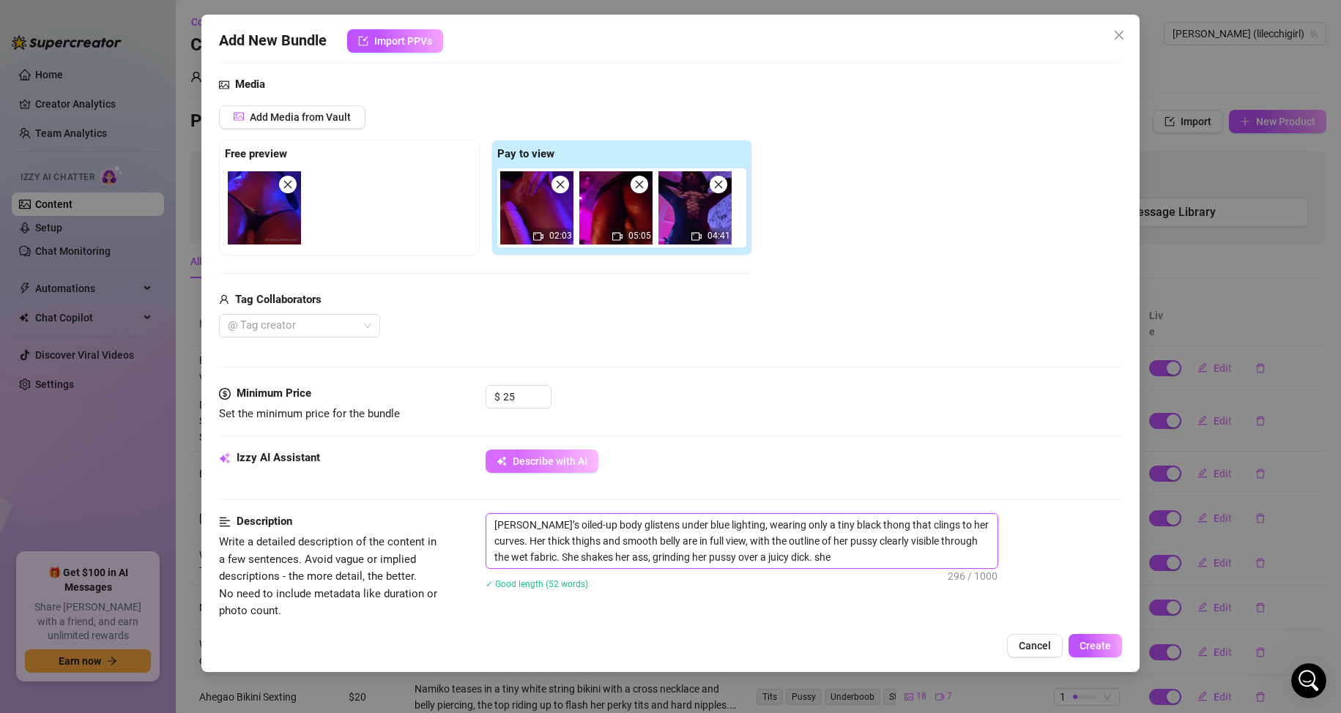
click at [808, 533] on textarea "[PERSON_NAME]’s oiled-up body glistens under blue lighting, wearing only a tiny…" at bounding box center [741, 541] width 511 height 54
click at [825, 527] on textarea "[PERSON_NAME]’s oiled-up body glistens under blue lighting, wearing only a tiny…" at bounding box center [741, 541] width 511 height 54
click at [801, 523] on textarea "[PERSON_NAME]’s oiled-up body glistens under blue lighting, wearing only a tiny…" at bounding box center [741, 541] width 511 height 54
click at [799, 523] on textarea "[PERSON_NAME]’s oiled-up body glistens under blue lighting, wearing only a tiny…" at bounding box center [741, 541] width 511 height 54
click at [726, 524] on textarea "[PERSON_NAME]’s oiled-up body glistens under blue lighting, wearing only a tiny…" at bounding box center [741, 541] width 511 height 54
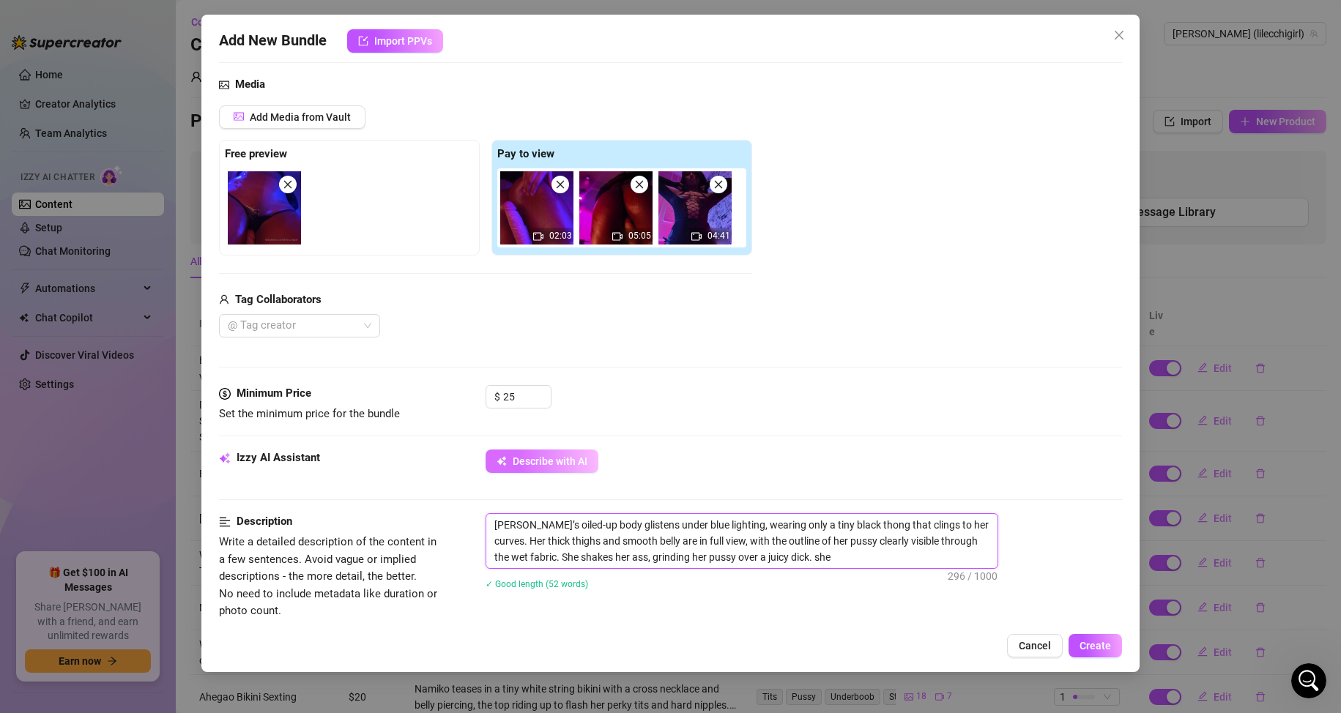
click at [869, 524] on textarea "[PERSON_NAME]’s oiled-up body glistens under blue lighting, wearing only a tiny…" at bounding box center [741, 541] width 511 height 54
drag, startPoint x: 869, startPoint y: 524, endPoint x: 850, endPoint y: 523, distance: 19.1
click at [850, 523] on textarea "[PERSON_NAME]’s oiled-up body glistens under blue lighting, wearing only a tiny…" at bounding box center [741, 541] width 511 height 54
click at [525, 540] on textarea "[PERSON_NAME]’s oiled-up body glistens under blue lighting, wearing only a tiny…" at bounding box center [741, 541] width 511 height 54
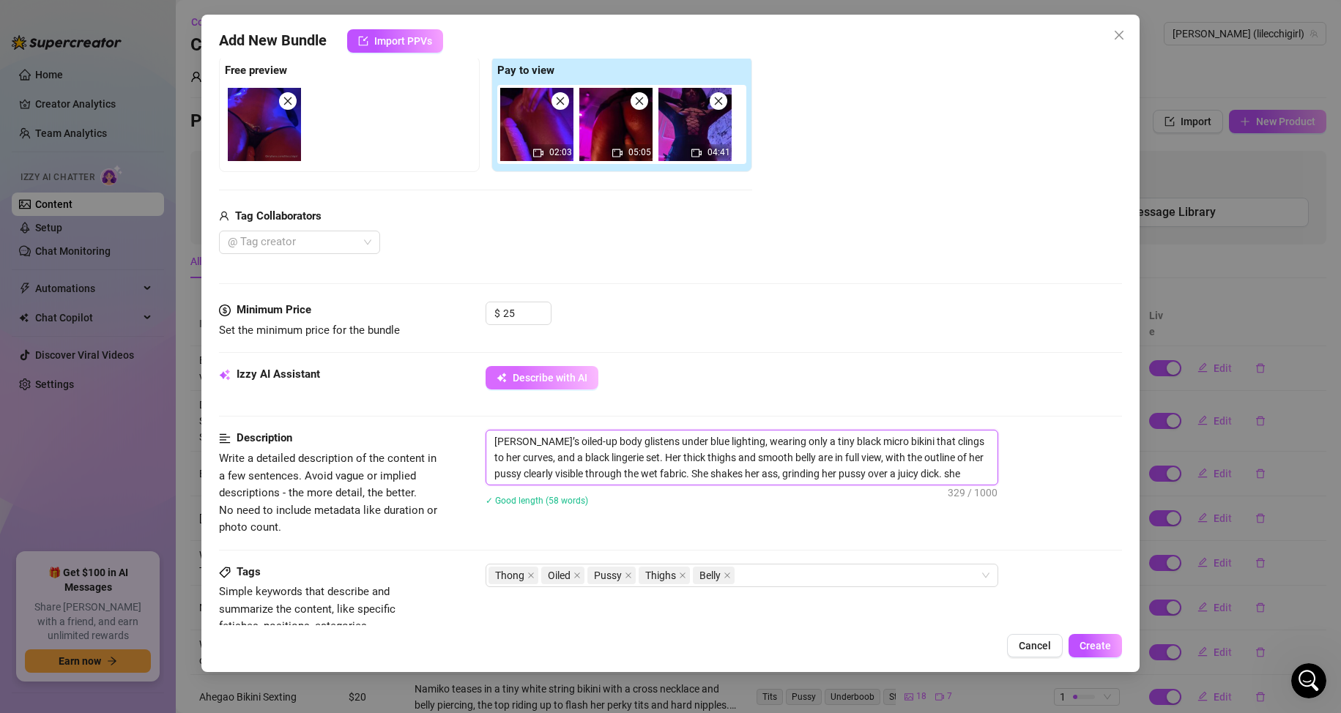
scroll to position [366, 0]
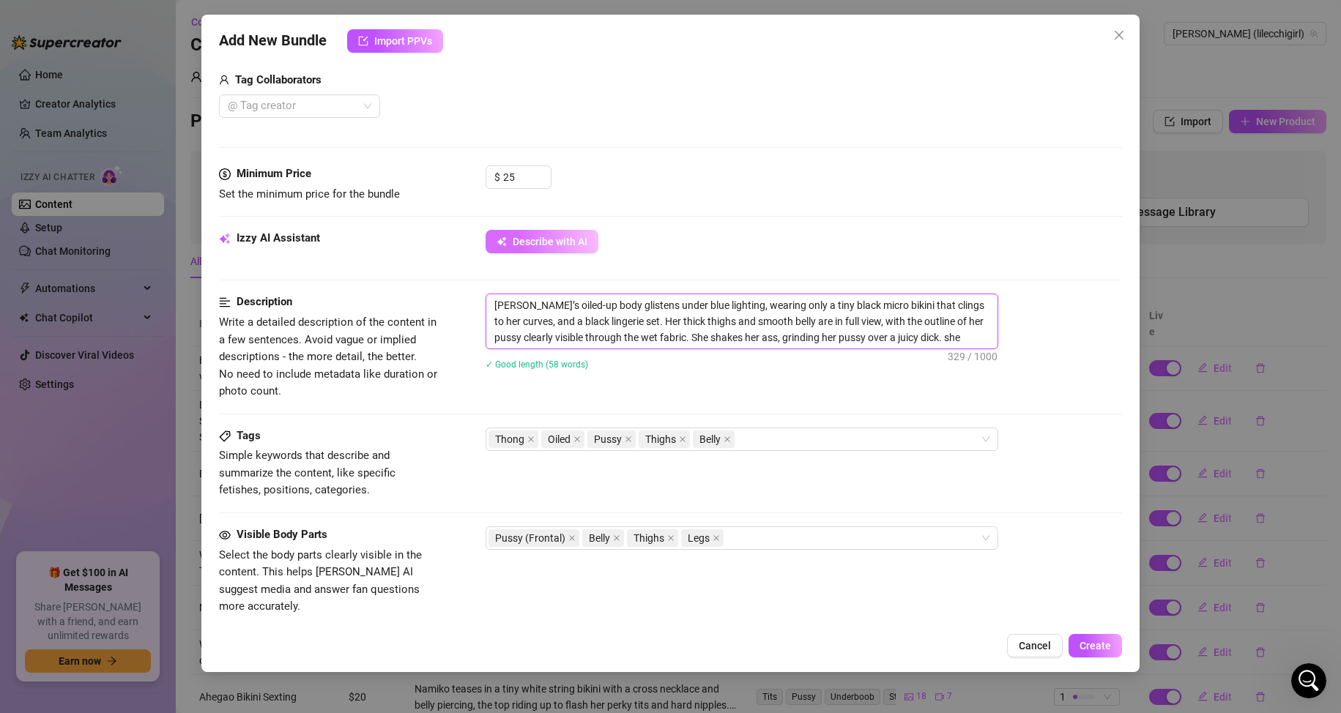
click at [970, 330] on textarea "[PERSON_NAME]’s oiled-up body glistens under blue lighting, wearing only a tiny…" at bounding box center [741, 321] width 511 height 54
drag, startPoint x: 970, startPoint y: 330, endPoint x: 951, endPoint y: 336, distance: 20.6
click at [951, 336] on textarea "[PERSON_NAME]’s oiled-up body glistens under blue lighting, wearing only a tiny…" at bounding box center [741, 321] width 511 height 54
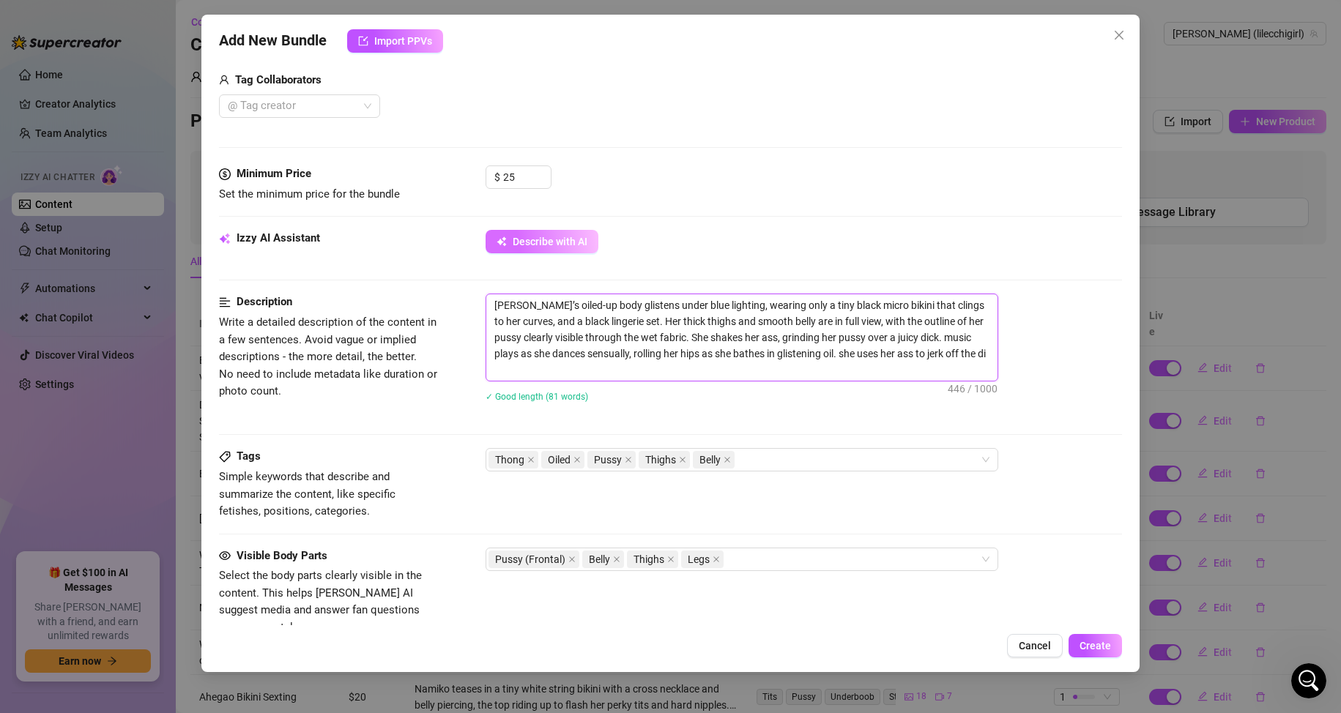
scroll to position [0, 0]
click at [636, 366] on textarea "[PERSON_NAME]’s oiled-up body glistens under blue lighting, wearing only a tiny…" at bounding box center [741, 337] width 511 height 86
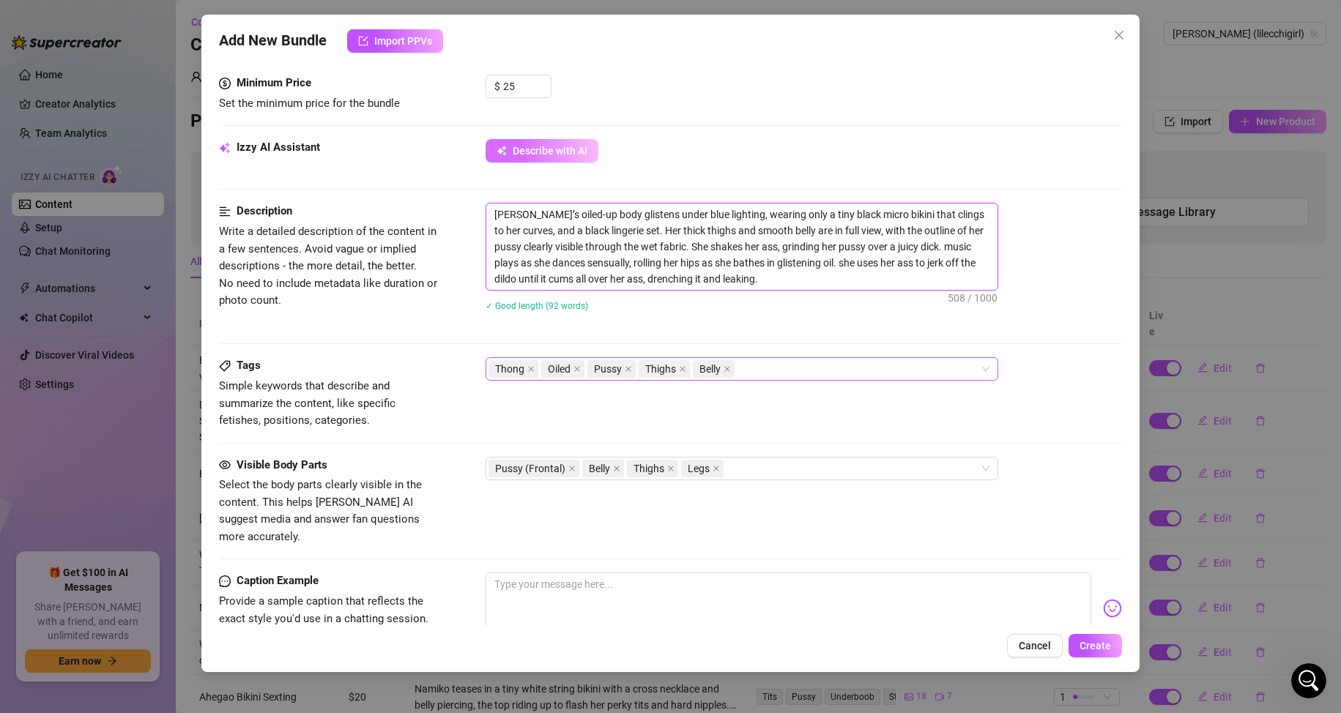
scroll to position [586, 0]
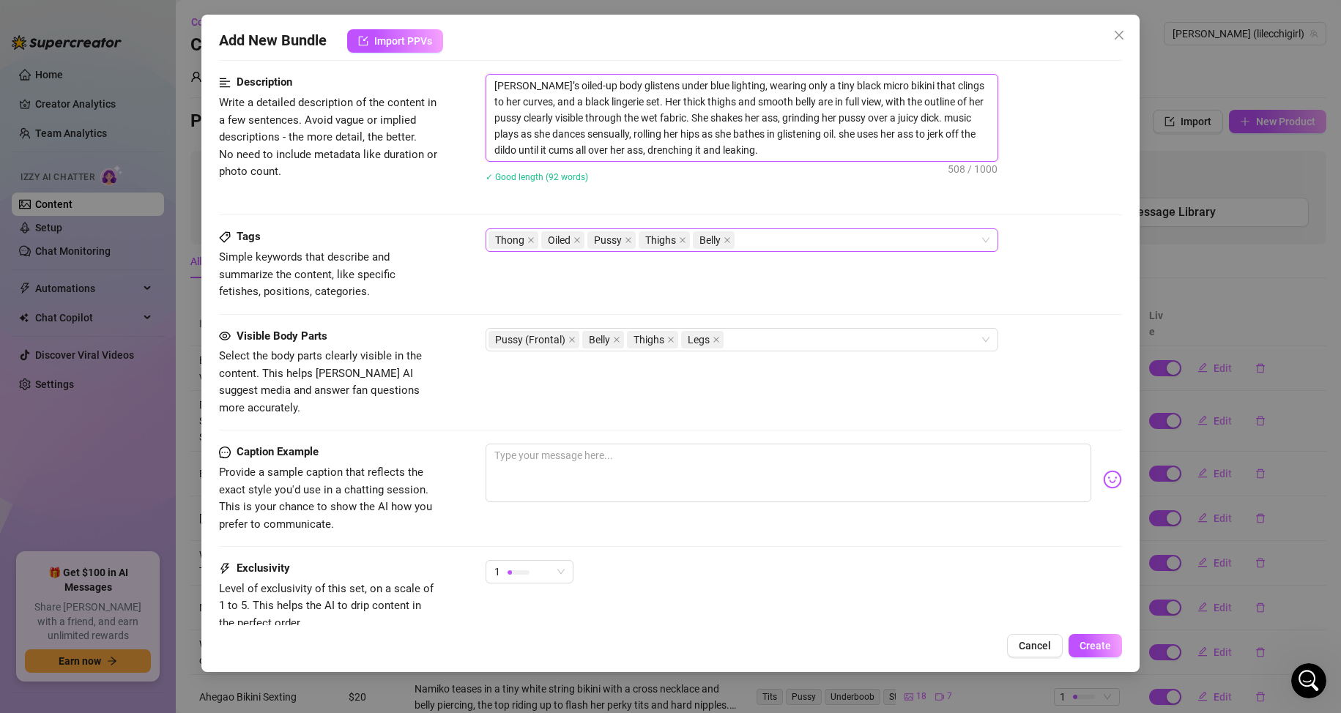
click at [783, 237] on div "Thong Oiled Pussy Thighs Belly" at bounding box center [733, 240] width 491 height 21
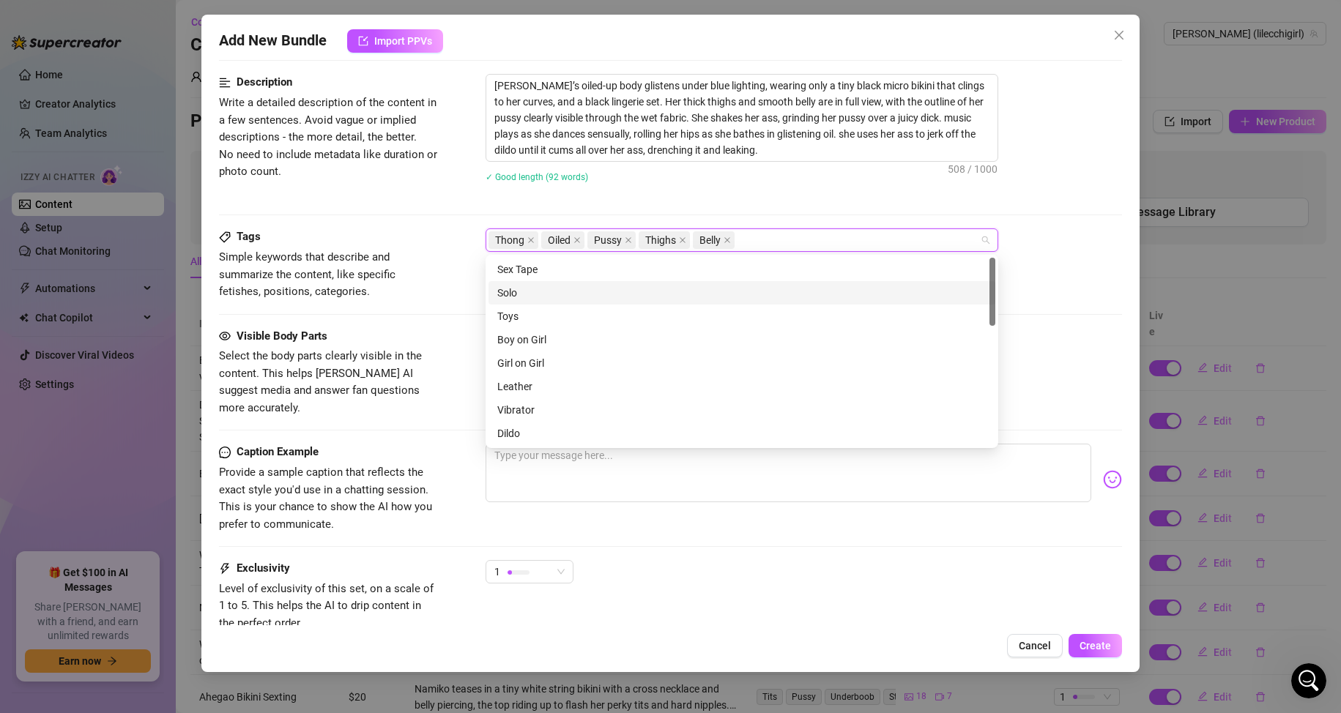
click at [587, 293] on div "Solo" at bounding box center [741, 293] width 489 height 16
click at [661, 308] on div "Toys" at bounding box center [741, 316] width 507 height 23
click at [528, 367] on div "Dildo" at bounding box center [741, 360] width 489 height 16
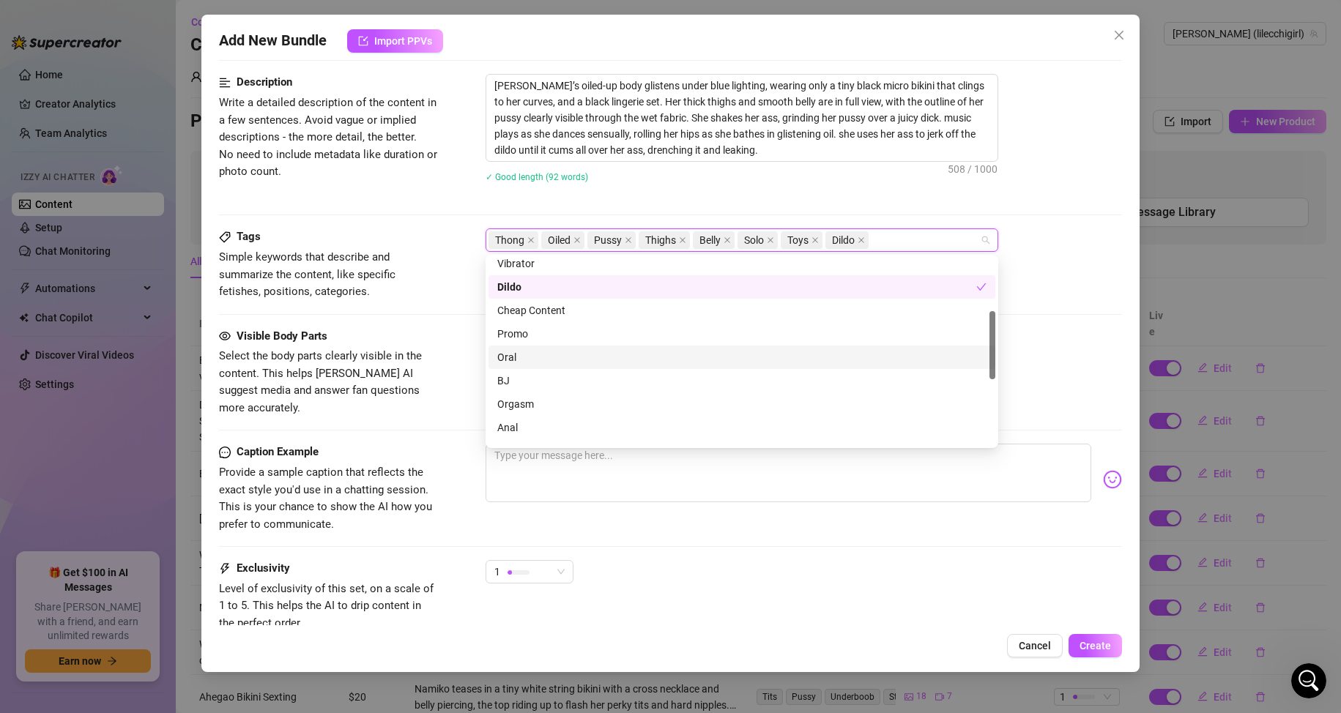
scroll to position [220, 0]
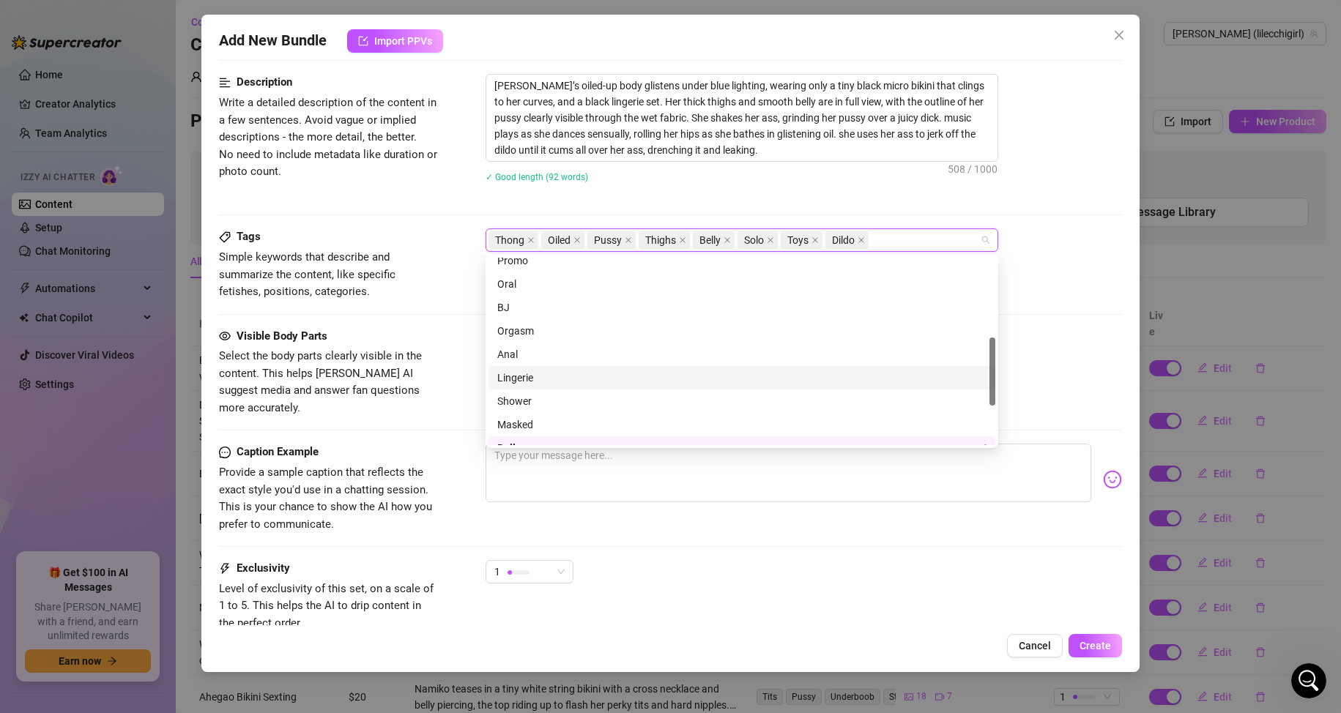
click at [554, 373] on div "Lingerie" at bounding box center [741, 378] width 489 height 16
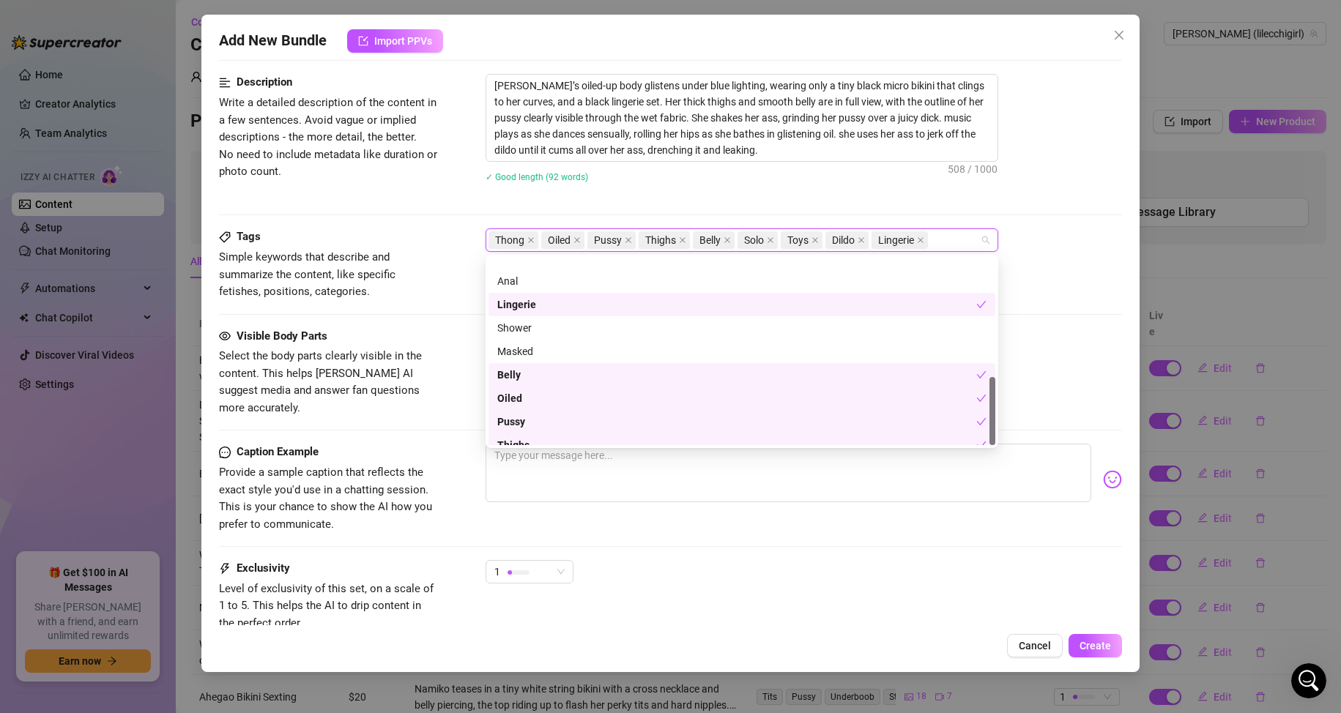
scroll to position [328, 0]
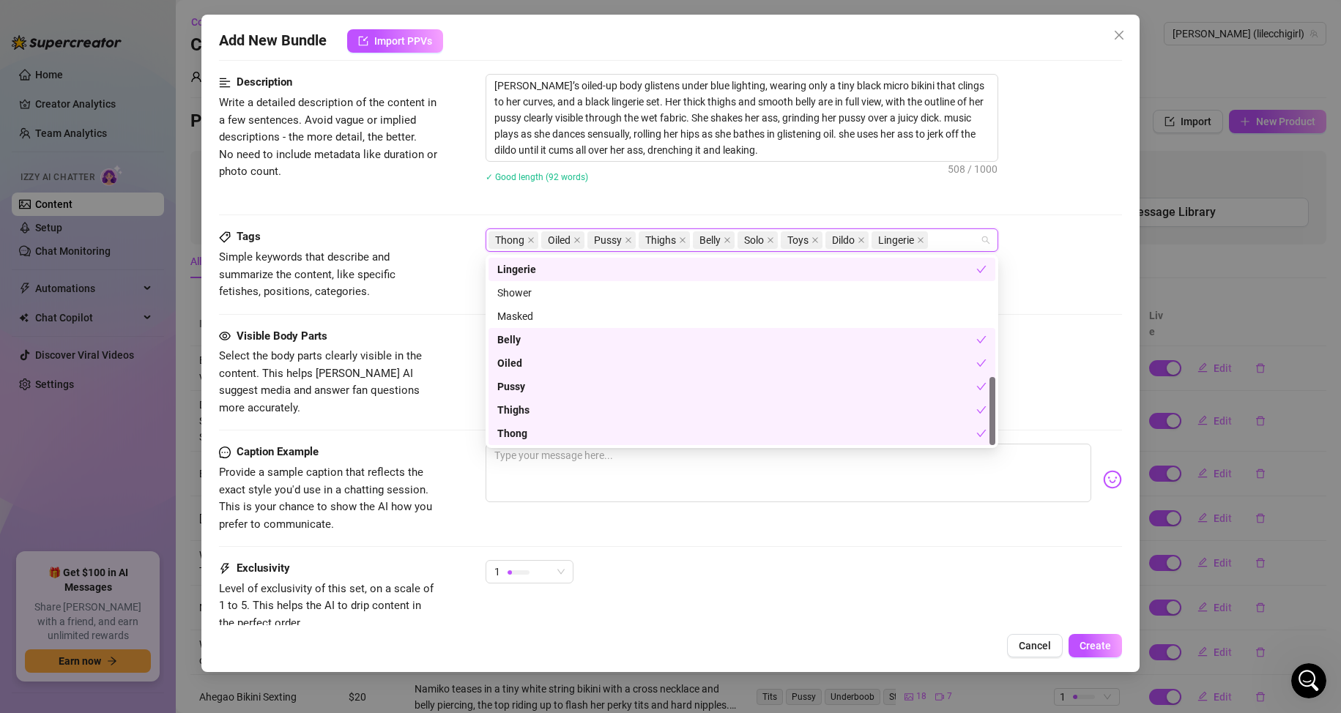
click at [475, 339] on div "Visible Body Parts Select the body parts clearly visible in the content. This h…" at bounding box center [671, 372] width 904 height 89
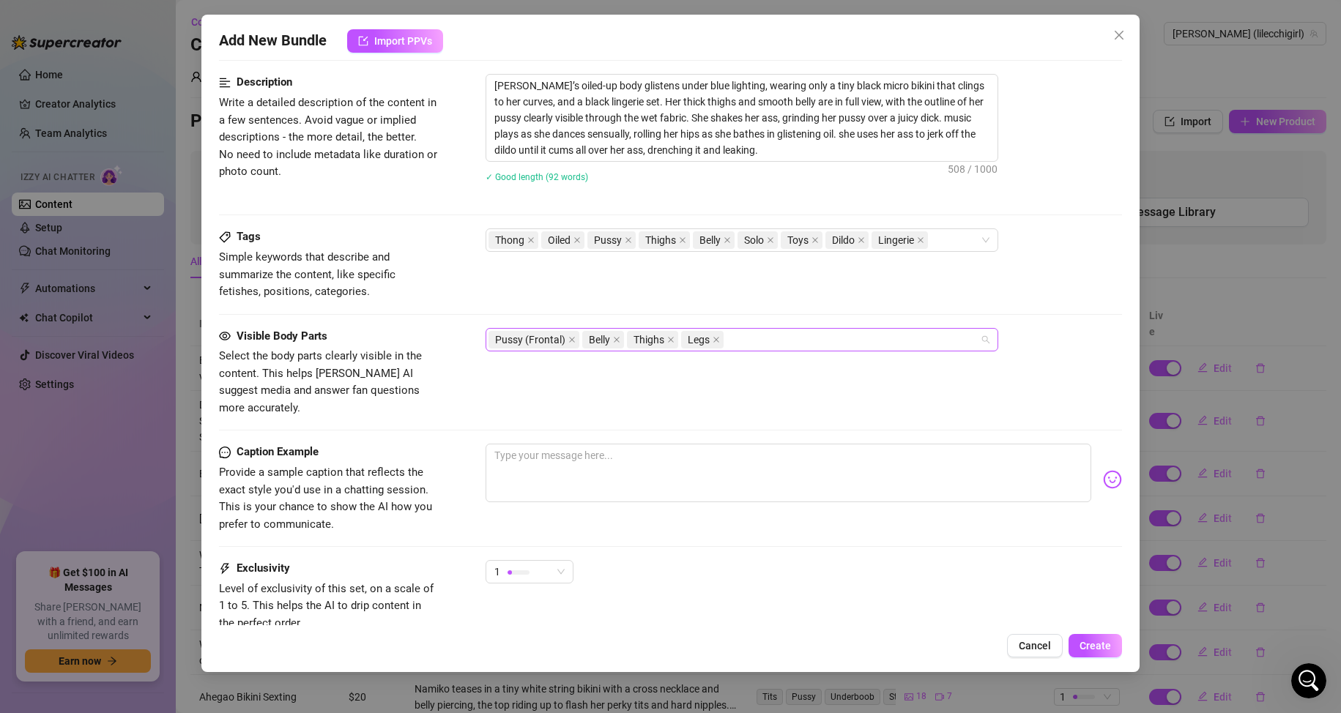
click at [785, 335] on div "Pussy (Frontal) Belly Thighs Legs" at bounding box center [733, 340] width 491 height 21
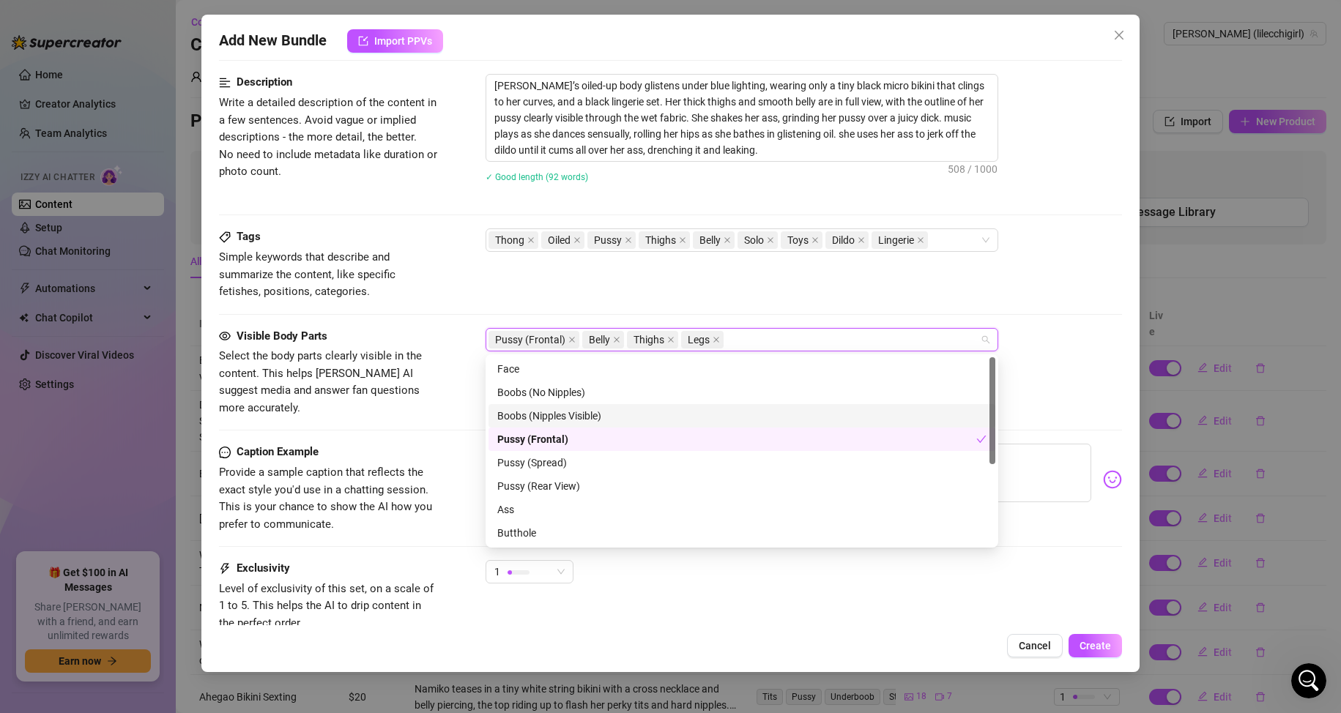
click at [554, 419] on div "Boobs (Nipples Visible)" at bounding box center [741, 416] width 489 height 16
click at [589, 469] on div "Pussy (Spread)" at bounding box center [741, 463] width 489 height 16
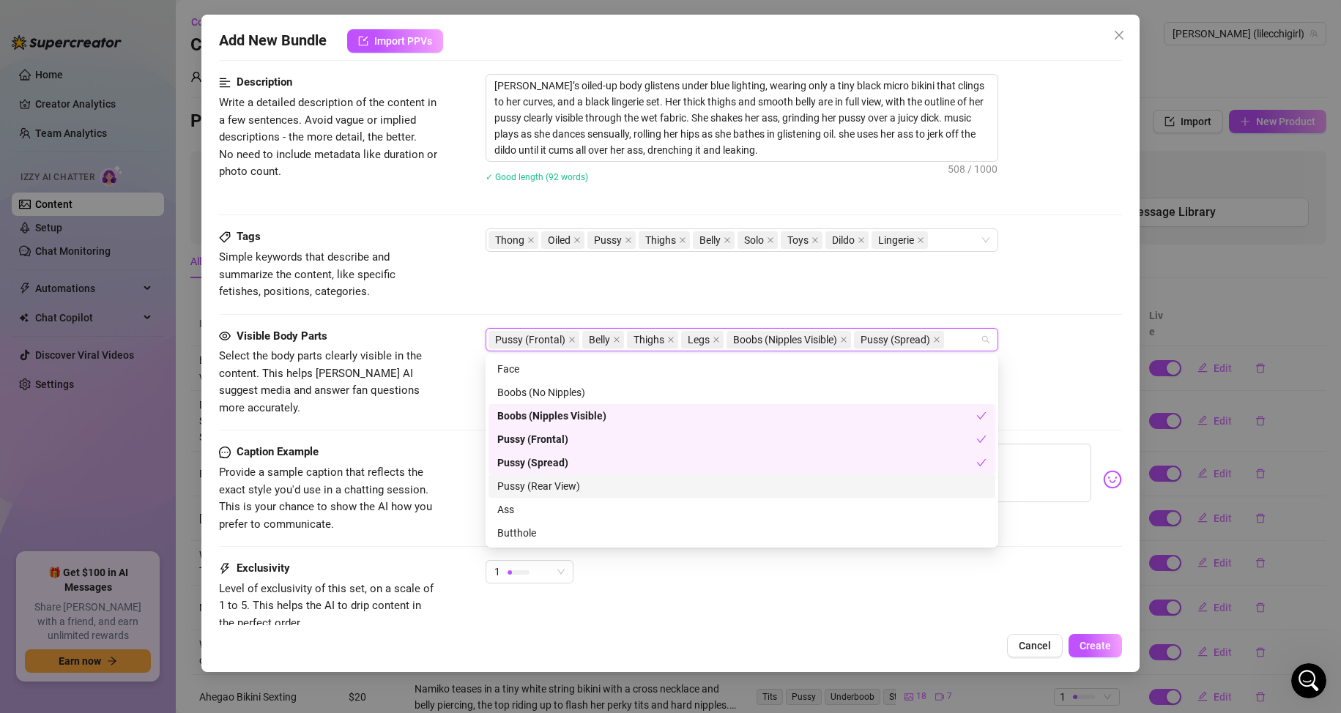
click at [597, 479] on div "Pussy (Rear View)" at bounding box center [741, 486] width 489 height 16
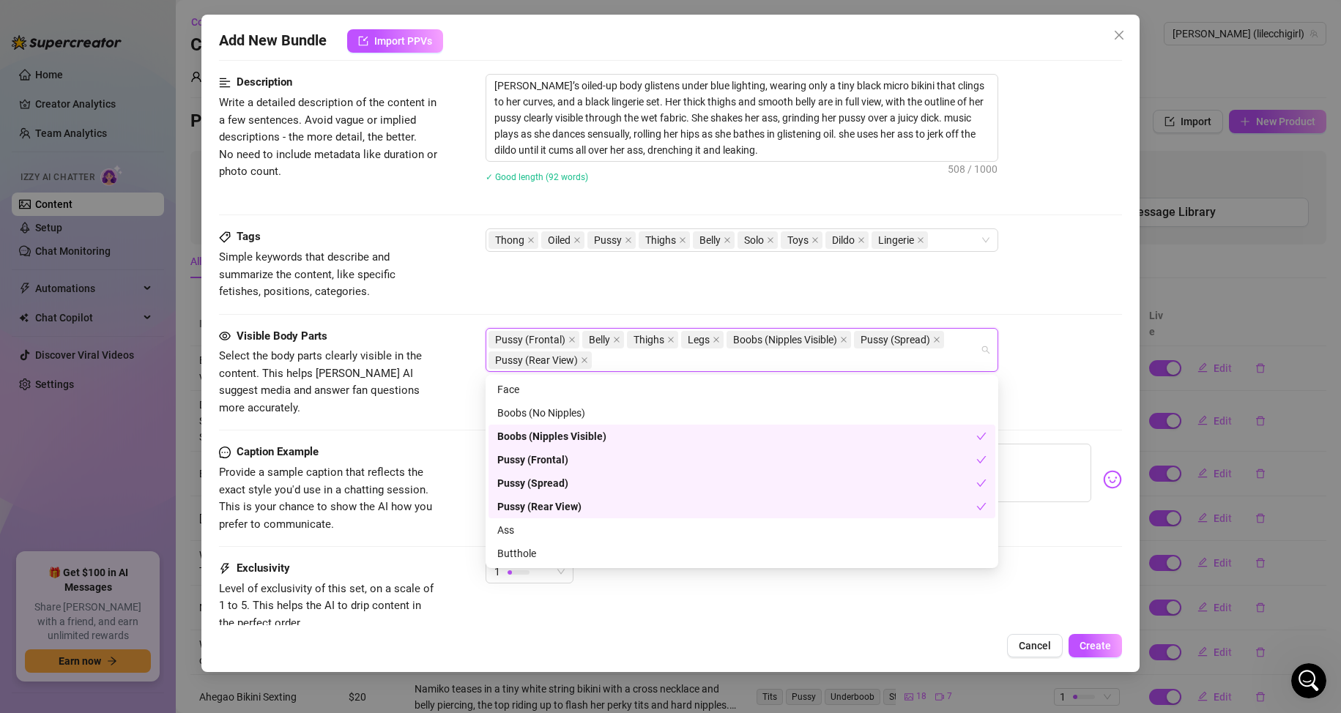
click at [600, 469] on div "Pussy (Frontal)" at bounding box center [741, 459] width 507 height 23
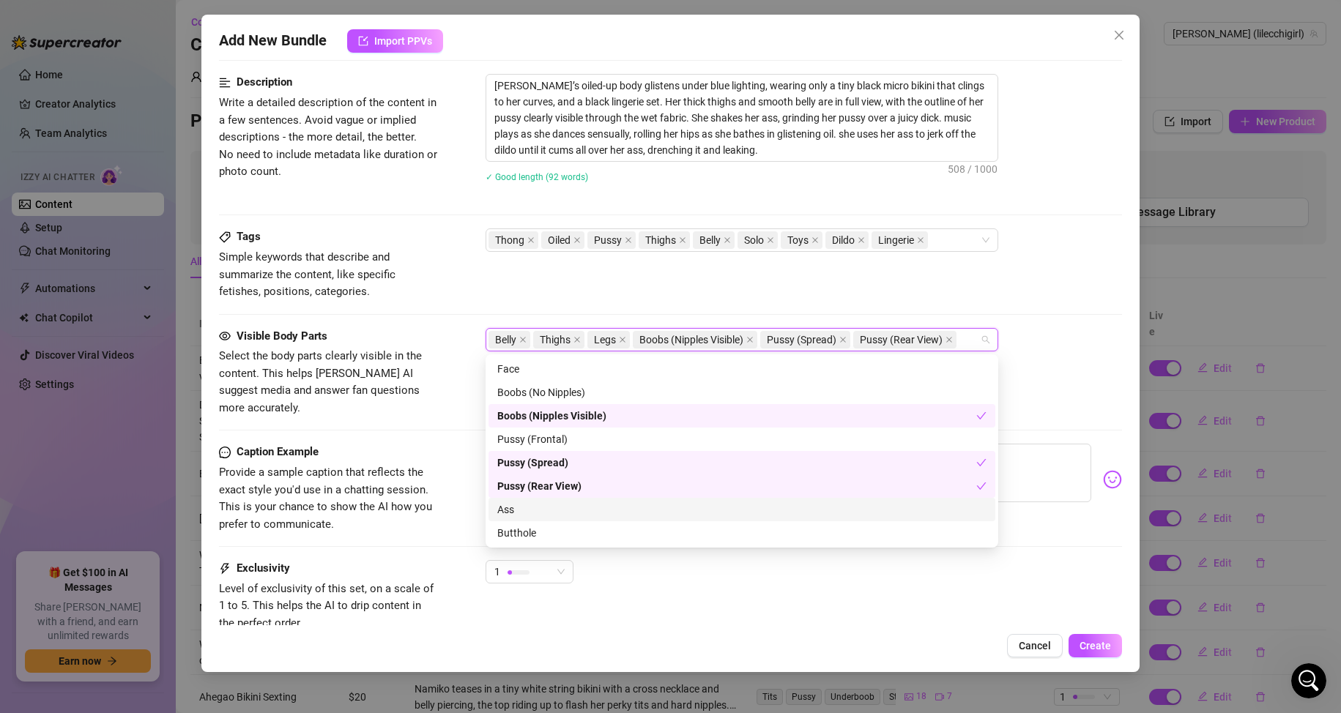
click at [550, 506] on div "Ass" at bounding box center [741, 510] width 489 height 16
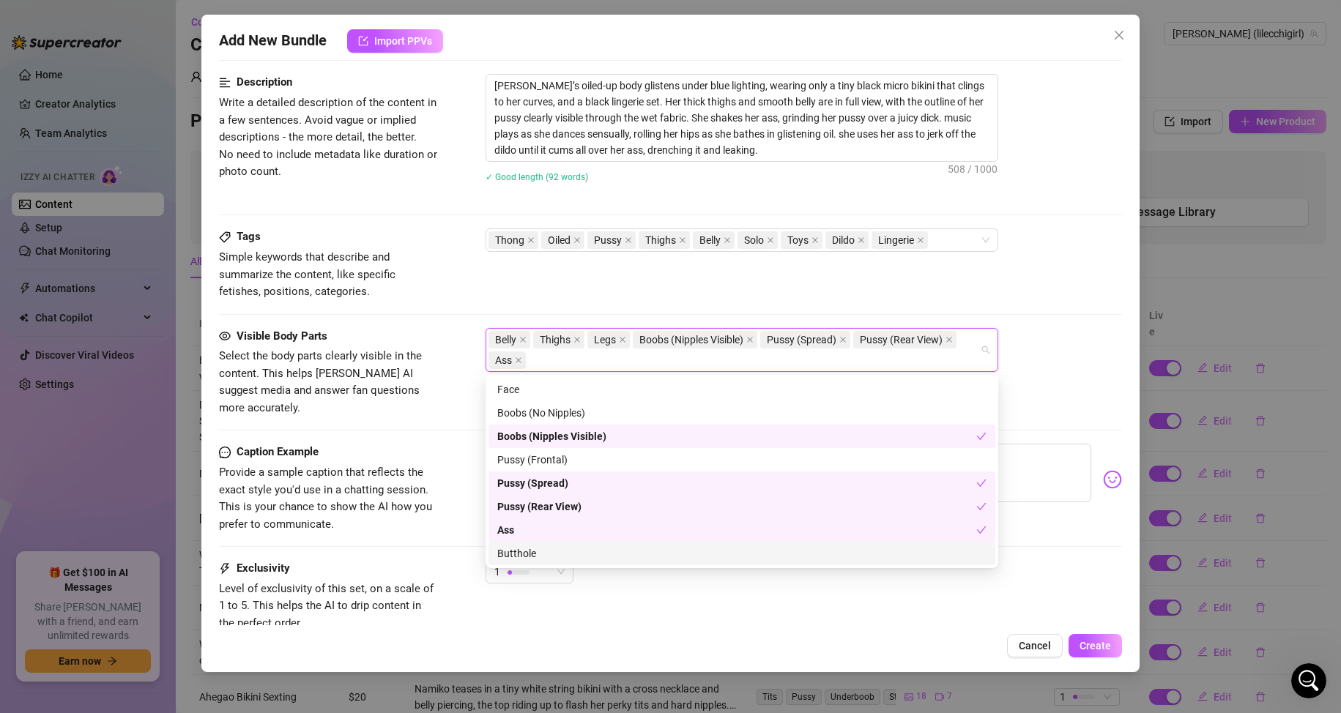
click at [560, 553] on div "Butthole" at bounding box center [741, 554] width 489 height 16
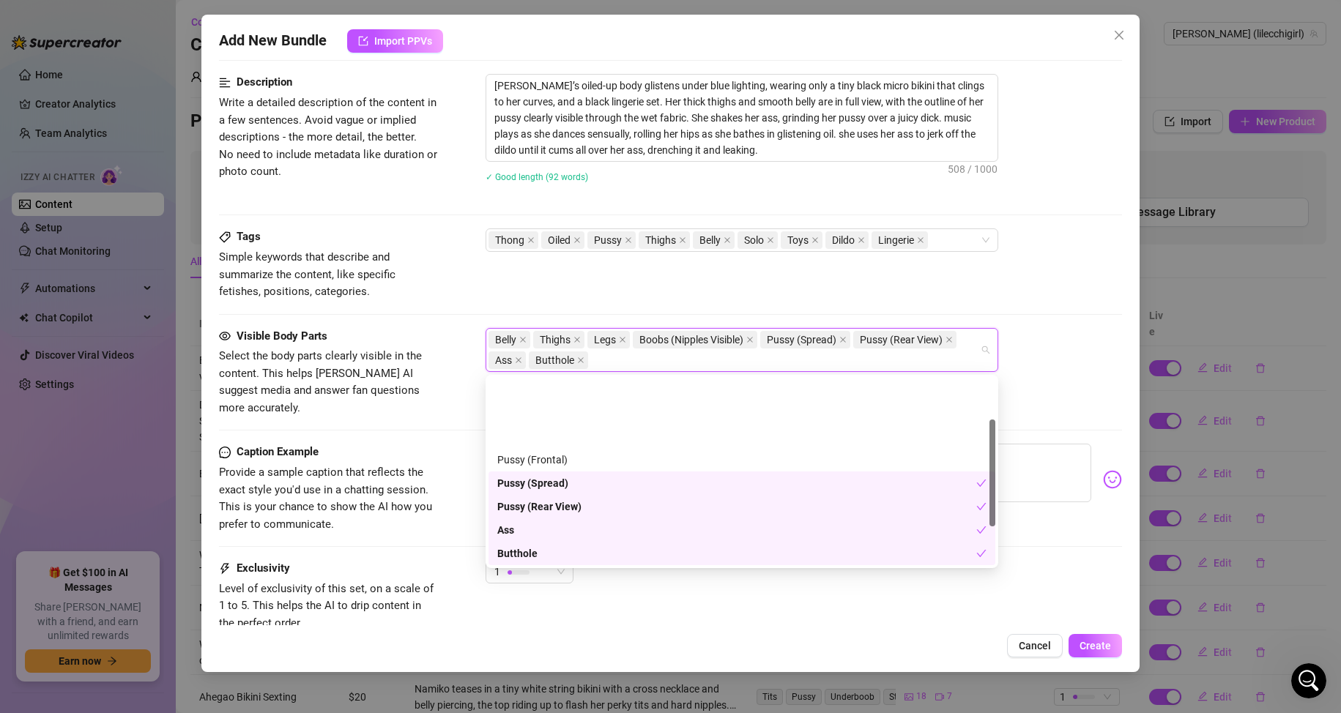
scroll to position [141, 0]
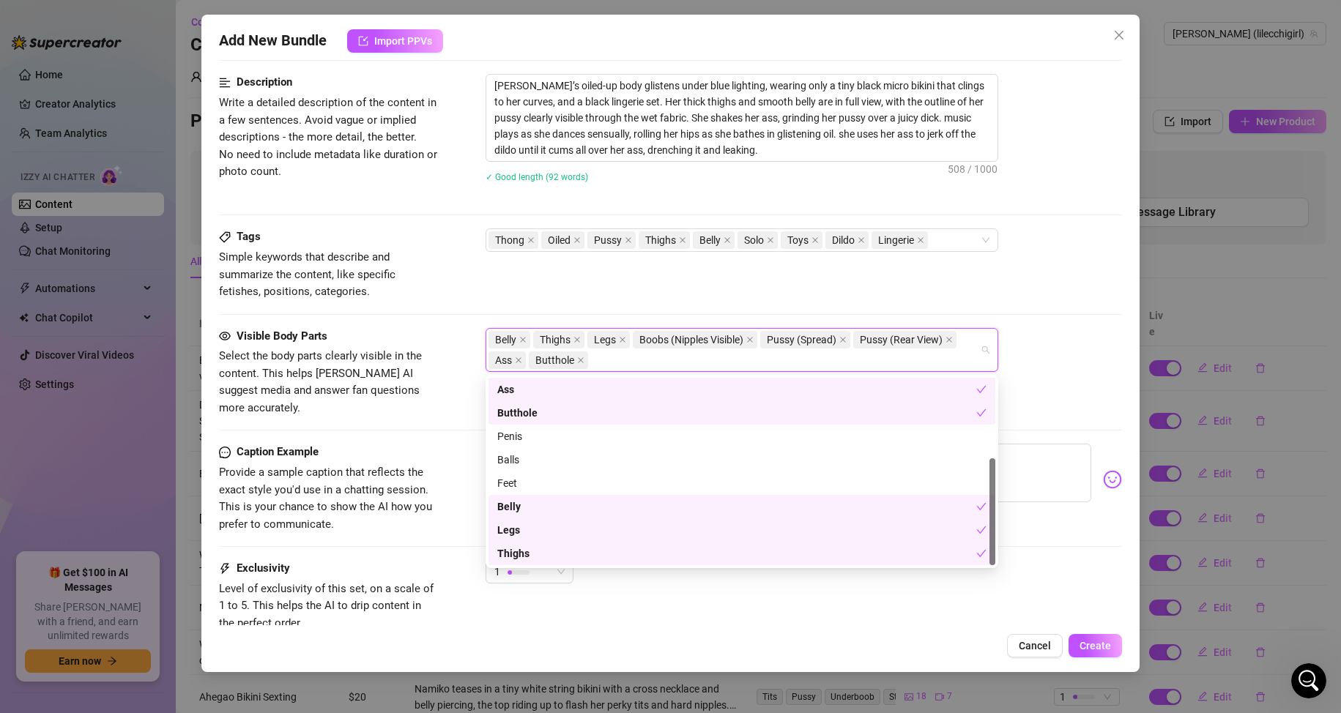
click at [572, 603] on div "Exclusivity Level of exclusivity of this set, on a scale of 1 to 5. This helps …" at bounding box center [671, 596] width 904 height 72
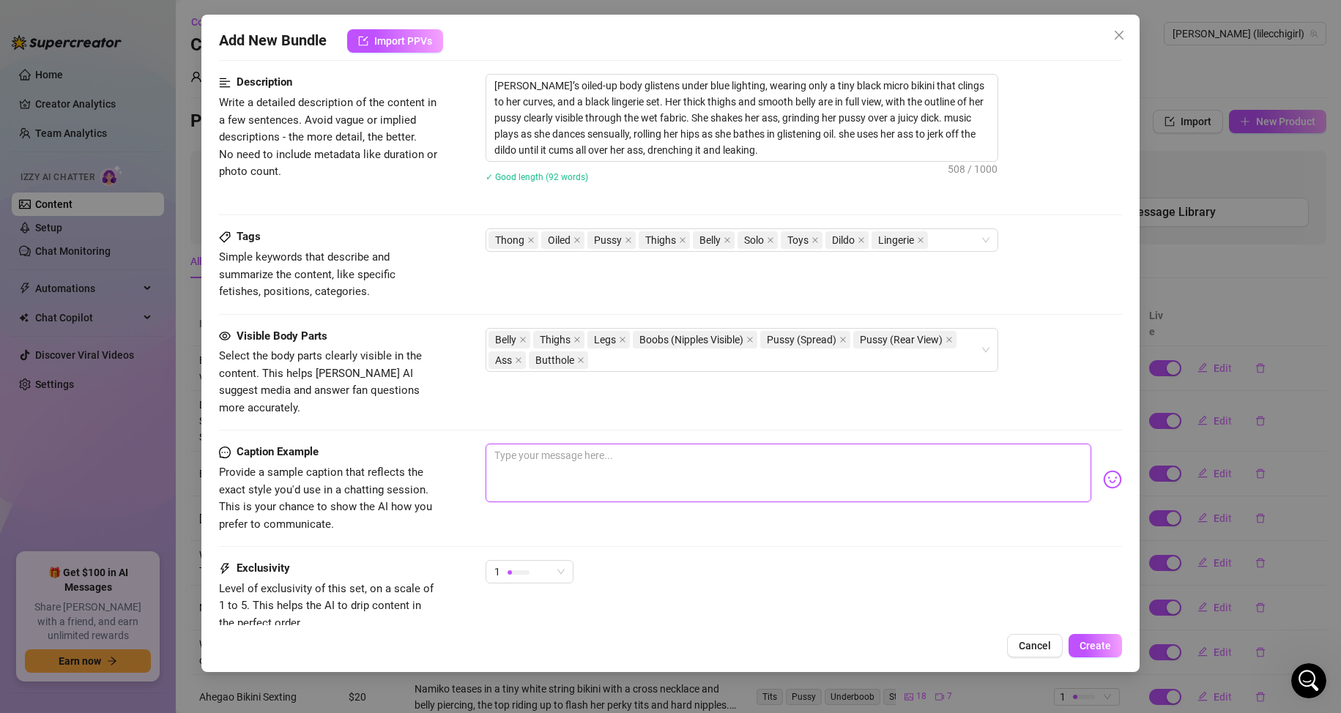
click at [645, 446] on textarea at bounding box center [789, 473] width 606 height 59
click at [658, 539] on div "Caption Example Provide a sample caption that reflects the exact style you'd us…" at bounding box center [671, 502] width 904 height 116
click at [563, 561] on span "1" at bounding box center [529, 572] width 70 height 22
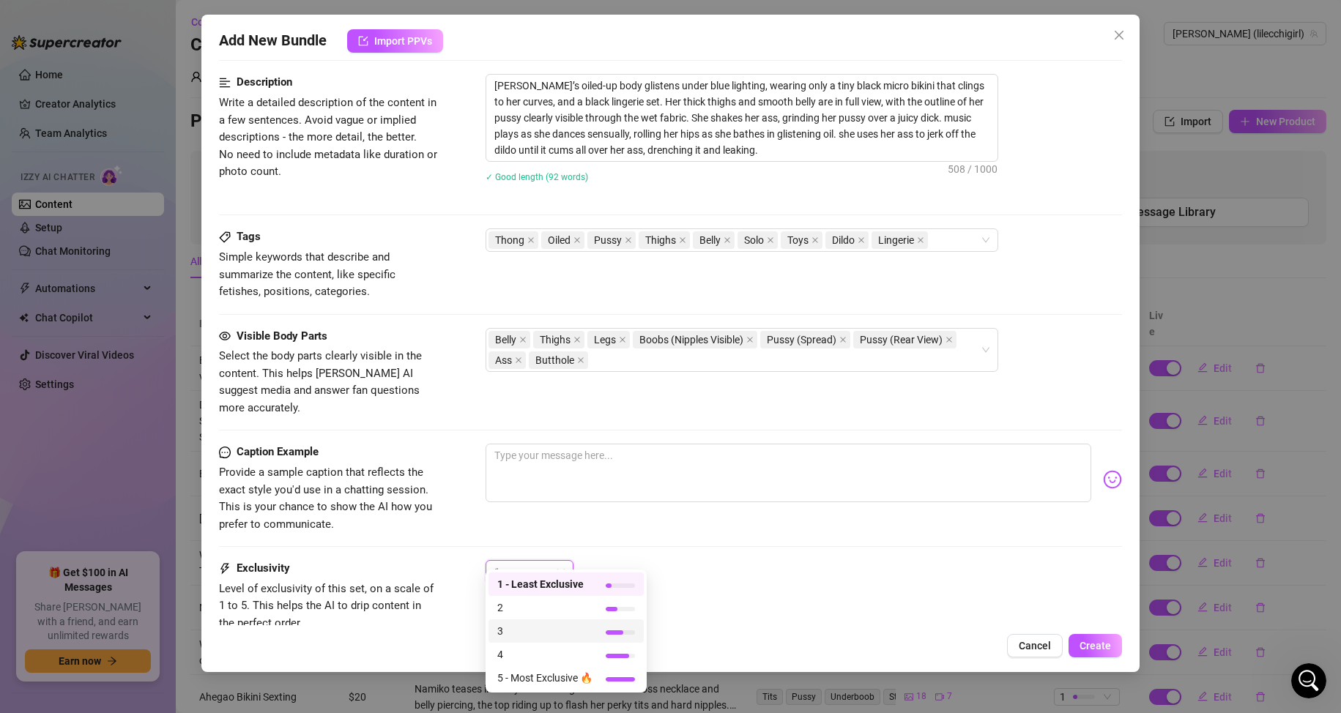
click at [587, 633] on span "3" at bounding box center [544, 631] width 95 height 16
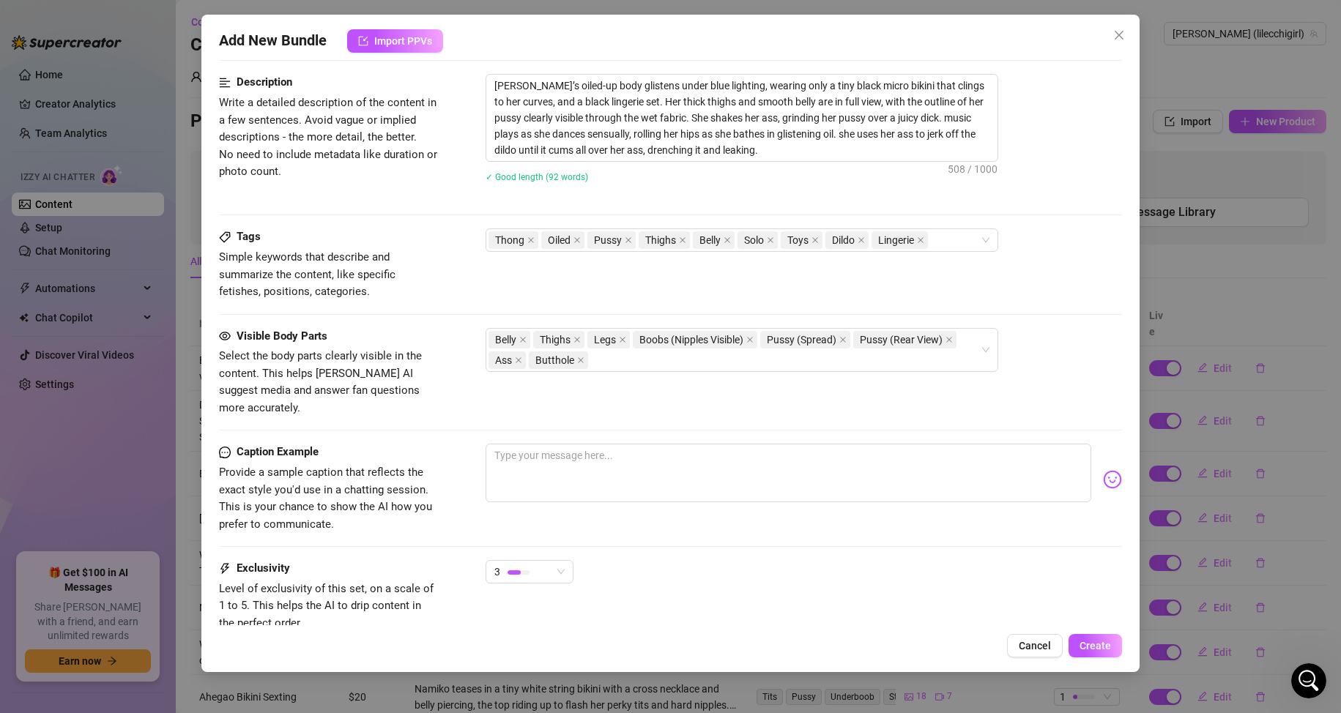
click at [633, 505] on div "Caption Example Provide a sample caption that reflects the exact style you'd us…" at bounding box center [671, 488] width 904 height 89
click at [327, 466] on span "Provide a sample caption that reflects the exact style you'd use in a chatting …" at bounding box center [325, 498] width 213 height 65
click at [569, 476] on textarea at bounding box center [789, 473] width 606 height 59
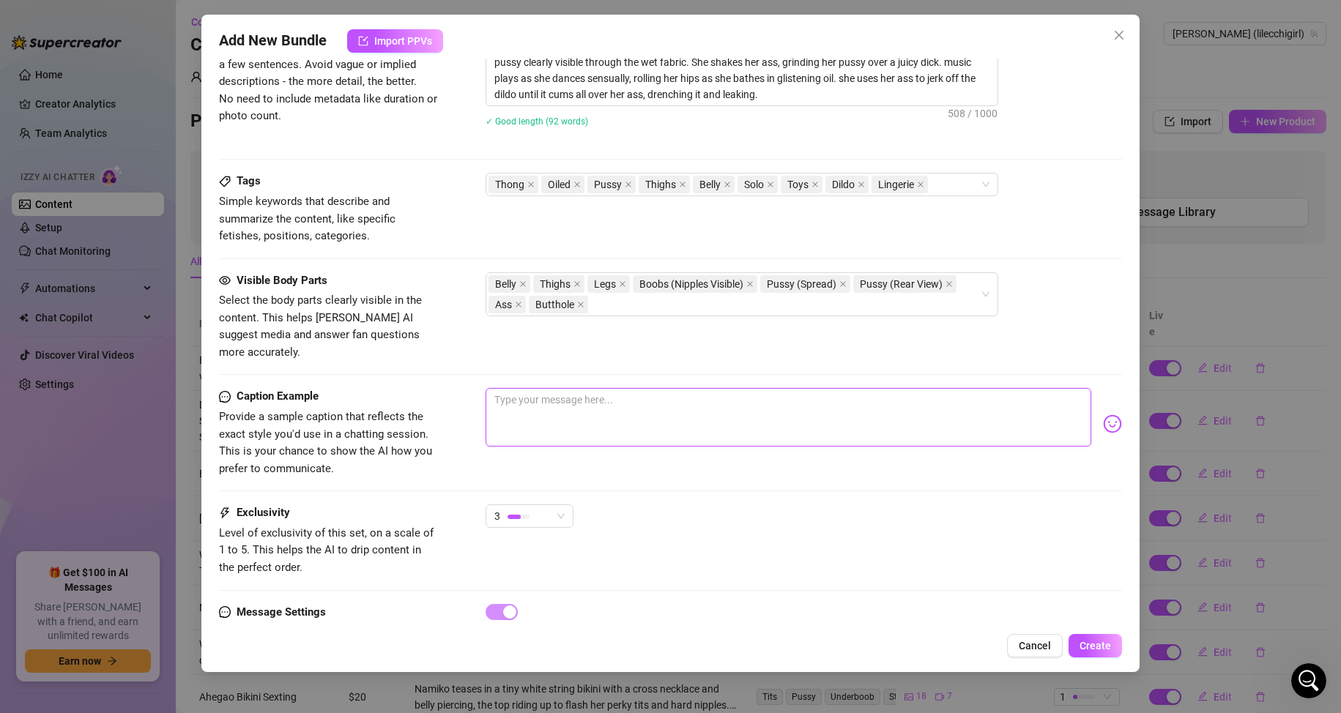
scroll to position [685, 0]
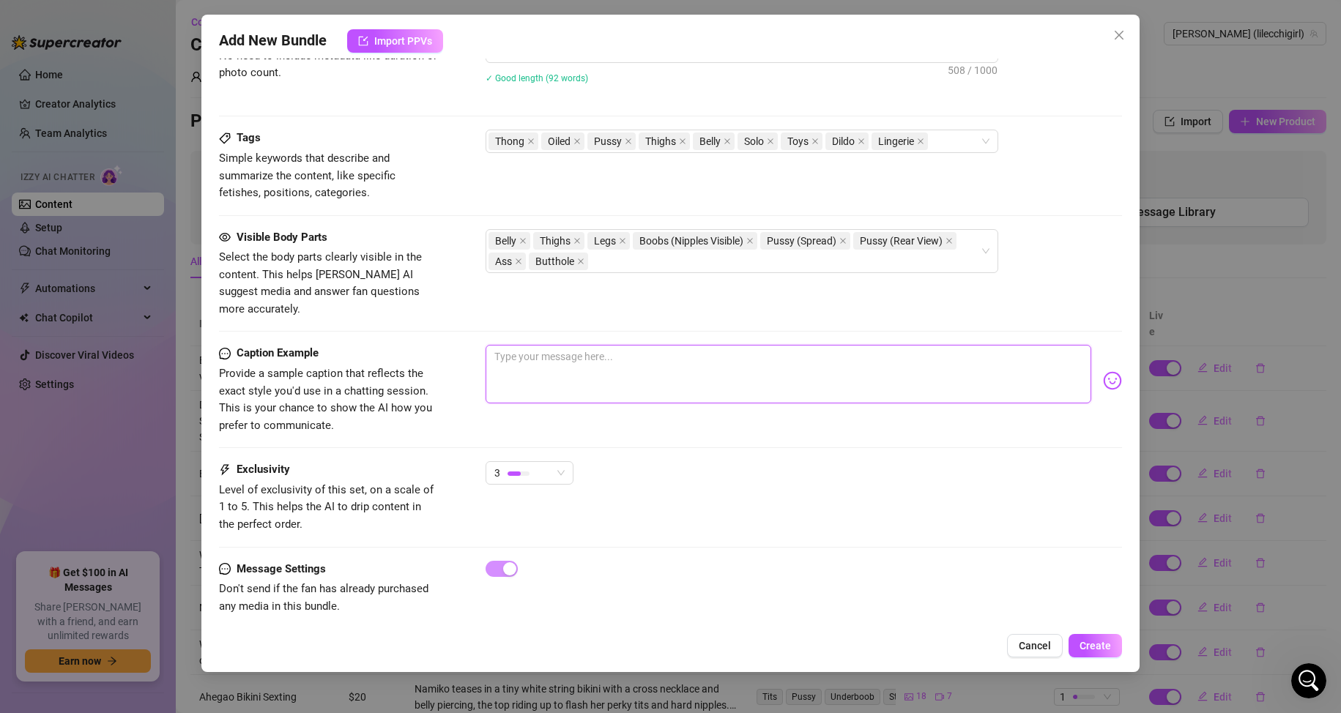
click at [661, 363] on textarea at bounding box center [789, 374] width 606 height 59
click at [1098, 636] on button "Create" at bounding box center [1094, 645] width 53 height 23
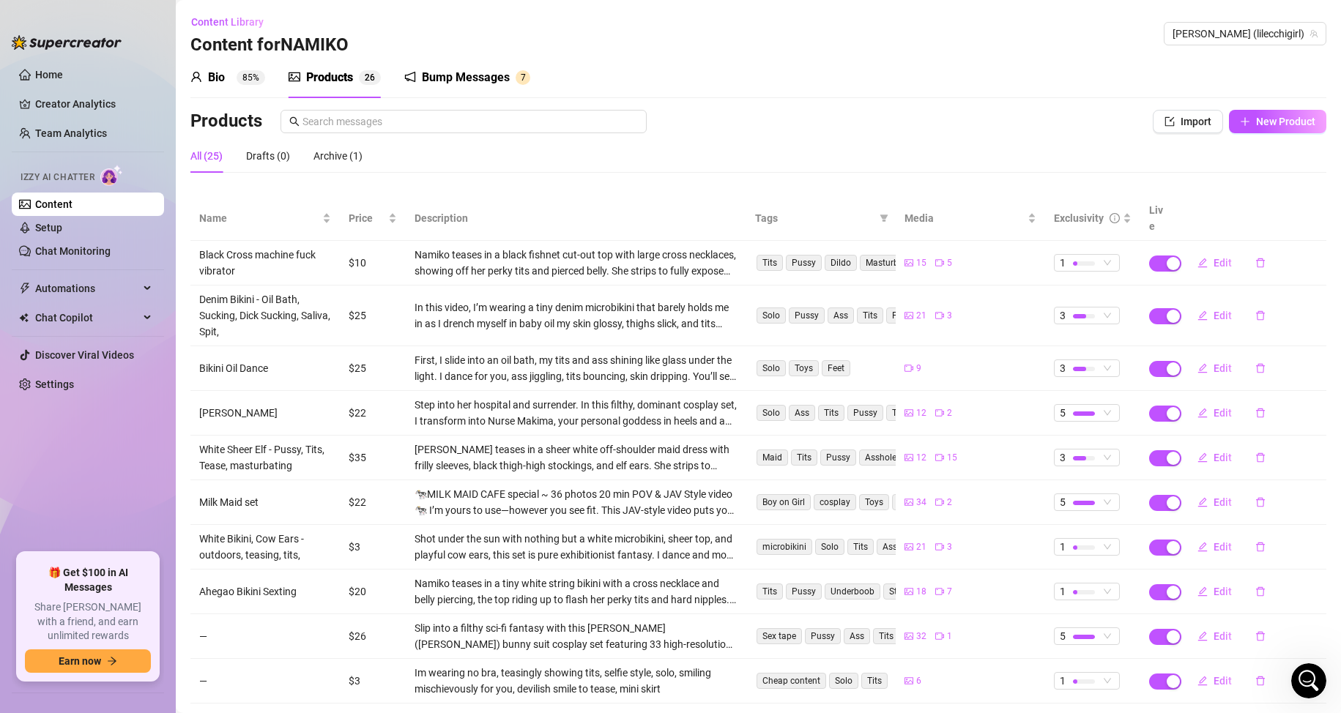
click at [600, 168] on div "All (25) Drafts (0) Archive (1)" at bounding box center [758, 156] width 1136 height 34
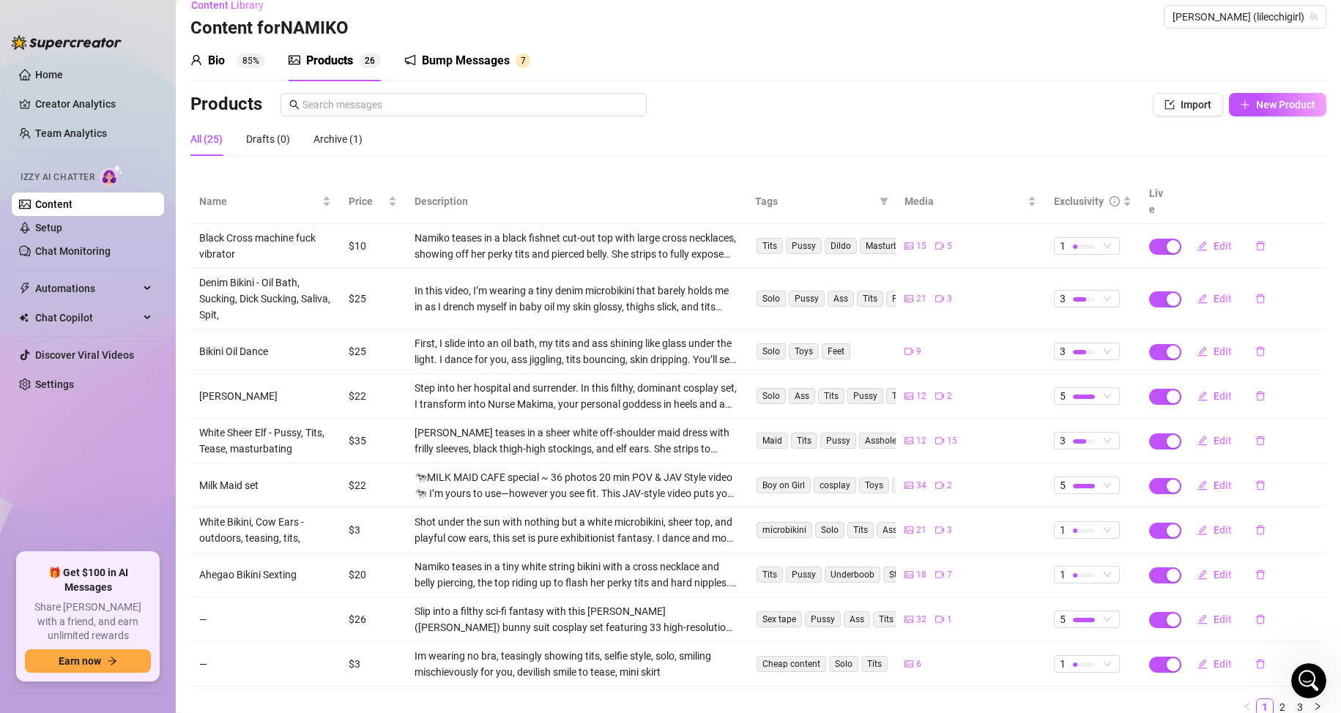
scroll to position [0, 0]
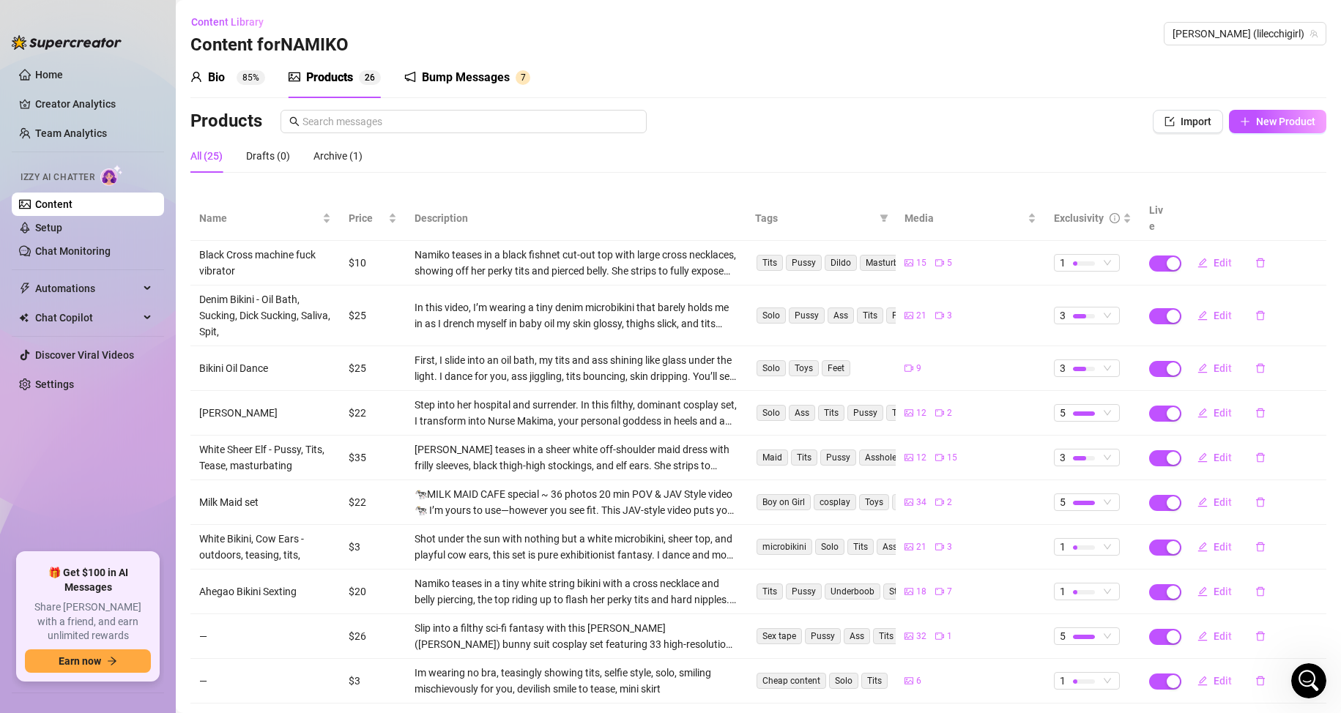
click at [212, 85] on div "Bio" at bounding box center [216, 78] width 17 height 18
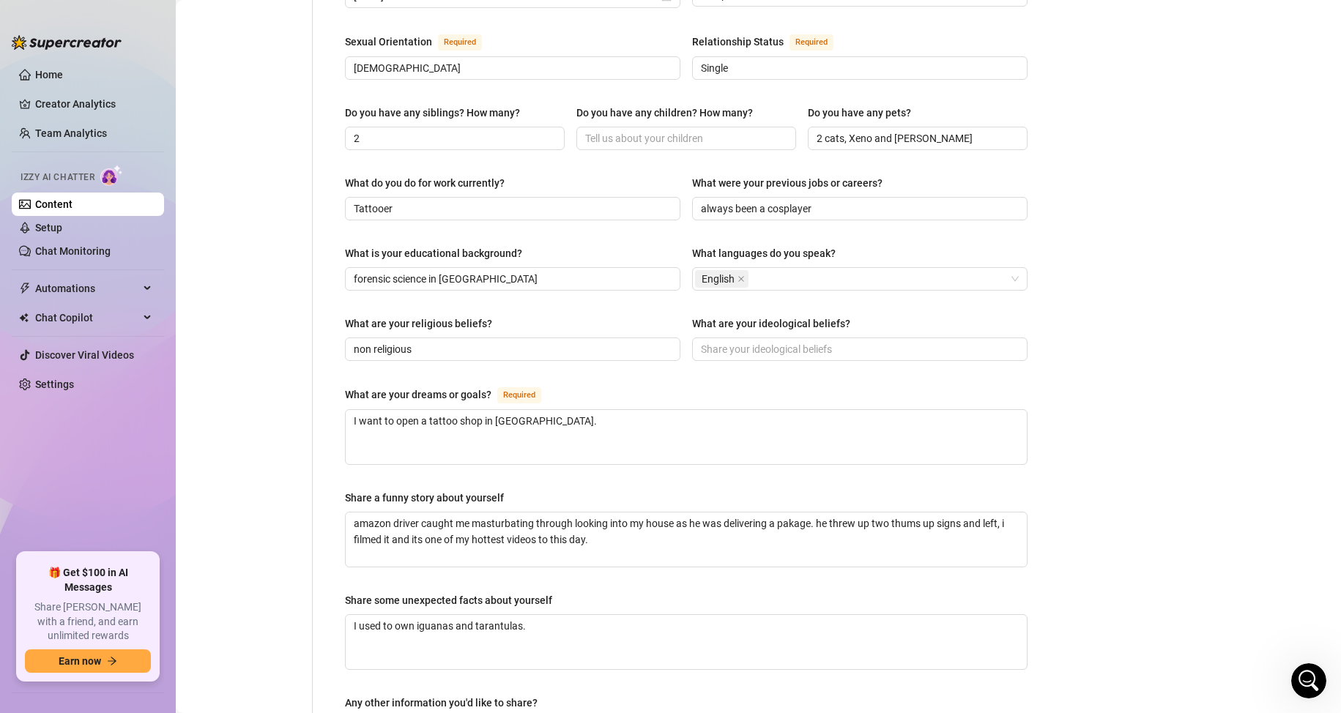
scroll to position [313, 0]
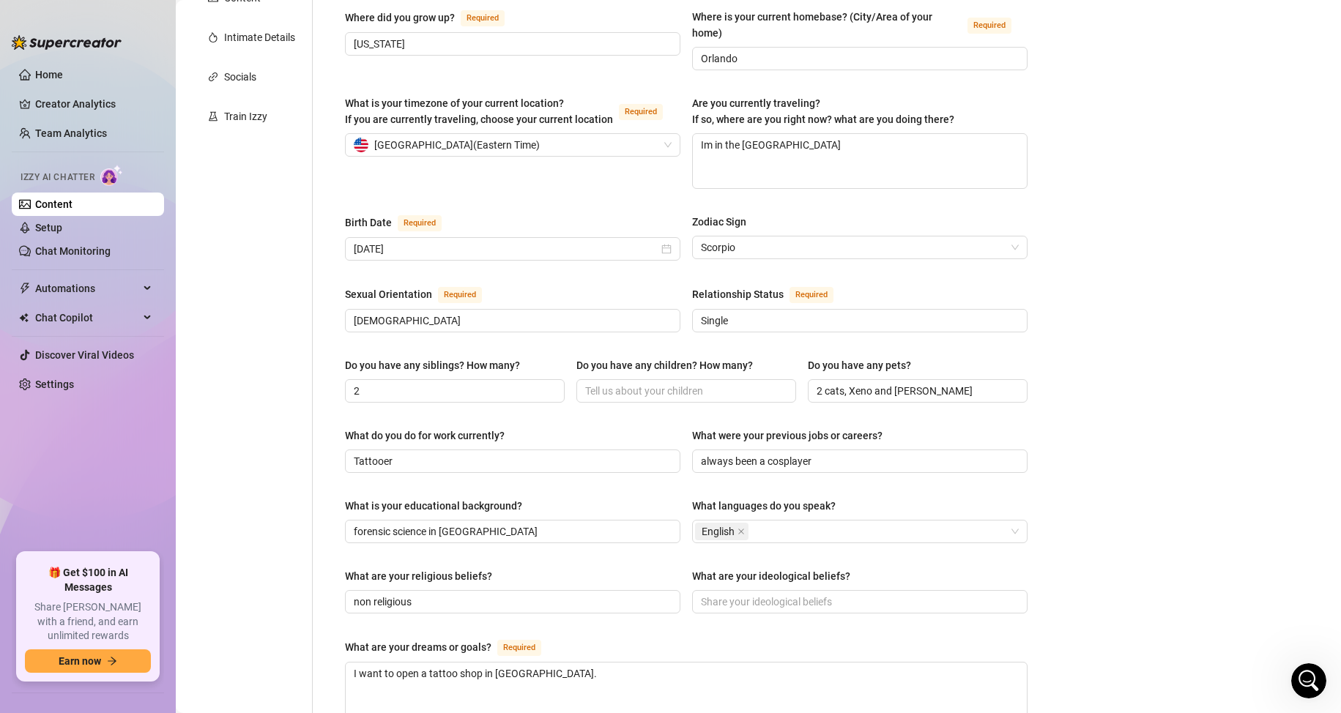
click at [73, 208] on link "Content" at bounding box center [53, 204] width 37 height 12
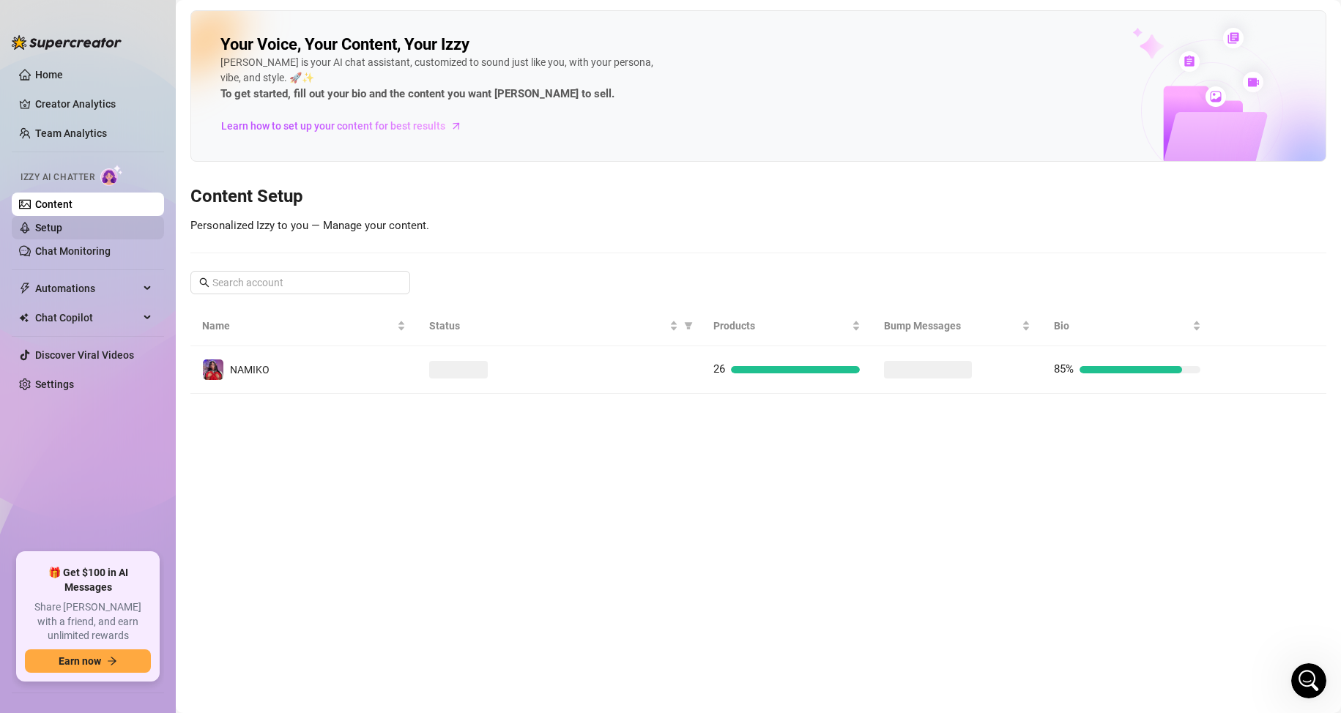
click at [62, 222] on link "Setup" at bounding box center [48, 228] width 27 height 12
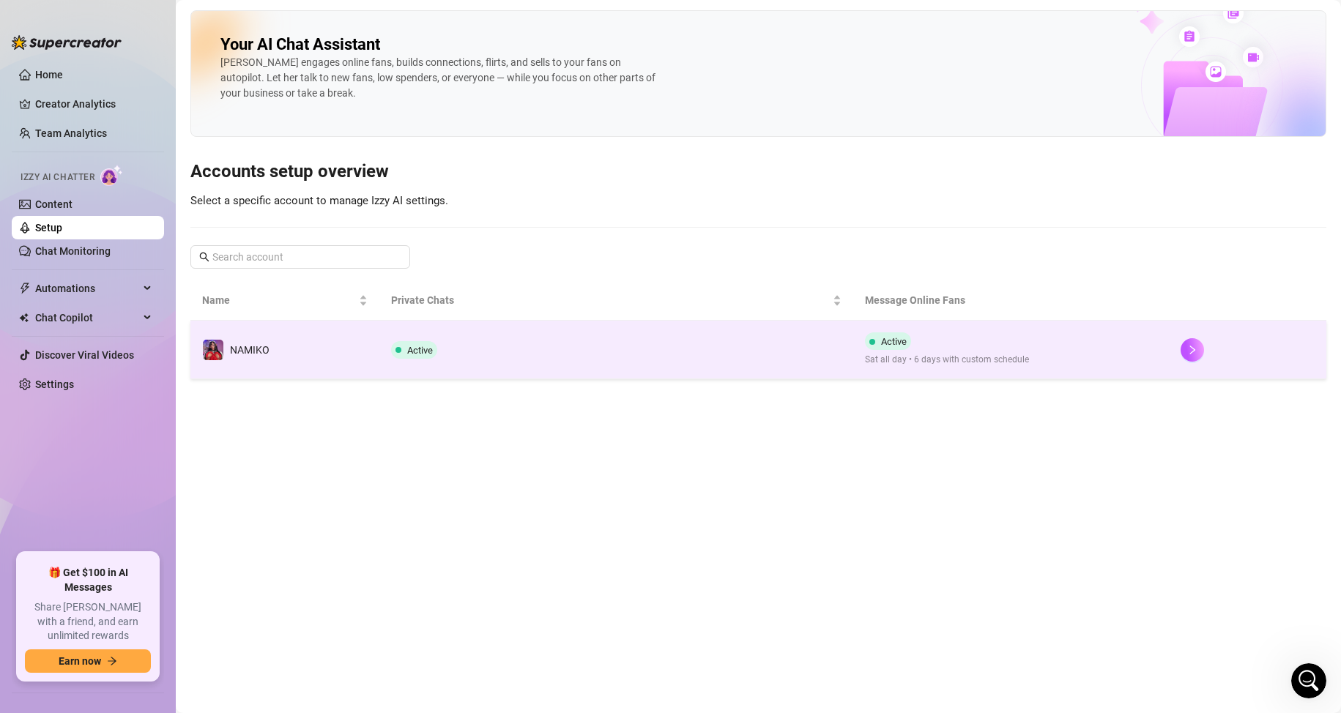
click at [1095, 337] on td "Active Sat all day • 6 days with custom schedule" at bounding box center [1011, 350] width 316 height 59
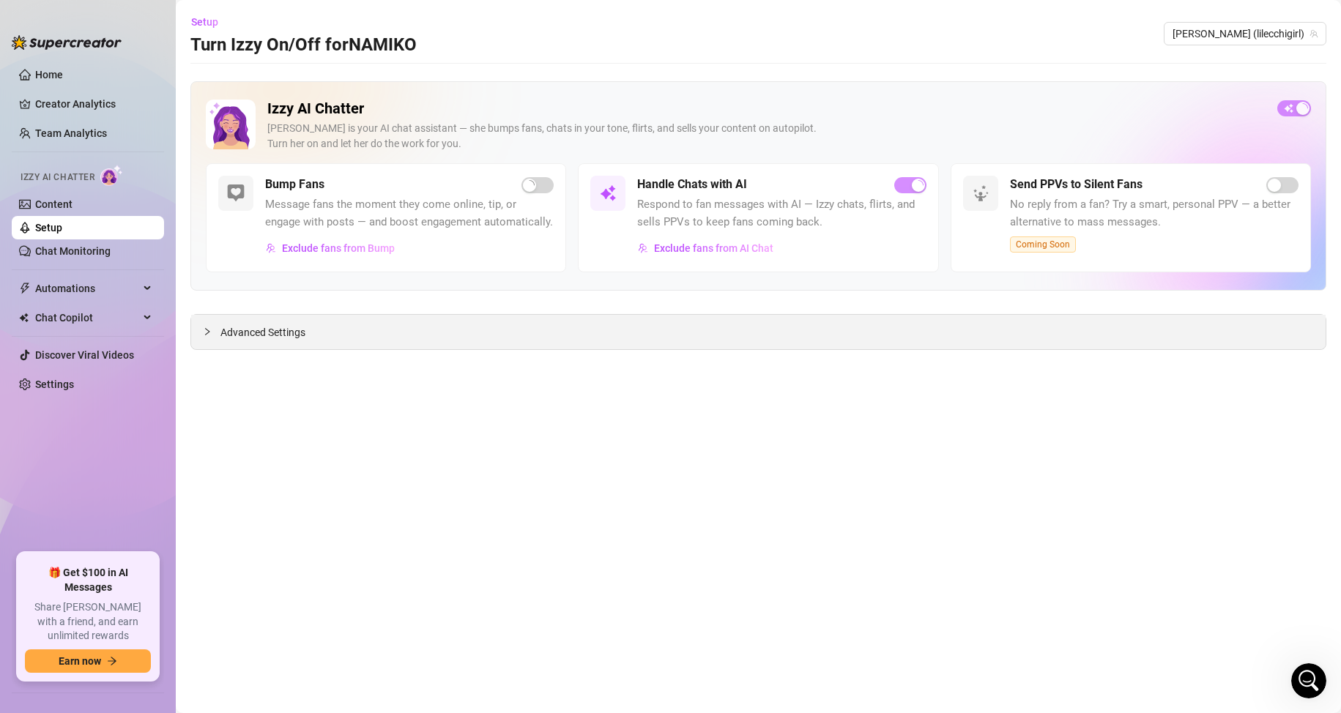
click at [486, 326] on div "Advanced Settings" at bounding box center [758, 332] width 1134 height 34
click at [341, 345] on div "Advanced Settings" at bounding box center [758, 332] width 1134 height 34
click at [281, 327] on span "Advanced Settings" at bounding box center [262, 332] width 85 height 16
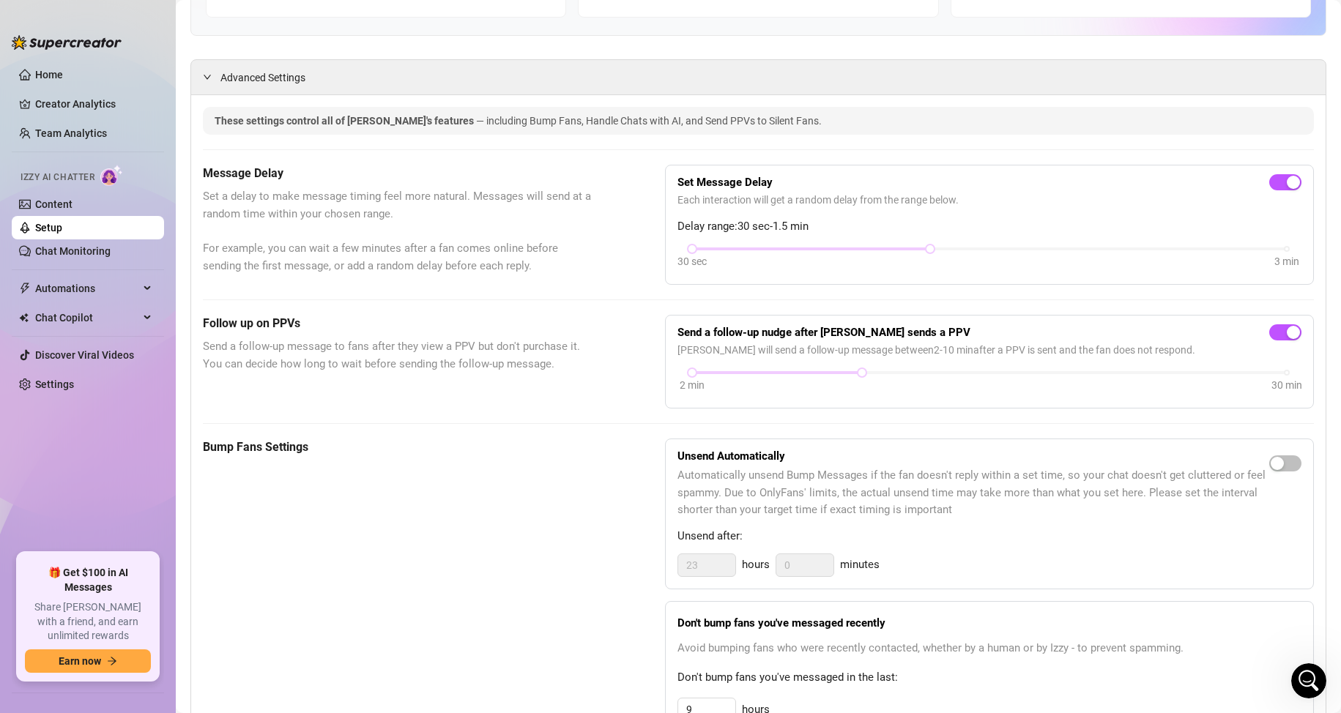
scroll to position [73, 0]
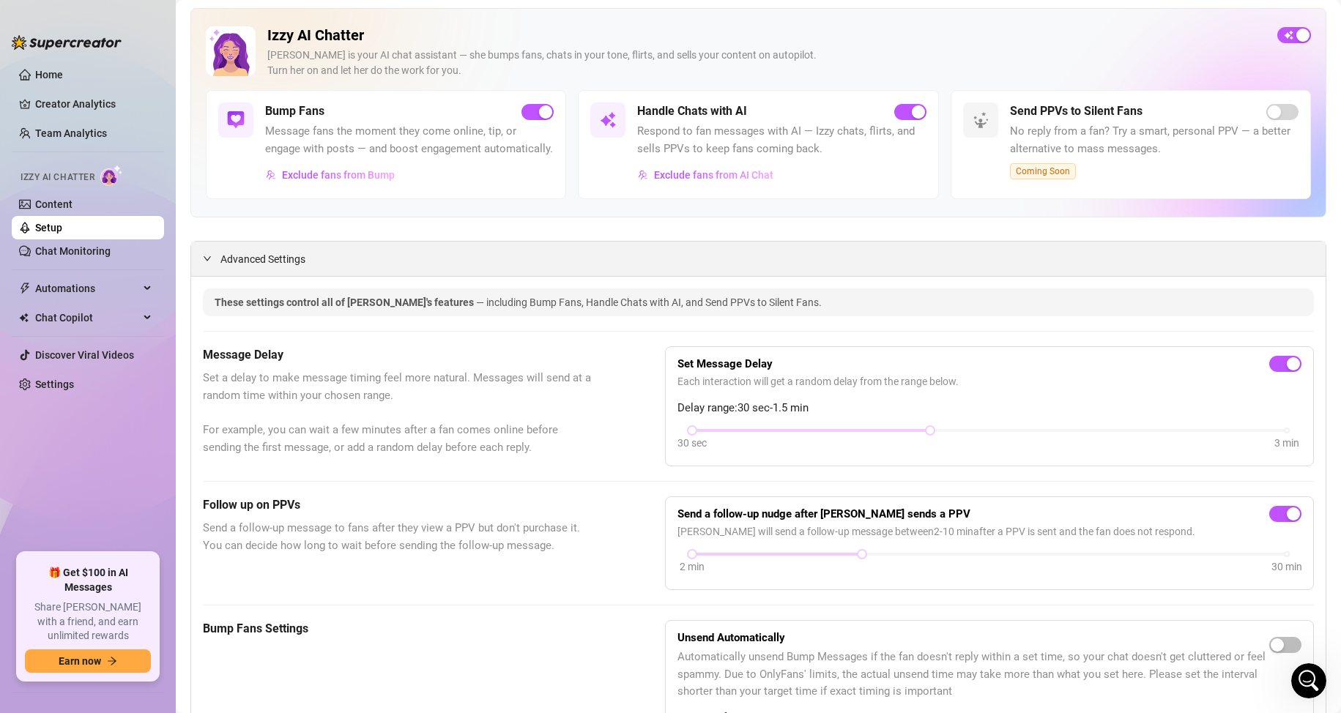
click at [248, 267] on span "Advanced Settings" at bounding box center [262, 259] width 85 height 16
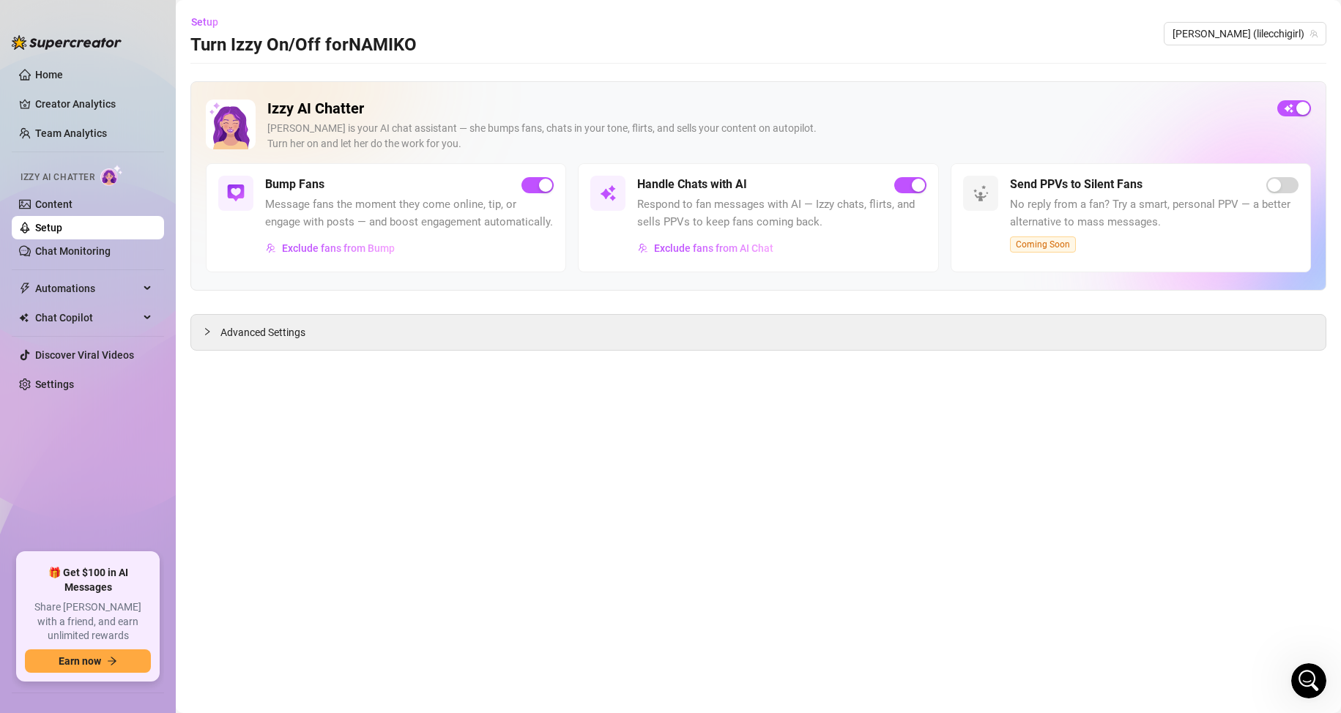
scroll to position [0, 0]
click at [718, 248] on span "Exclude fans from AI Chat" at bounding box center [713, 248] width 119 height 12
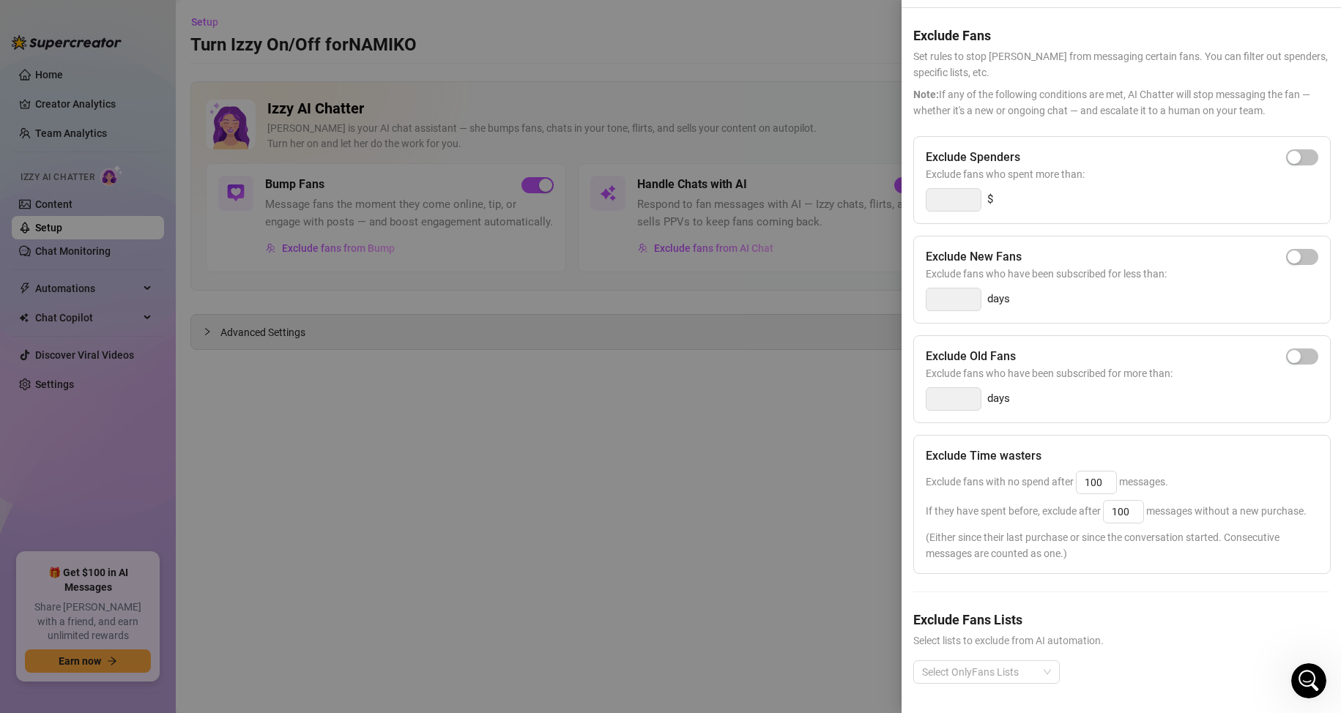
scroll to position [69, 0]
drag, startPoint x: 678, startPoint y: 458, endPoint x: 653, endPoint y: 426, distance: 40.1
click at [677, 458] on div at bounding box center [670, 356] width 1341 height 713
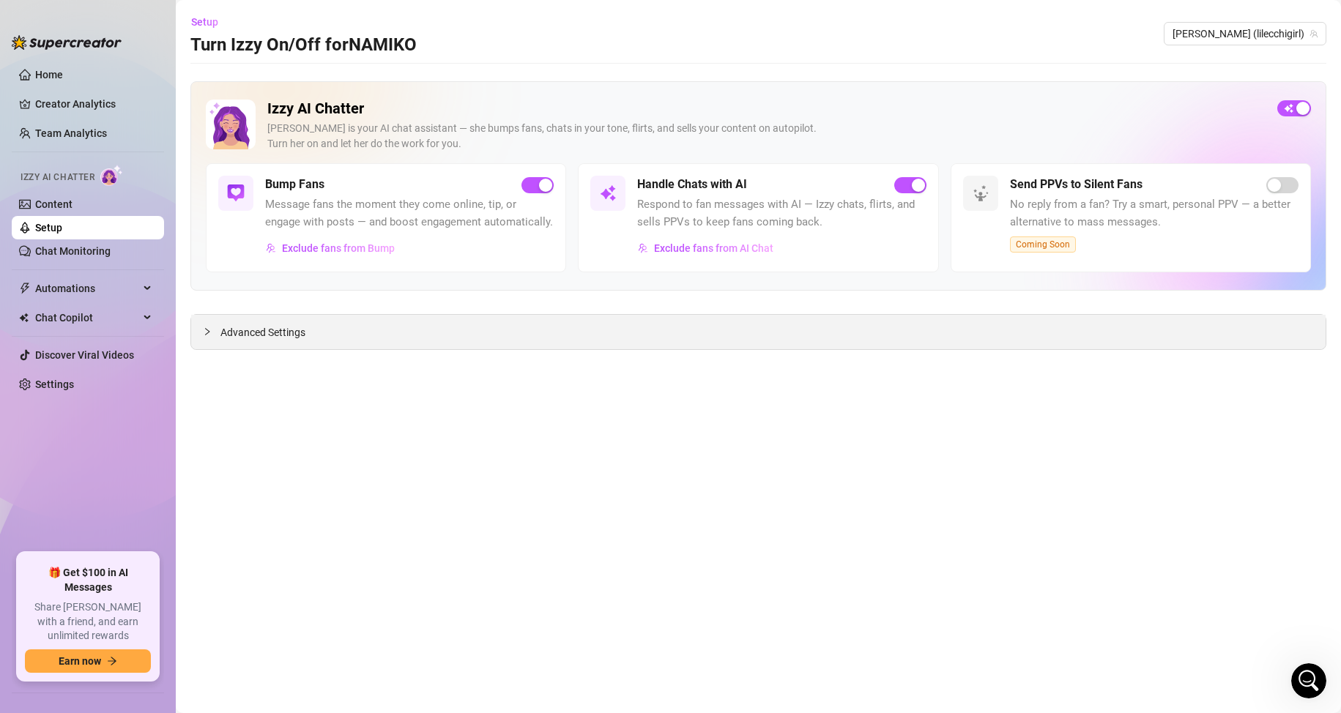
click at [354, 334] on div "Advanced Settings" at bounding box center [758, 332] width 1134 height 34
click at [212, 334] on div at bounding box center [212, 332] width 18 height 16
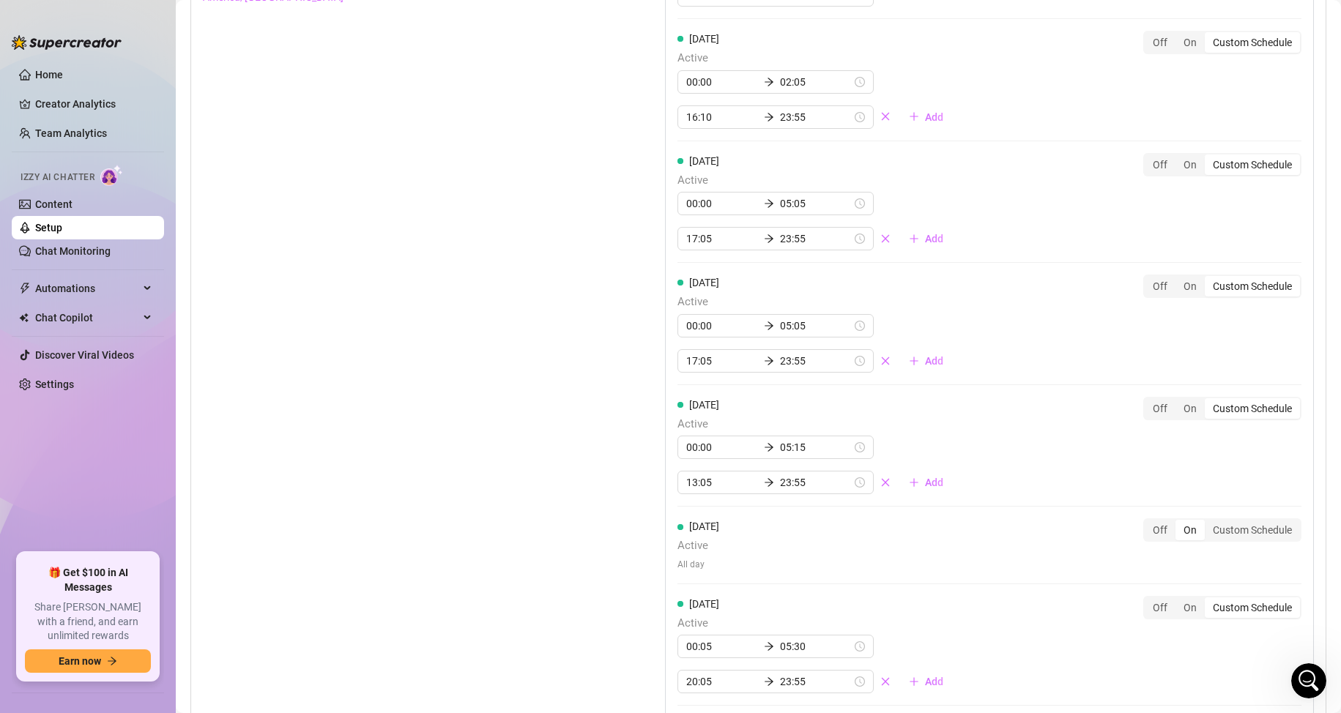
scroll to position [1093, 0]
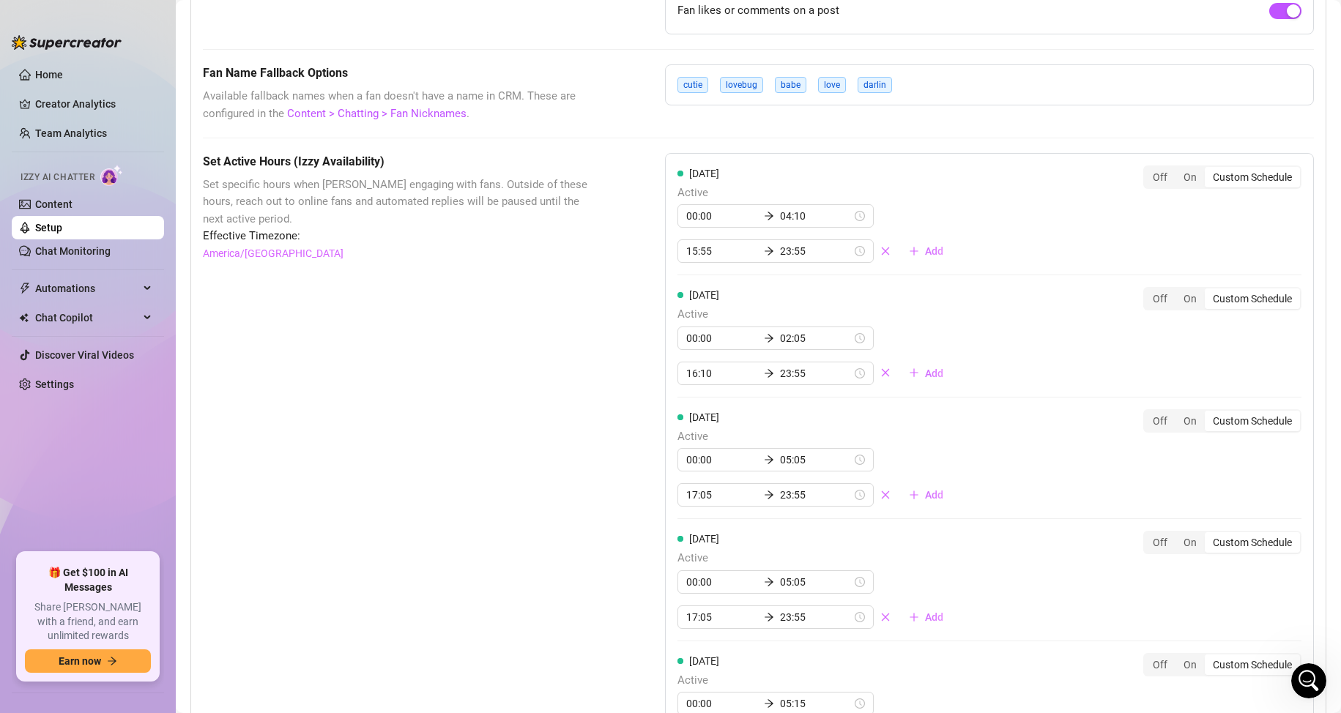
click at [961, 219] on div "[DATE] Active 00:00 04:10 15:55 23:55 Add Off On Custom Schedule" at bounding box center [989, 215] width 624 height 98
